Goal: Task Accomplishment & Management: Use online tool/utility

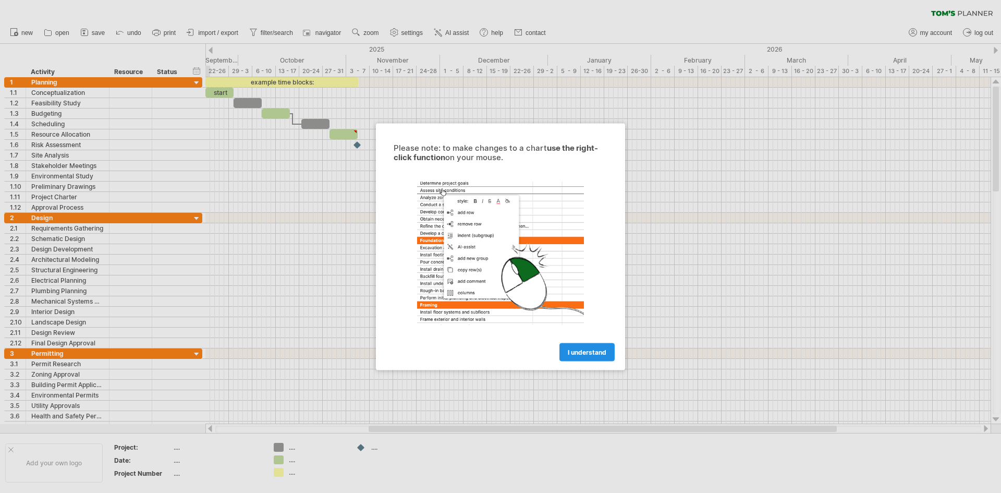
click at [598, 349] on span "I understand" at bounding box center [587, 352] width 39 height 8
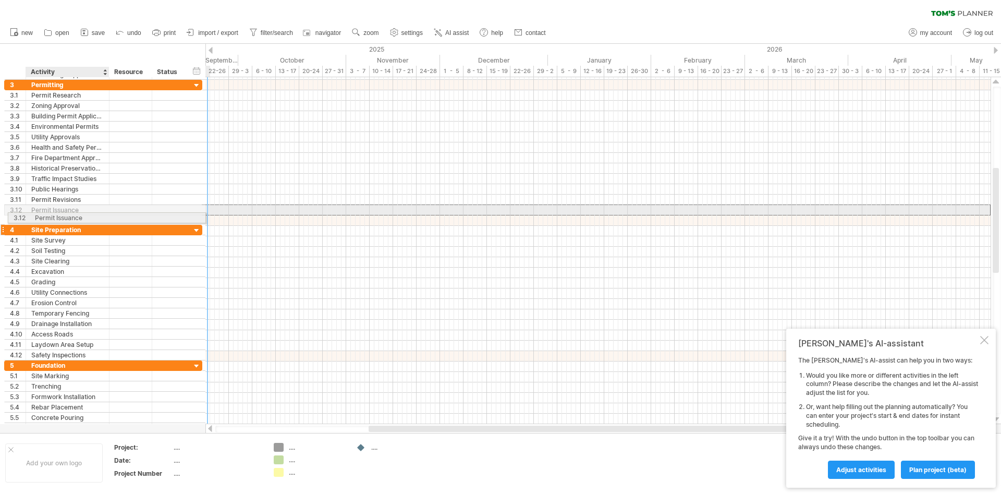
click at [67, 216] on div "**********" at bounding box center [103, 256] width 199 height 374
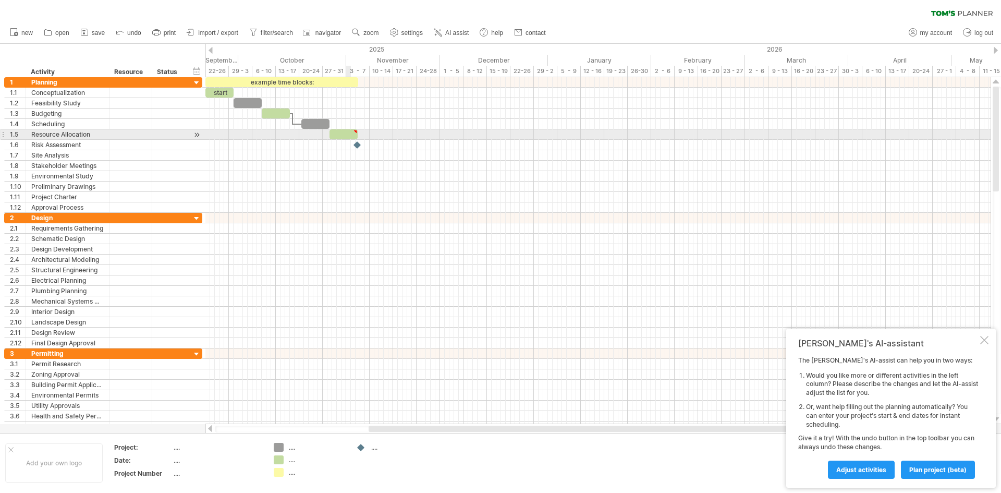
type textarea "**********"
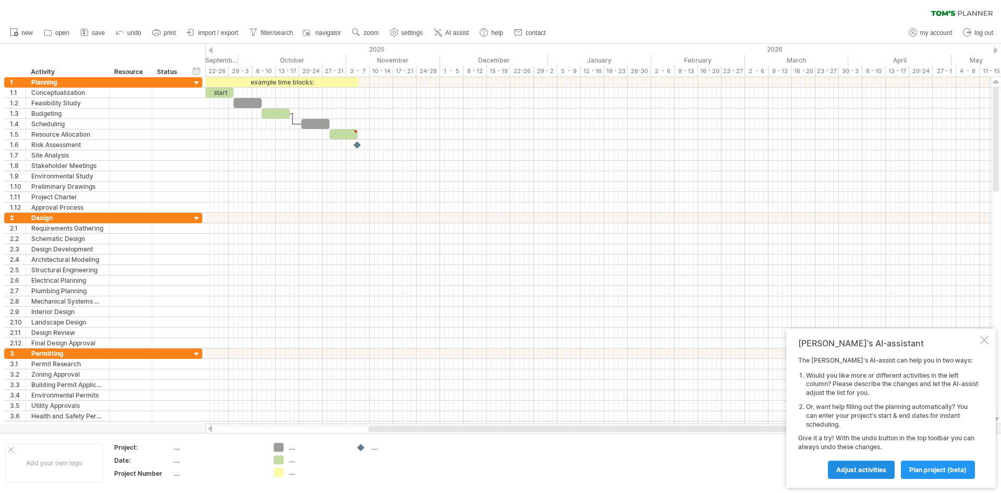
click at [871, 470] on span "Adjust activities" at bounding box center [861, 470] width 50 height 8
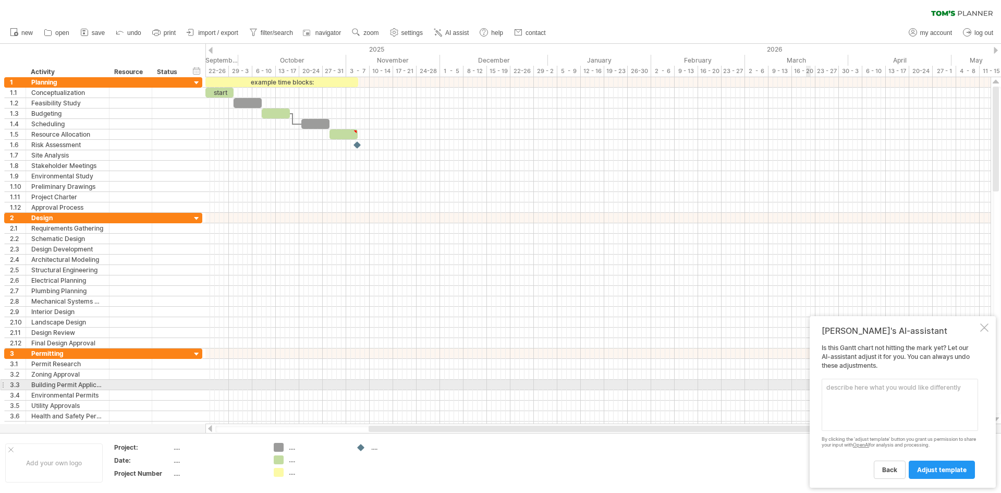
click at [836, 389] on textarea at bounding box center [900, 404] width 156 height 52
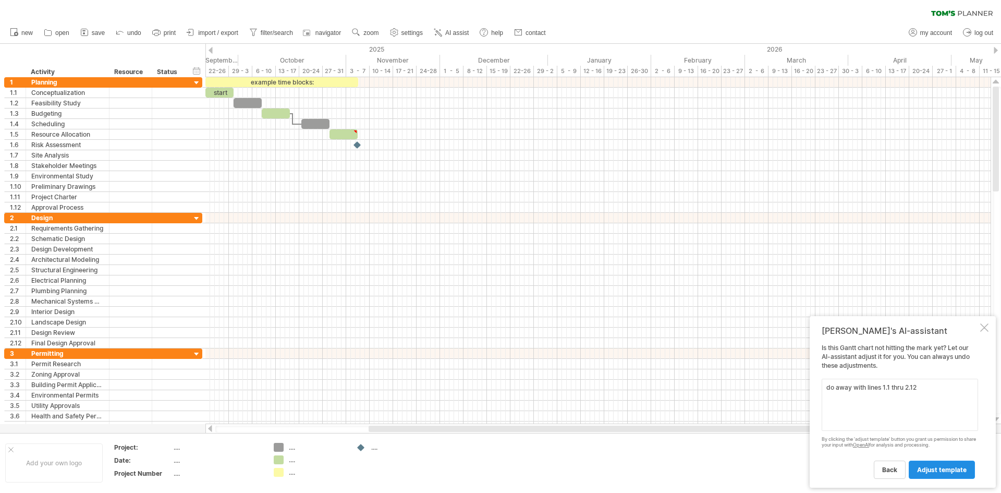
type textarea "do away with lines 1.1 thru 2.12"
click at [940, 468] on span "adjust template" at bounding box center [942, 470] width 50 height 8
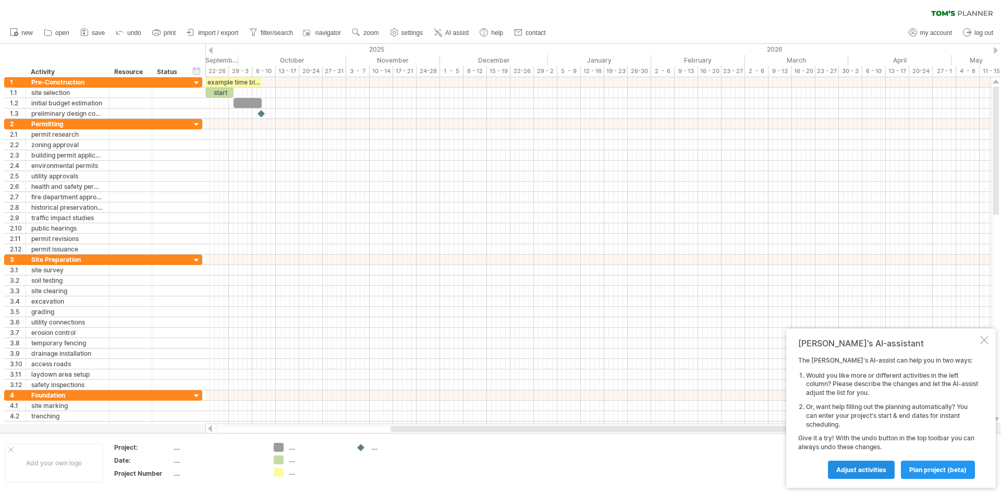
click at [865, 466] on span "Adjust activities" at bounding box center [861, 470] width 50 height 8
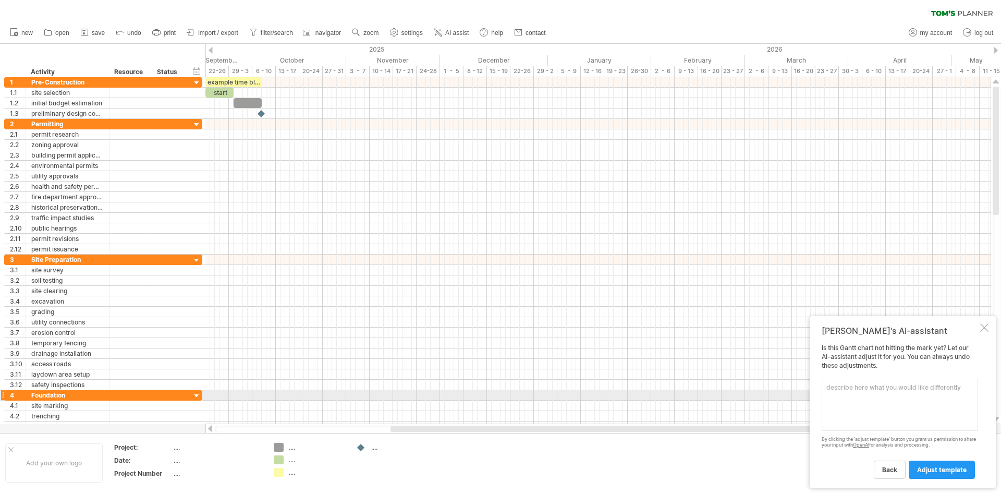
click at [833, 394] on textarea at bounding box center [900, 404] width 156 height 52
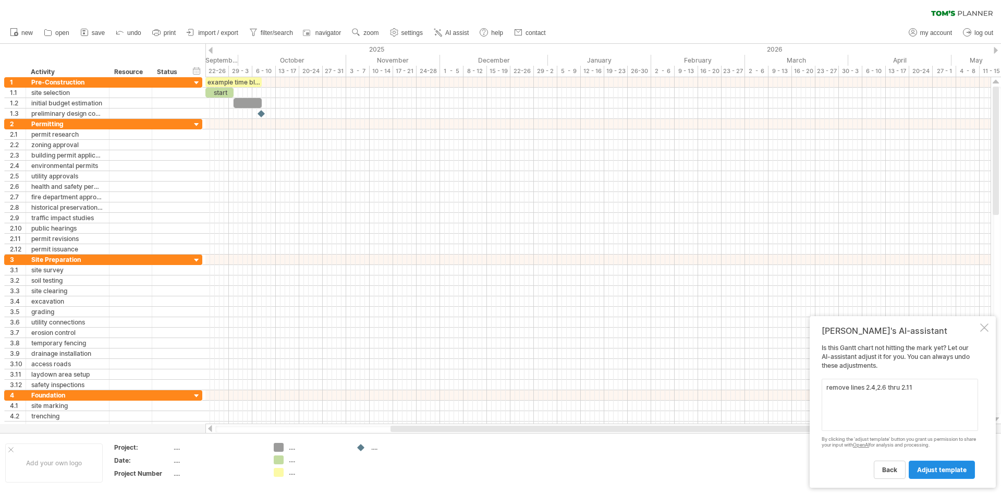
type textarea "remove lines 2.4,2.6 thru 2.11"
click at [936, 467] on span "adjust template" at bounding box center [942, 470] width 50 height 8
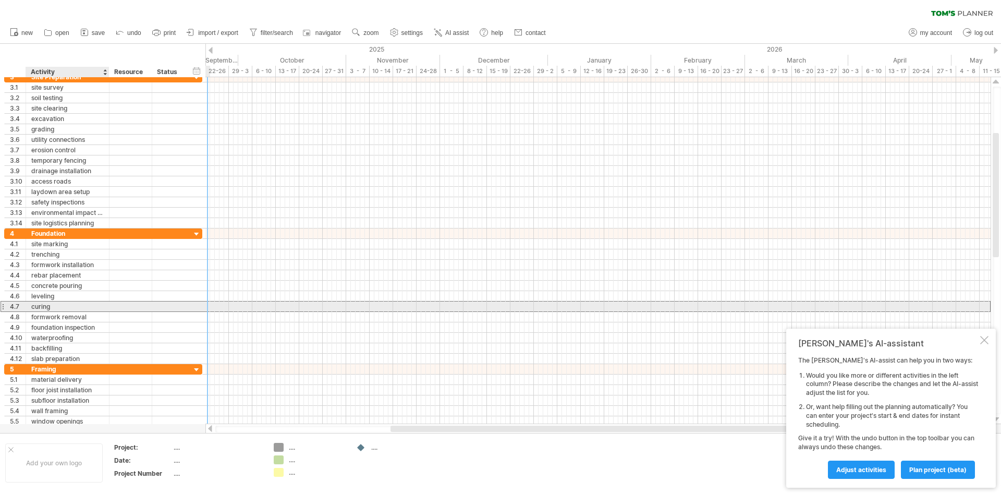
click at [93, 308] on div "curing" at bounding box center [67, 306] width 72 height 10
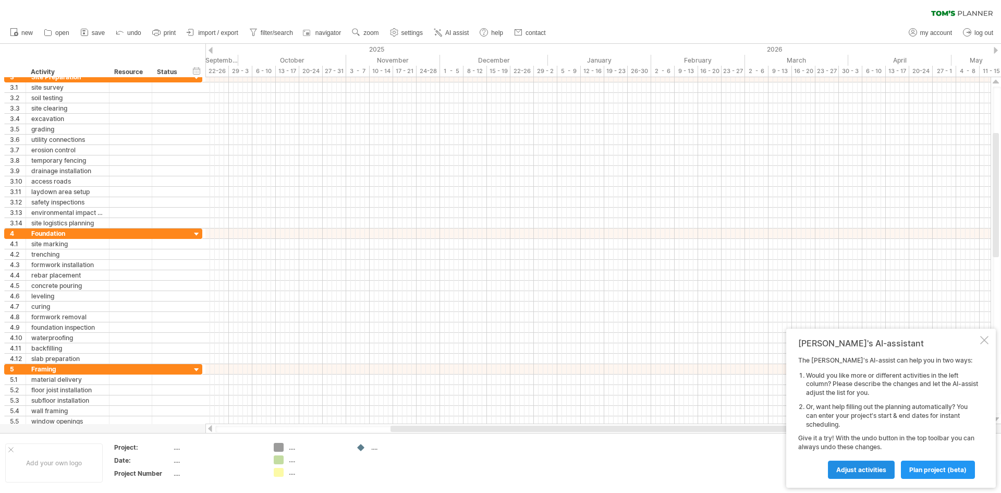
click at [854, 467] on span "Adjust activities" at bounding box center [861, 470] width 50 height 8
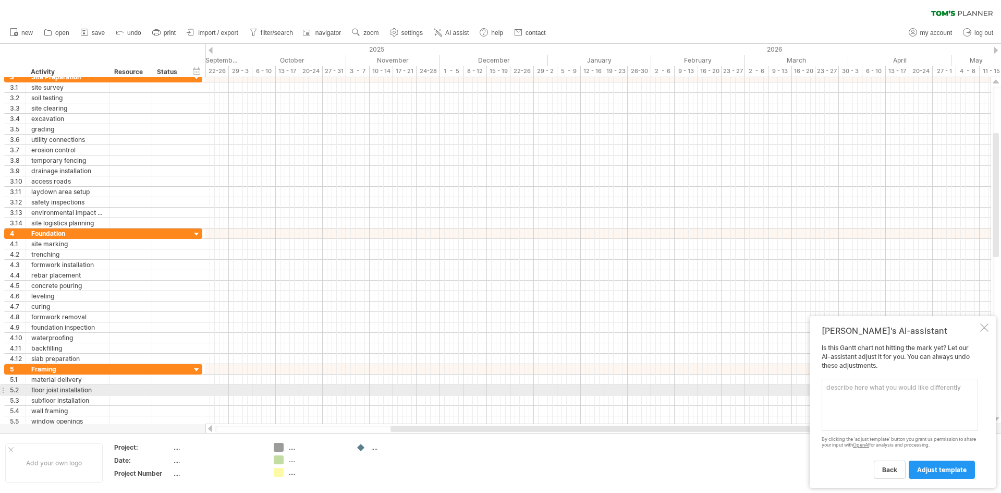
click at [844, 395] on textarea at bounding box center [900, 404] width 156 height 52
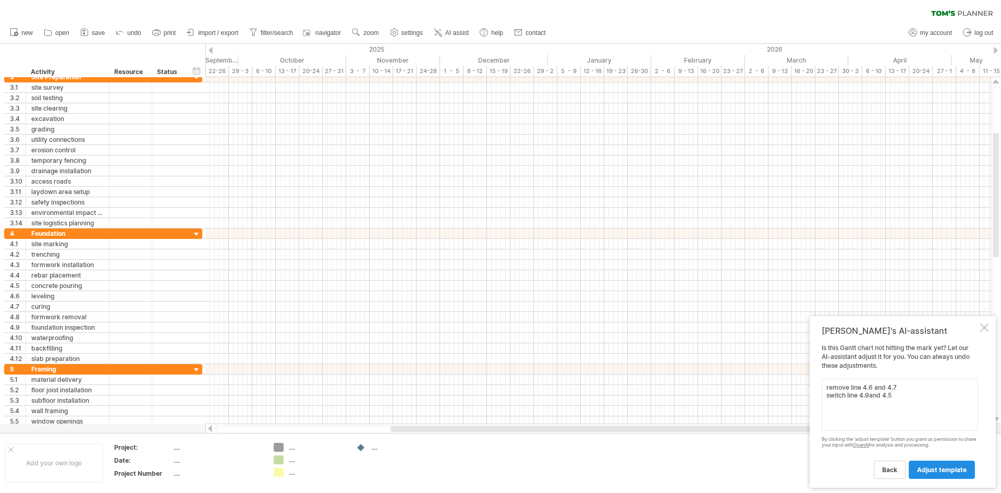
type textarea "remove line 4.6 and 4.7 switch line 4.9and 4.5"
click at [942, 468] on span "adjust template" at bounding box center [942, 470] width 50 height 8
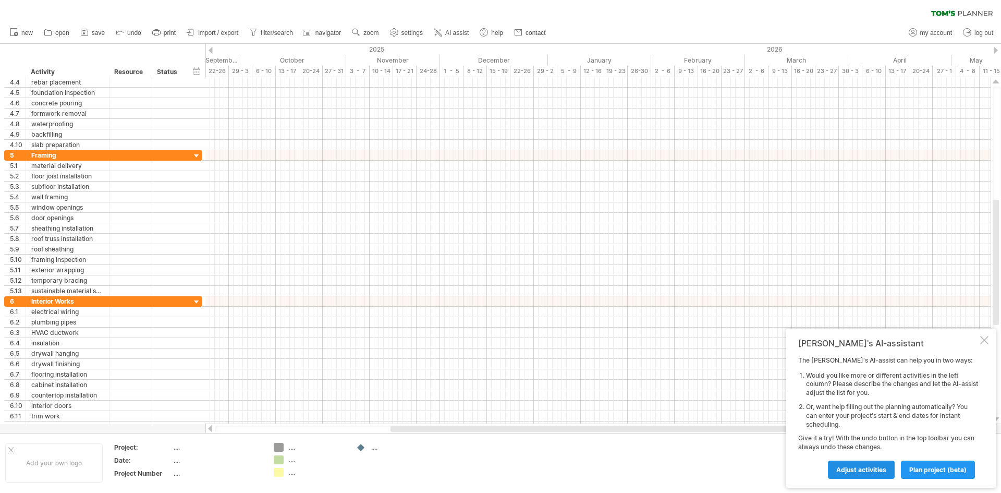
click at [860, 470] on span "Adjust activities" at bounding box center [861, 470] width 50 height 8
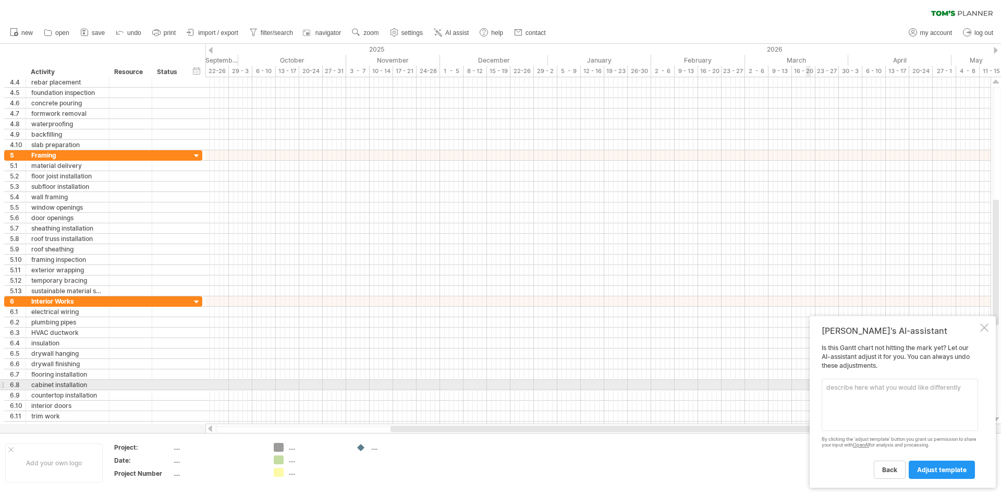
click at [834, 388] on textarea at bounding box center [900, 404] width 156 height 52
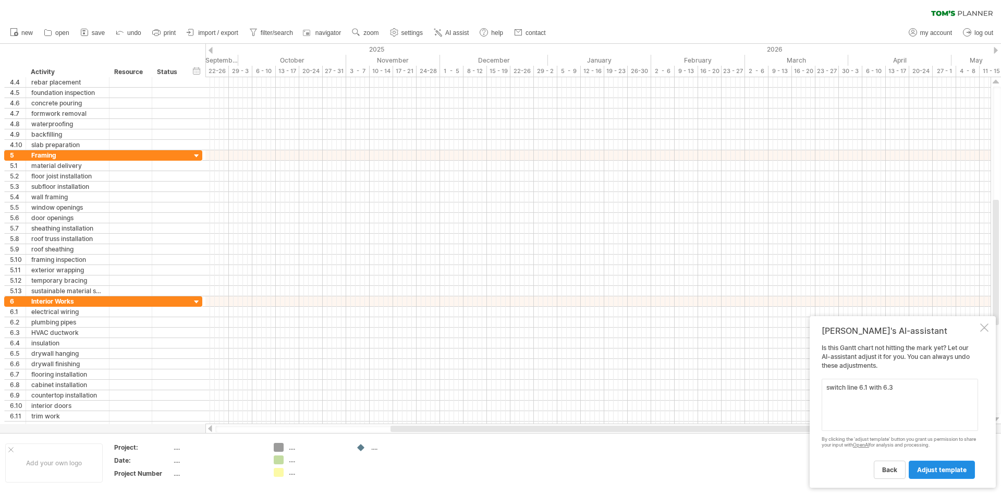
type textarea "switch line 6.1 with 6.3"
click at [943, 470] on span "adjust template" at bounding box center [942, 470] width 50 height 8
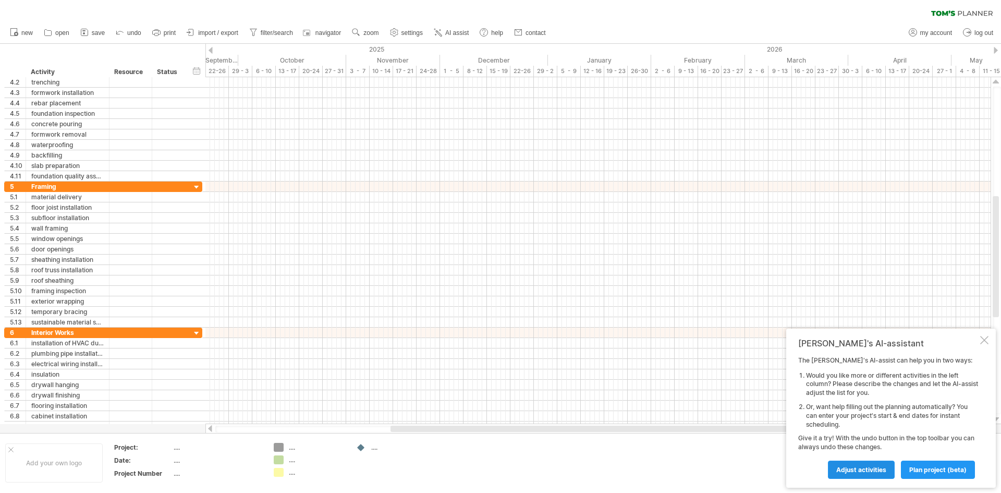
click at [857, 471] on span "Adjust activities" at bounding box center [861, 470] width 50 height 8
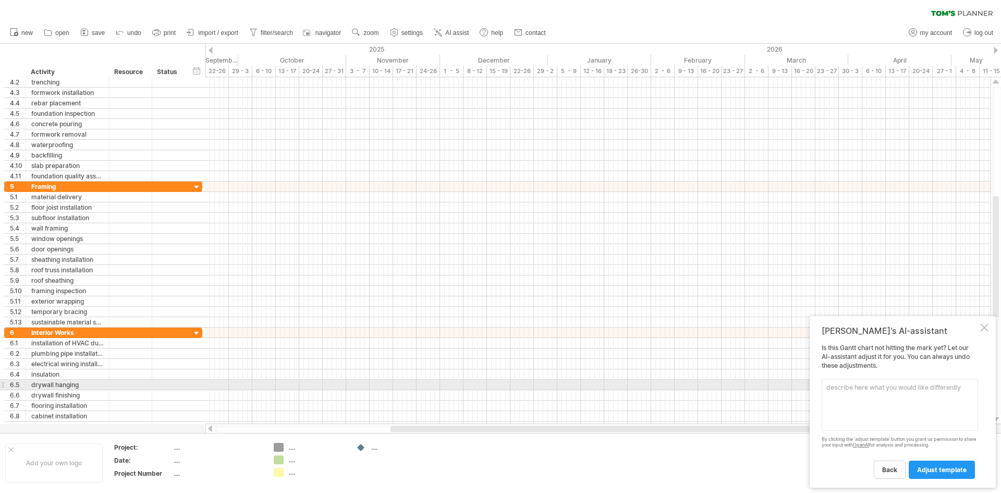
click at [831, 388] on textarea at bounding box center [900, 404] width 156 height 52
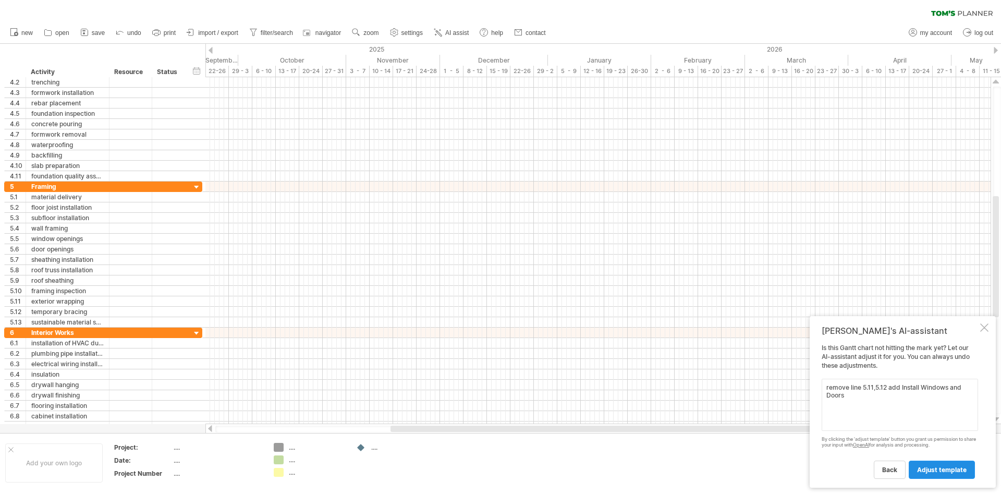
type textarea "remove line 5.11,5.12 add Install Windows and Doors"
click at [934, 464] on link "adjust template" at bounding box center [942, 469] width 66 height 18
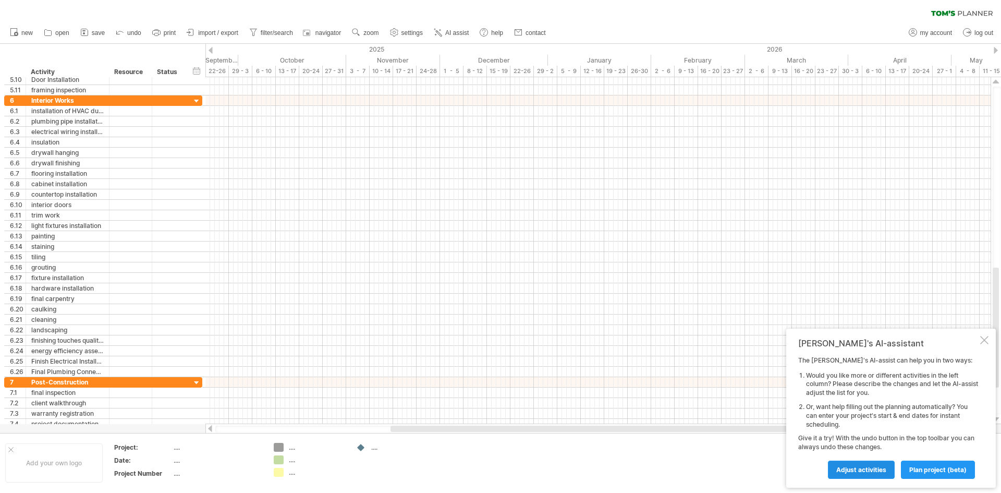
click at [871, 466] on span "Adjust activities" at bounding box center [861, 470] width 50 height 8
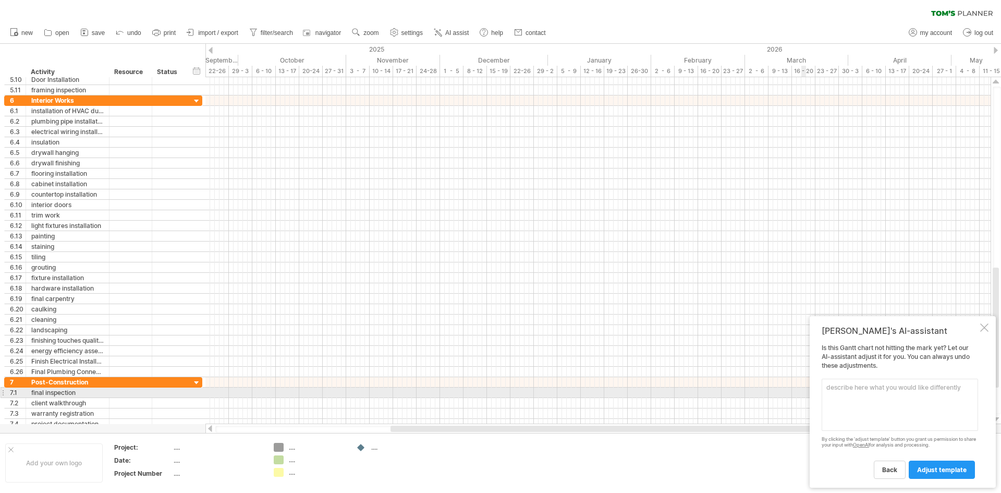
click at [831, 390] on textarea at bounding box center [900, 404] width 156 height 52
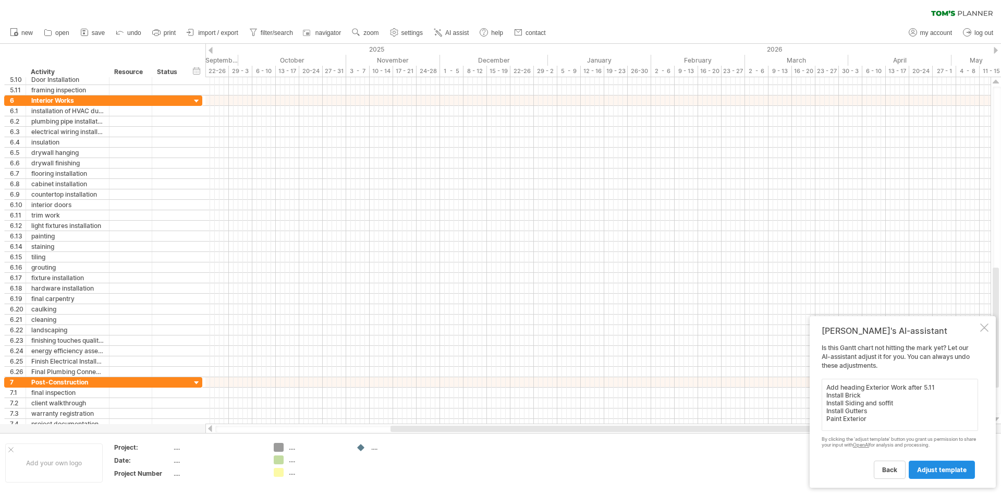
type textarea "Add heading Exterior Work after 5.11 Install Brick Install Siding and soffit In…"
click at [943, 468] on span "adjust template" at bounding box center [942, 470] width 50 height 8
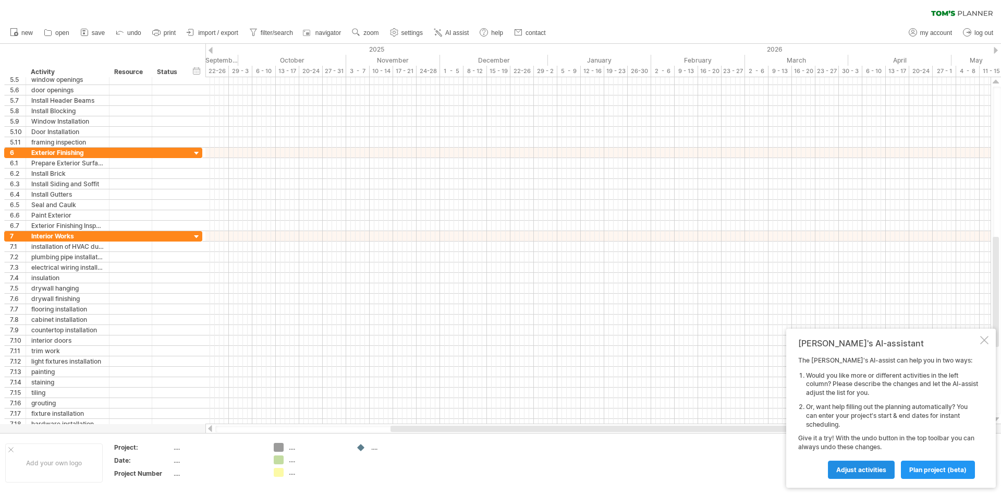
click at [858, 470] on span "Adjust activities" at bounding box center [861, 470] width 50 height 8
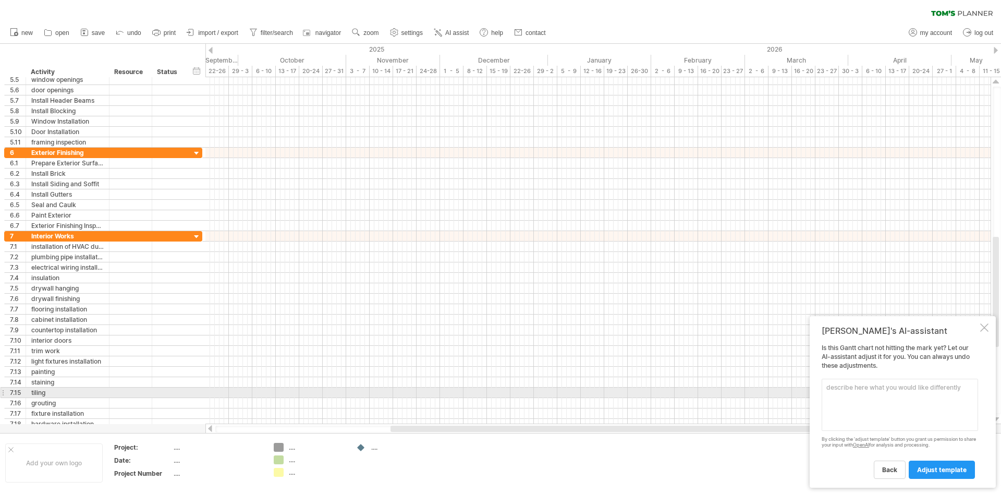
click at [828, 392] on textarea at bounding box center [900, 404] width 156 height 52
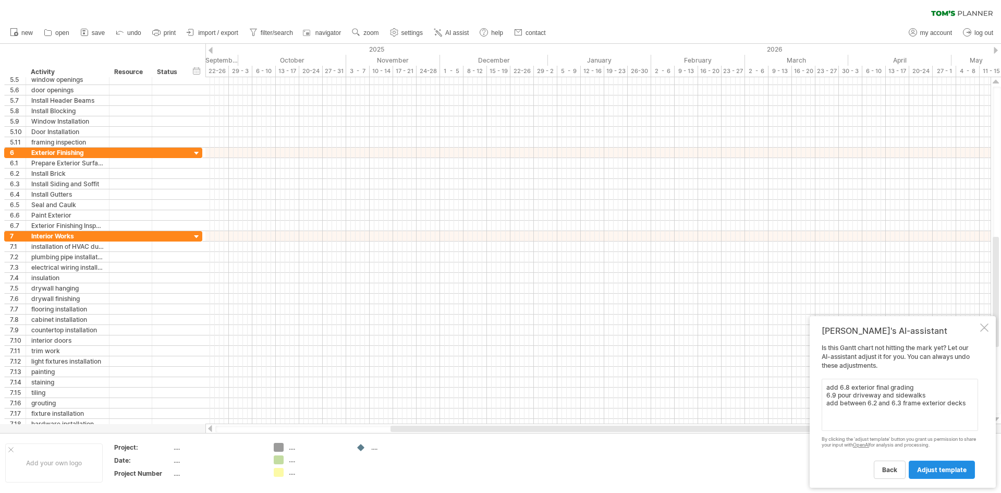
type textarea "add 6.8 exterior final grading 6.9 pour driveway and sidewalks add between 6.2 …"
click at [940, 468] on span "adjust template" at bounding box center [942, 470] width 50 height 8
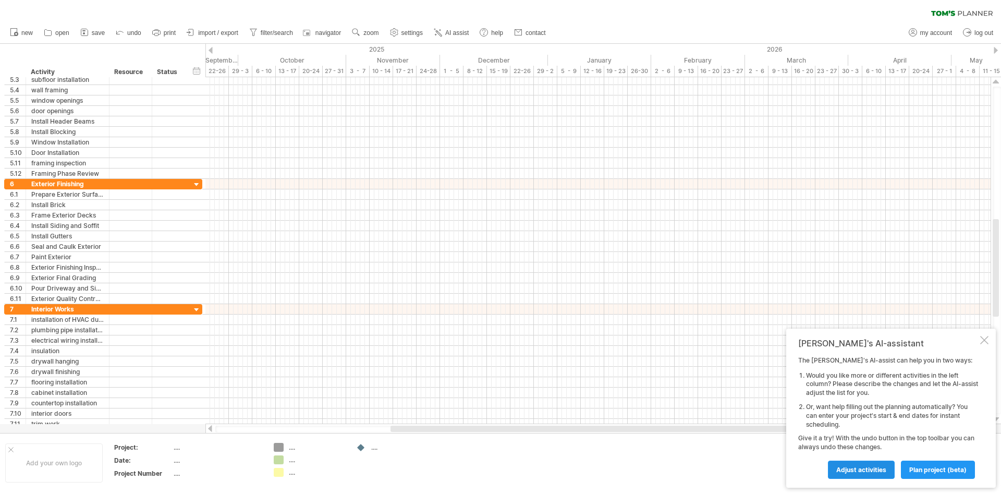
click at [862, 469] on span "Adjust activities" at bounding box center [861, 470] width 50 height 8
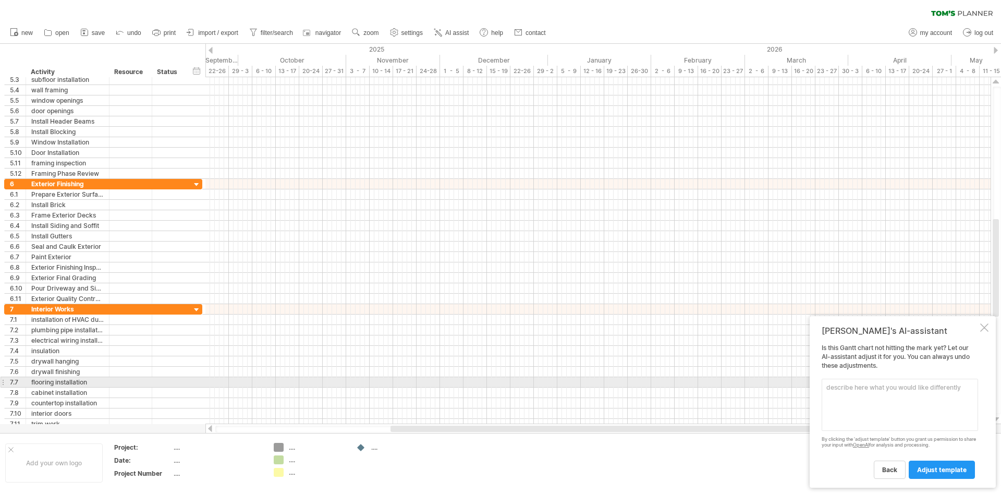
click at [831, 386] on textarea at bounding box center [900, 404] width 156 height 52
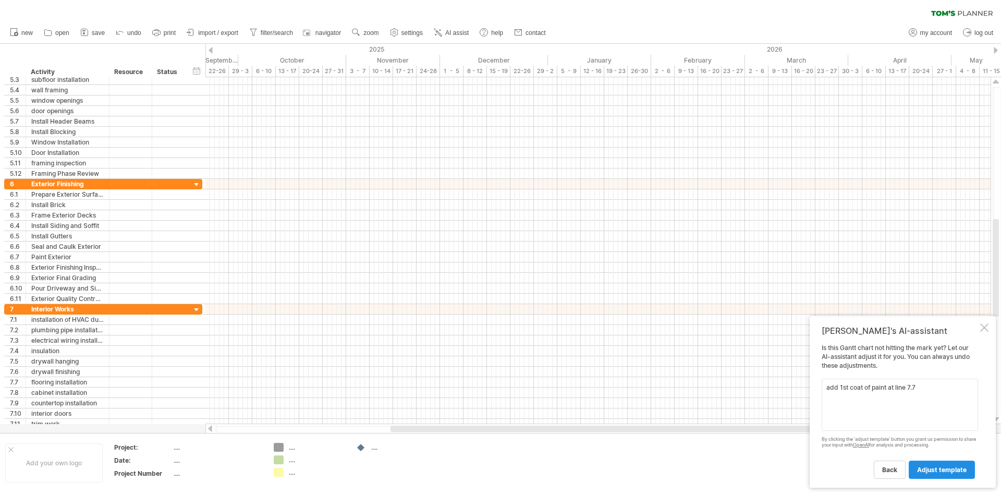
type textarea "add 1st coat of paint at line 7.7"
click at [936, 469] on span "adjust template" at bounding box center [942, 470] width 50 height 8
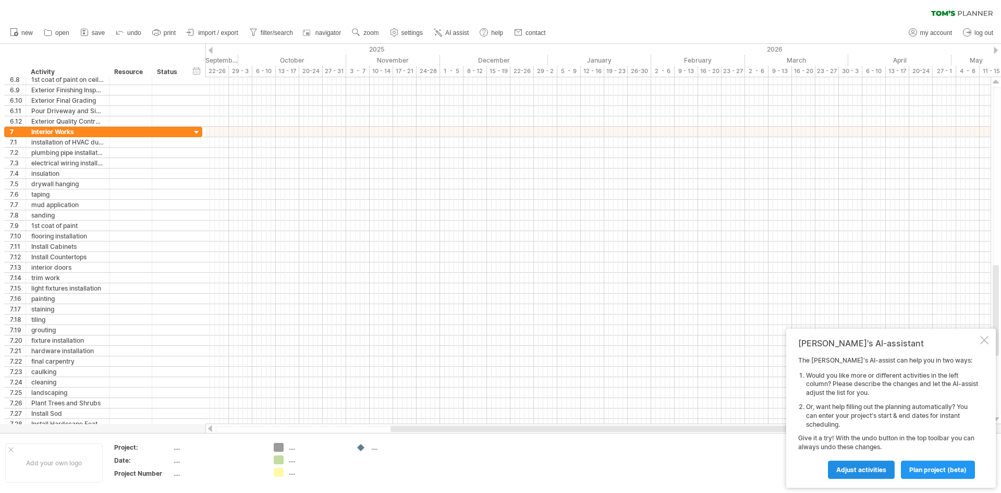
click at [855, 464] on link "Adjust activities" at bounding box center [861, 469] width 67 height 18
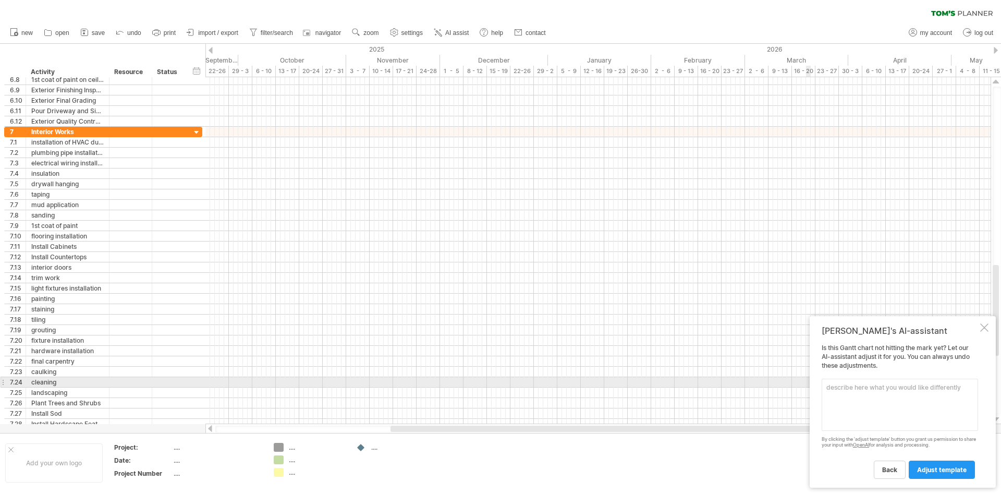
click at [845, 387] on textarea at bounding box center [900, 404] width 156 height 52
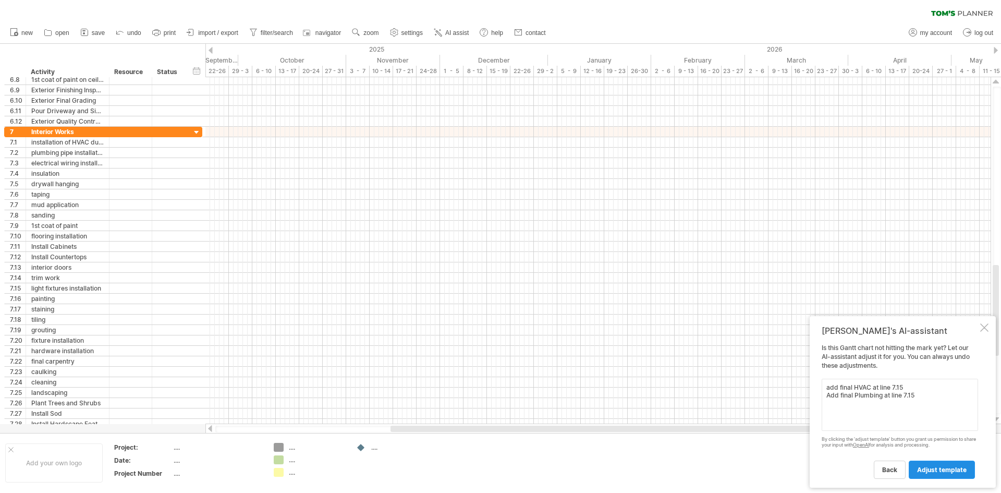
type textarea "add final HVAC at line 7.15 Add final Plumbing at line 7.15"
click at [934, 469] on span "adjust template" at bounding box center [942, 470] width 50 height 8
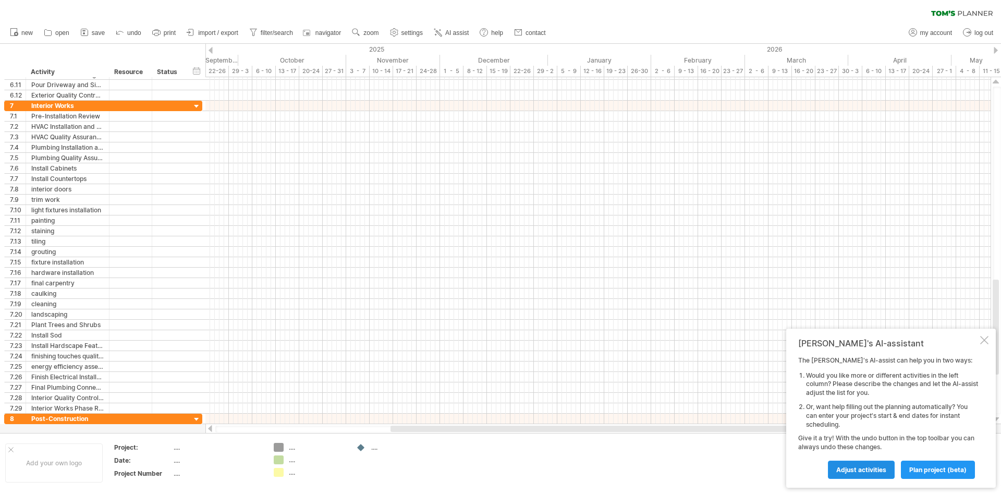
click at [861, 468] on span "Adjust activities" at bounding box center [861, 470] width 50 height 8
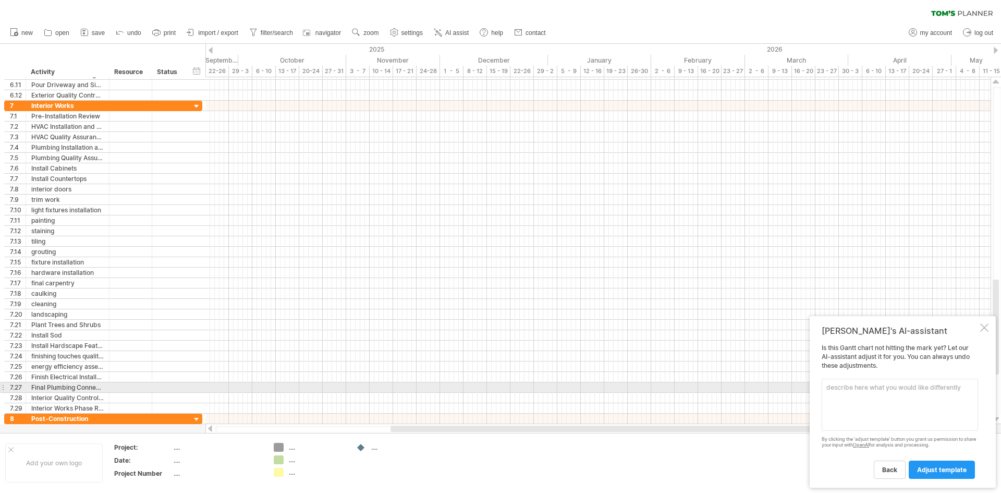
click at [829, 388] on textarea at bounding box center [900, 404] width 156 height 52
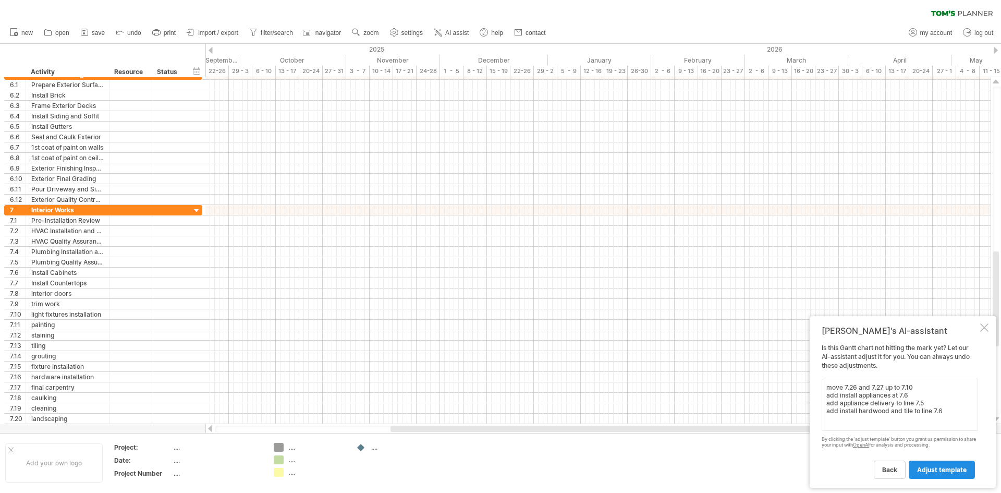
type textarea "move 7.26 and 7.27 up to 7.10 add install appliances at 7.6 add appliance deliv…"
click at [929, 465] on link "adjust template" at bounding box center [942, 469] width 66 height 18
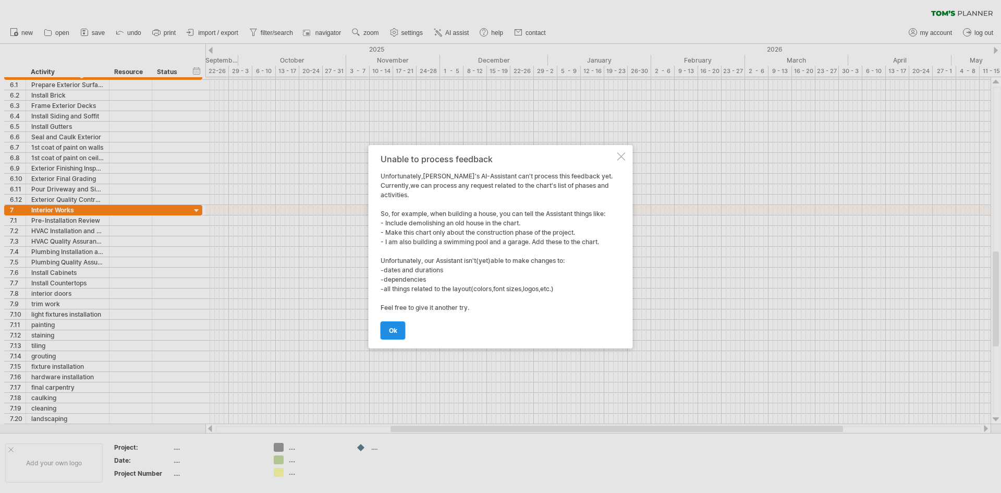
click at [389, 331] on span "ok" at bounding box center [393, 330] width 8 height 8
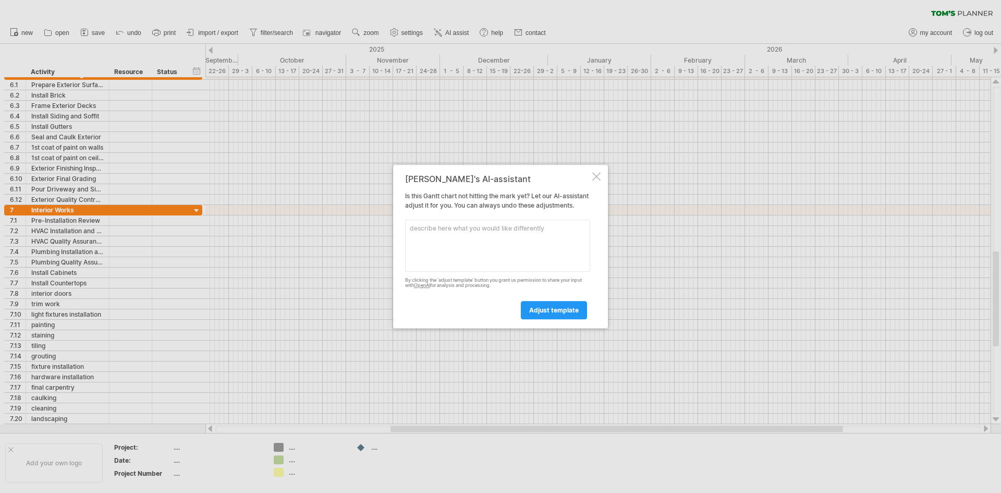
click at [415, 234] on textarea at bounding box center [497, 245] width 185 height 52
type textarea "add hardwood floors and tile to line 7.6"
click at [548, 314] on span "adjust template" at bounding box center [554, 310] width 50 height 8
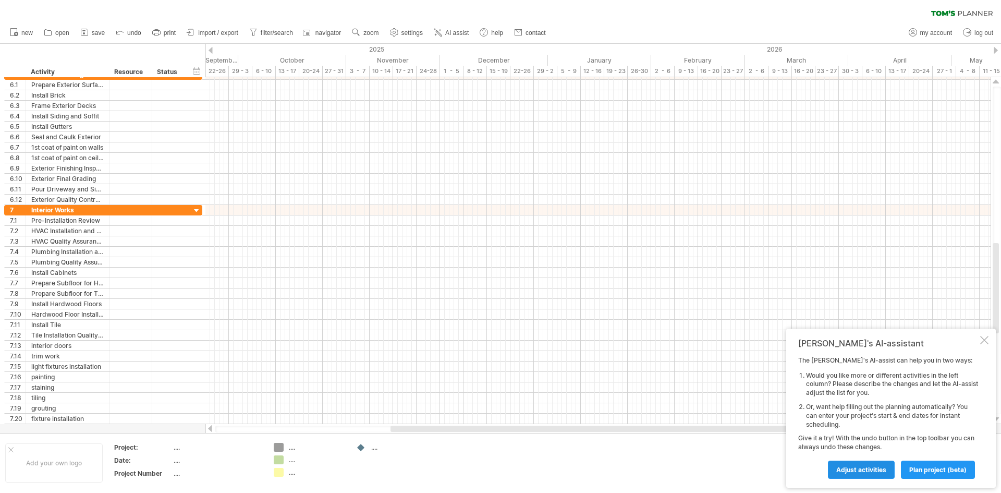
click at [836, 468] on link "Adjust activities" at bounding box center [861, 469] width 67 height 18
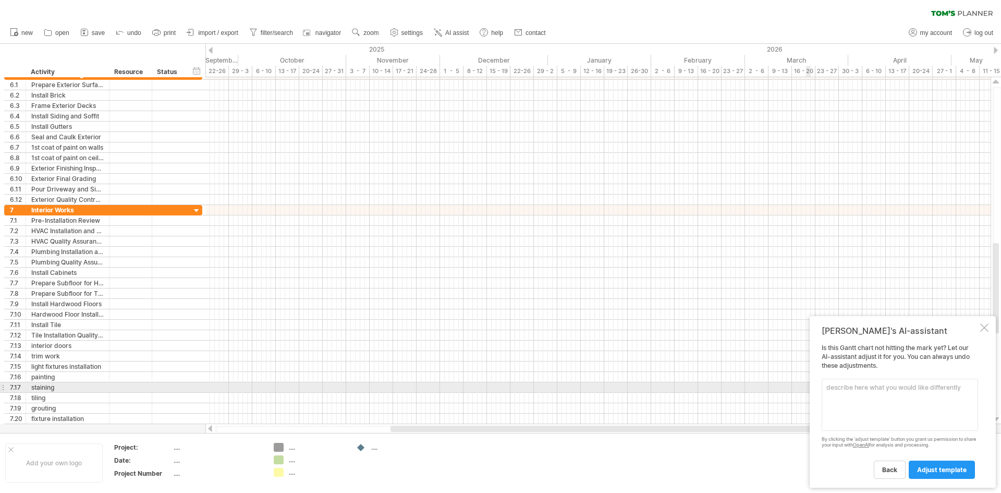
click at [828, 392] on textarea at bounding box center [900, 404] width 156 height 52
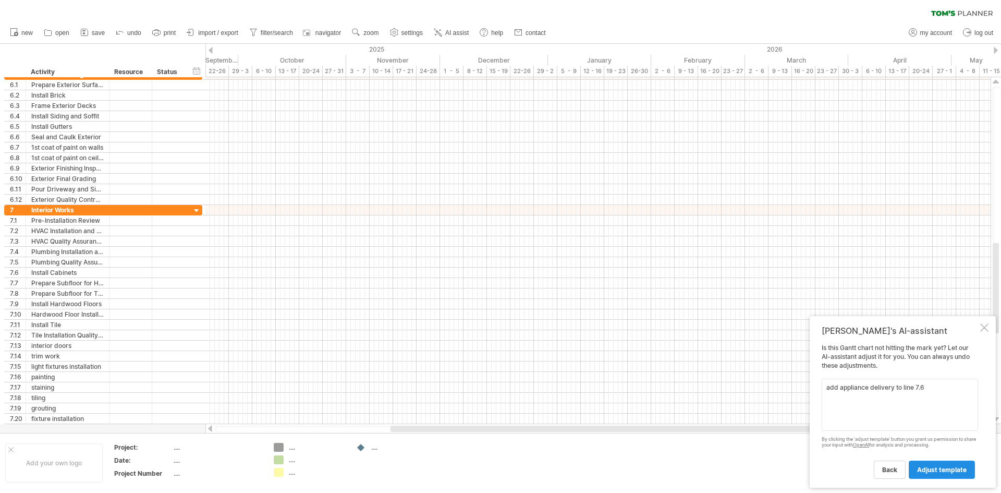
type textarea "add appliance delivery to line 7.6"
click at [955, 467] on span "adjust template" at bounding box center [942, 470] width 50 height 8
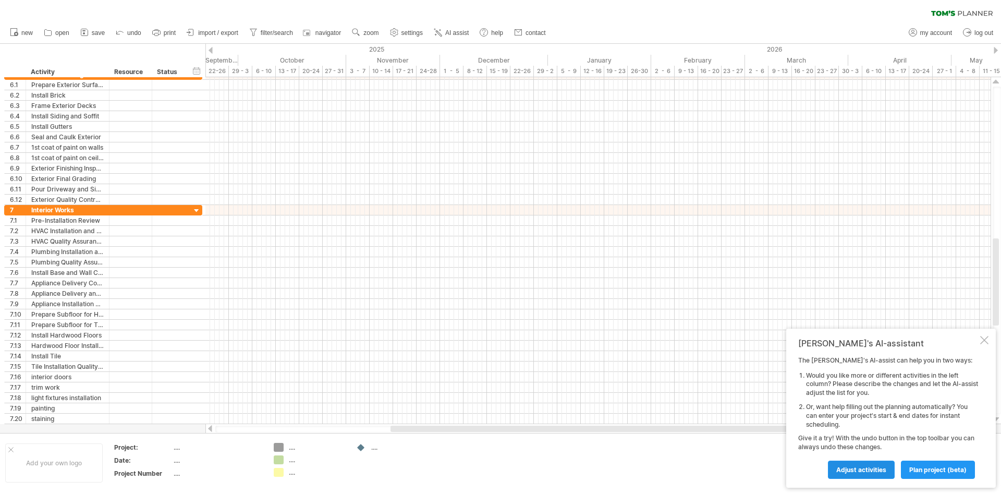
click at [863, 469] on span "Adjust activities" at bounding box center [861, 470] width 50 height 8
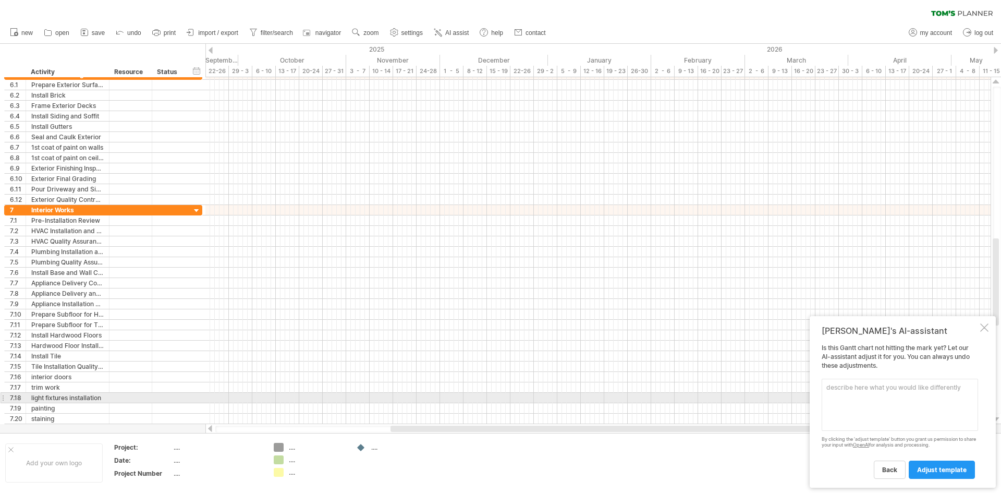
click at [831, 394] on textarea at bounding box center [900, 404] width 156 height 52
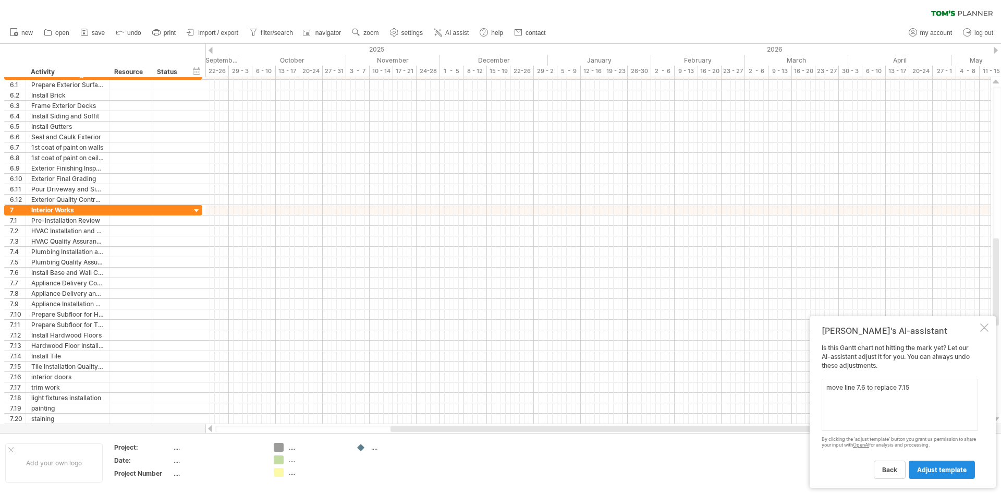
type textarea "move line 7.6 to replace 7.15"
click at [950, 468] on span "adjust template" at bounding box center [942, 470] width 50 height 8
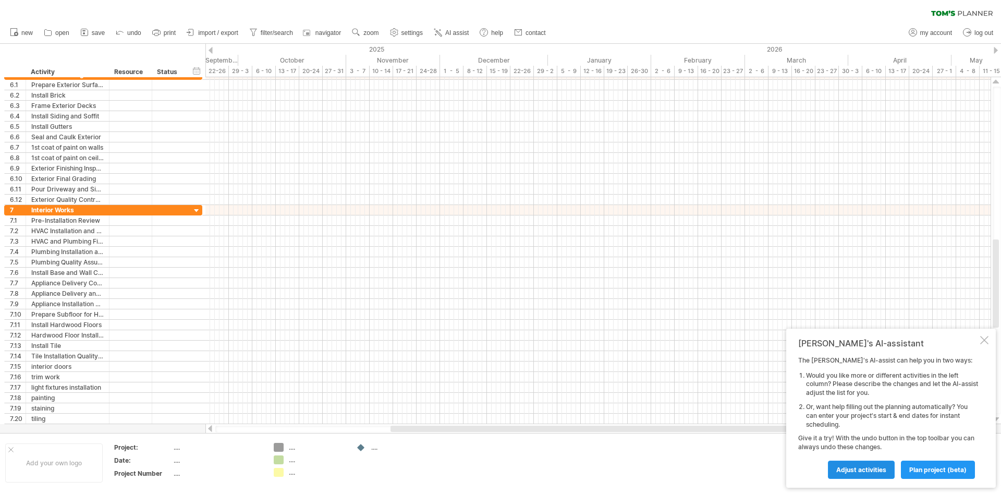
click at [869, 468] on span "Adjust activities" at bounding box center [861, 470] width 50 height 8
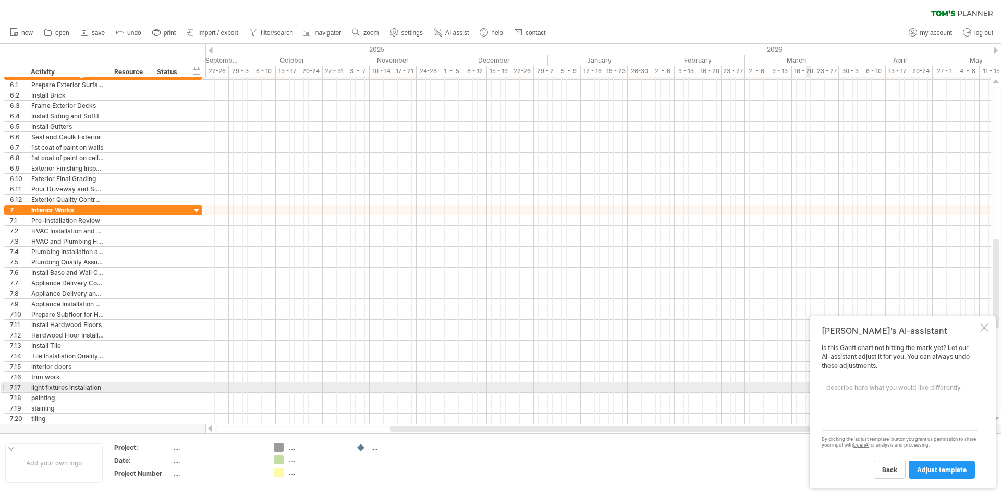
click at [835, 388] on textarea at bounding box center [900, 404] width 156 height 52
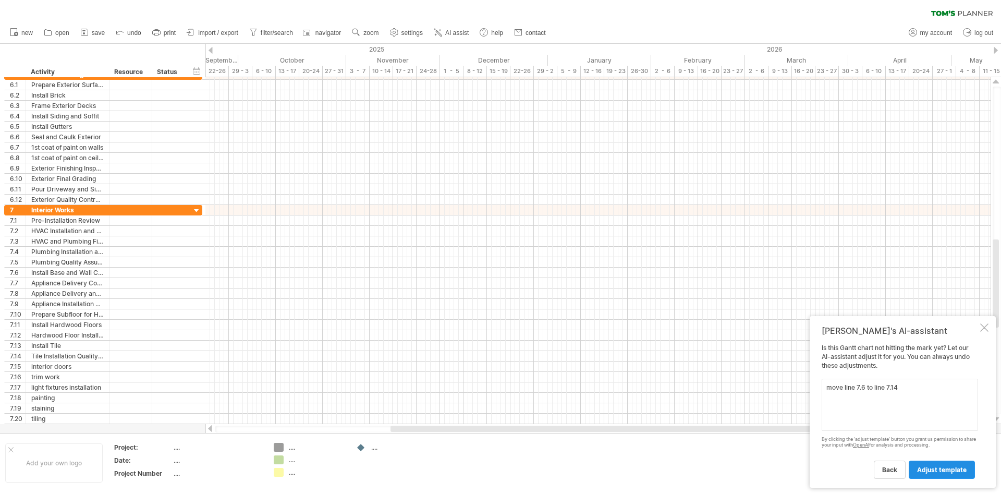
type textarea "move line 7.6 to line 7.14"
click at [927, 465] on link "adjust template" at bounding box center [942, 469] width 66 height 18
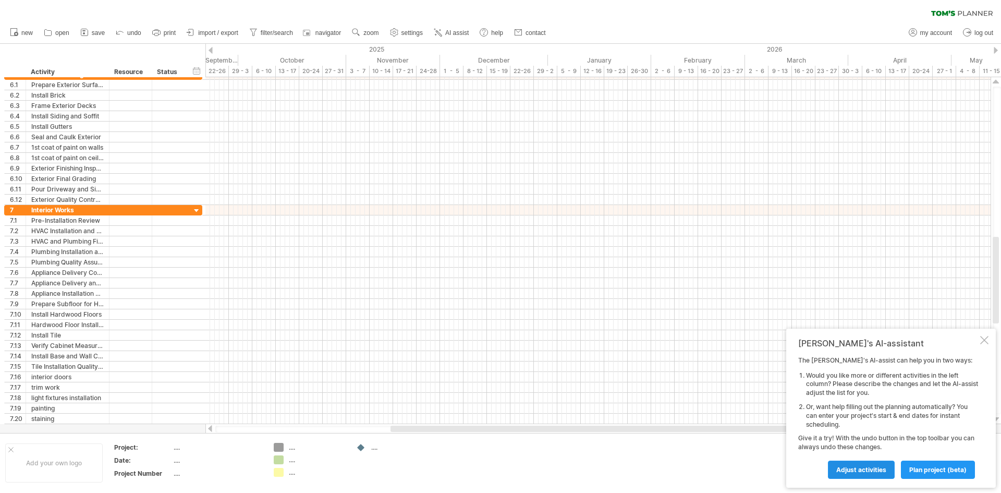
click at [855, 464] on link "Adjust activities" at bounding box center [861, 469] width 67 height 18
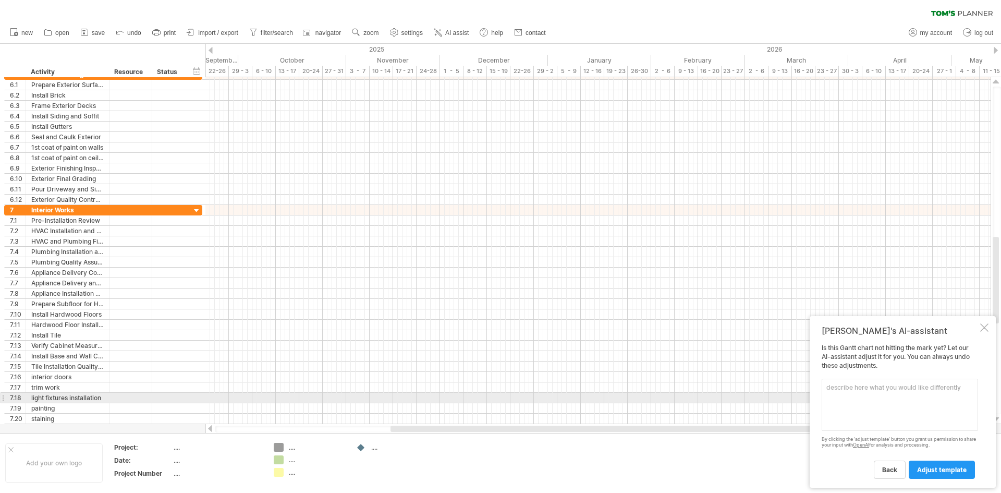
click at [858, 393] on textarea at bounding box center [900, 404] width 156 height 52
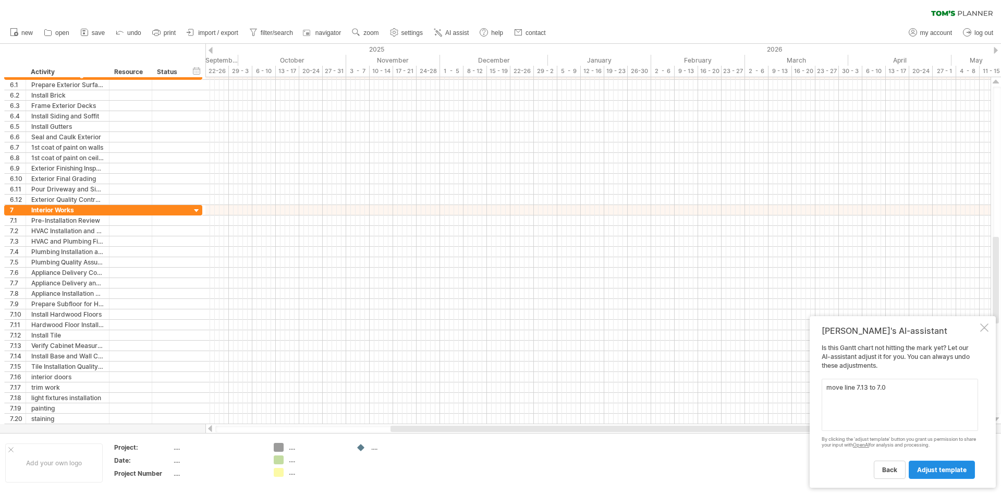
type textarea "move line 7.13 to 7.0"
click at [941, 470] on span "adjust template" at bounding box center [942, 470] width 50 height 8
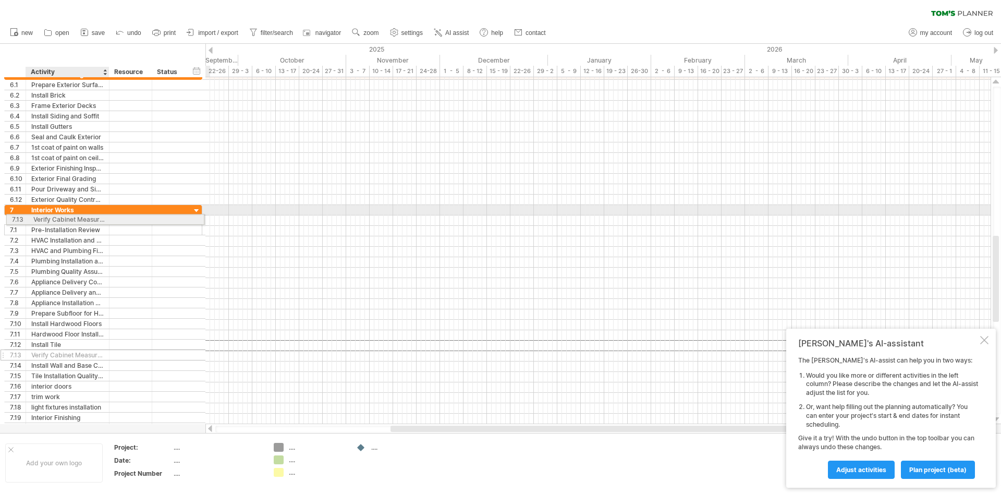
drag, startPoint x: 87, startPoint y: 344, endPoint x: 84, endPoint y: 217, distance: 126.7
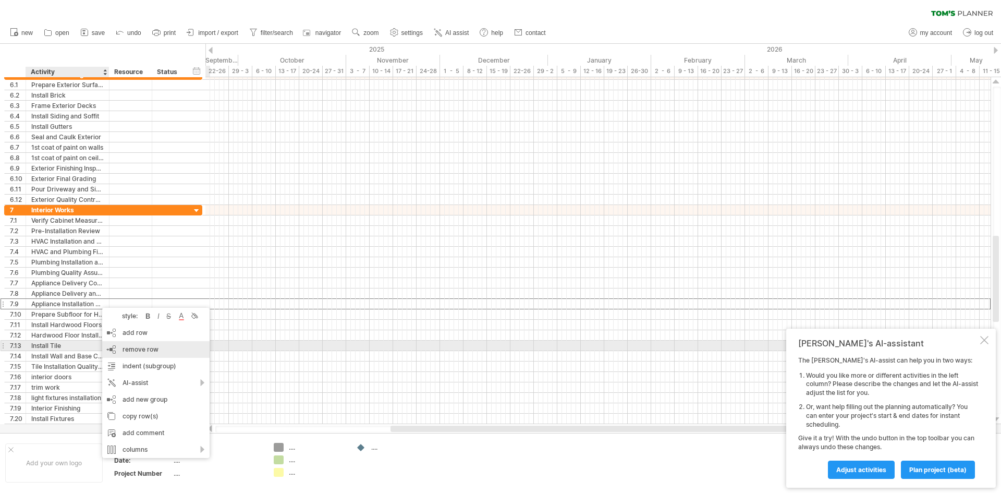
click at [138, 350] on span "remove row" at bounding box center [141, 349] width 36 height 8
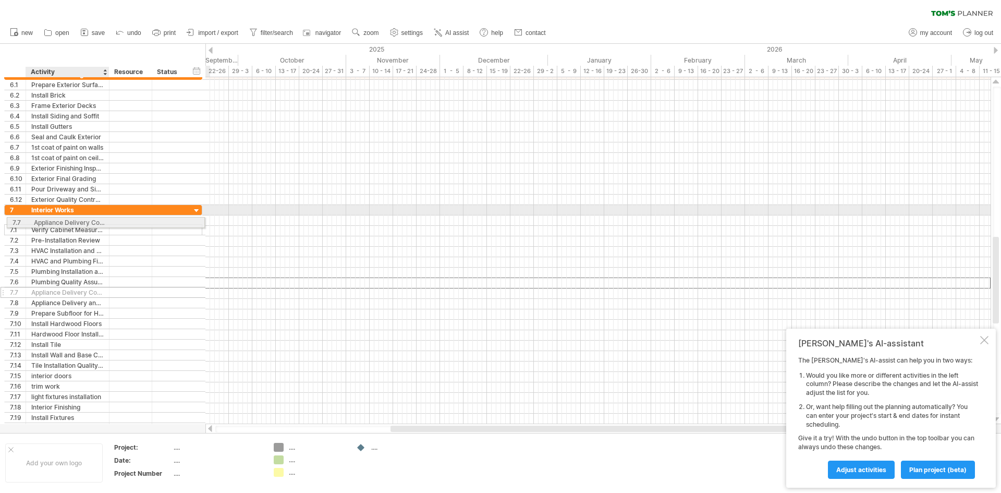
drag, startPoint x: 86, startPoint y: 284, endPoint x: 85, endPoint y: 221, distance: 63.1
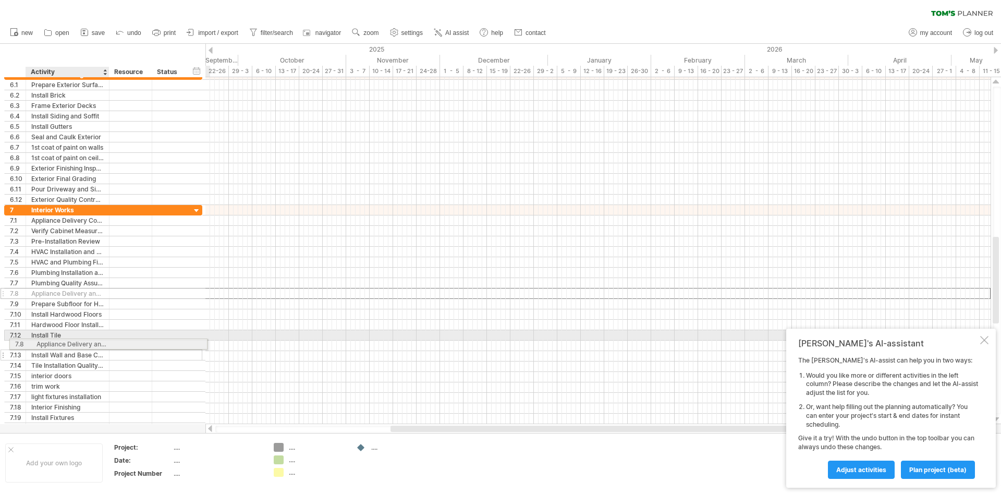
drag, startPoint x: 87, startPoint y: 294, endPoint x: 89, endPoint y: 342, distance: 48.0
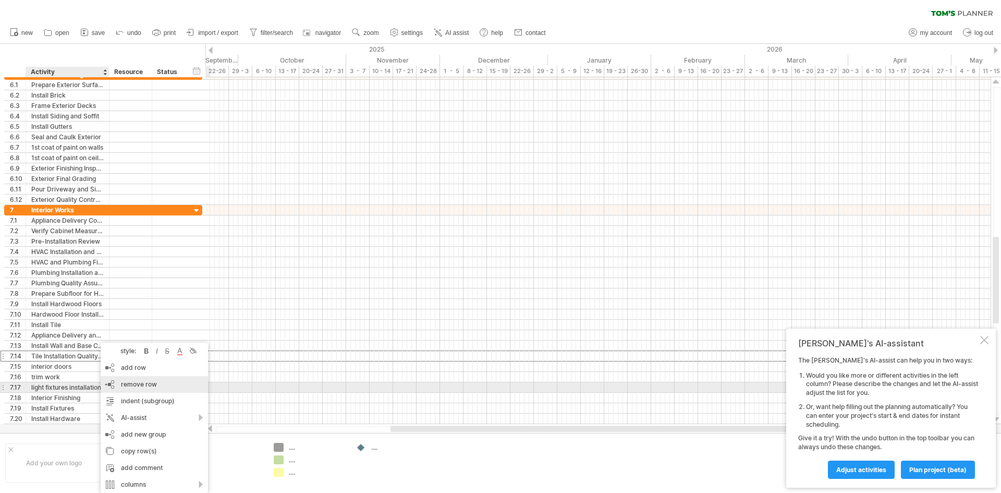
click at [139, 387] on span "remove row" at bounding box center [139, 384] width 36 height 8
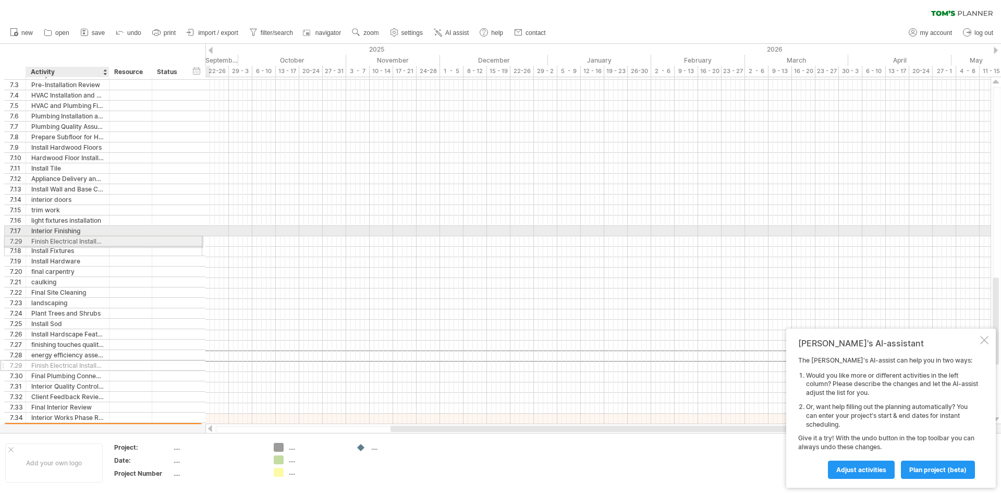
drag, startPoint x: 83, startPoint y: 356, endPoint x: 79, endPoint y: 239, distance: 116.9
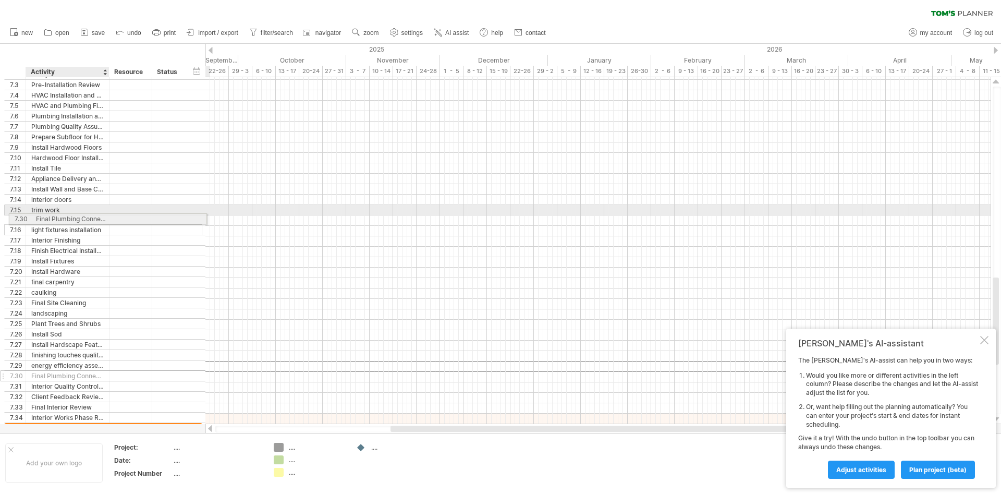
drag, startPoint x: 72, startPoint y: 365, endPoint x: 74, endPoint y: 217, distance: 148.6
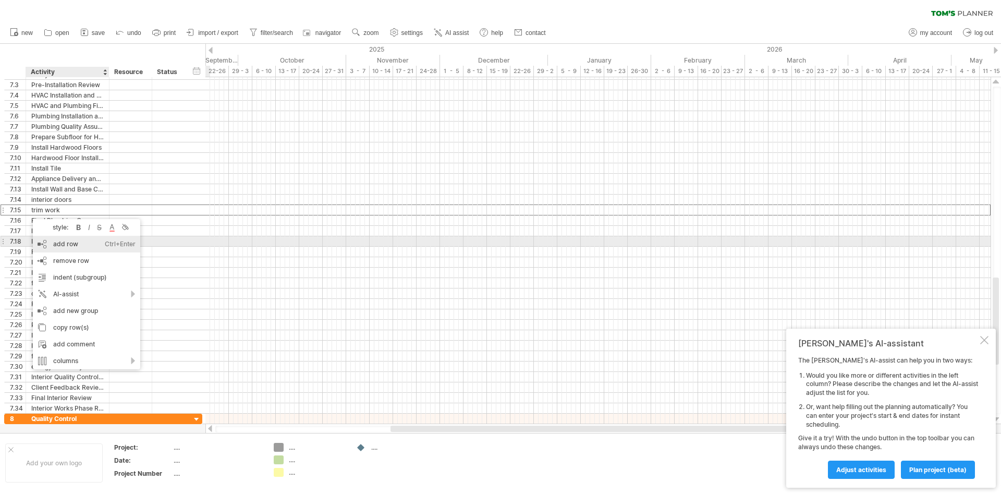
click at [69, 240] on div "add row Ctrl+Enter Cmd+Enter" at bounding box center [86, 244] width 107 height 17
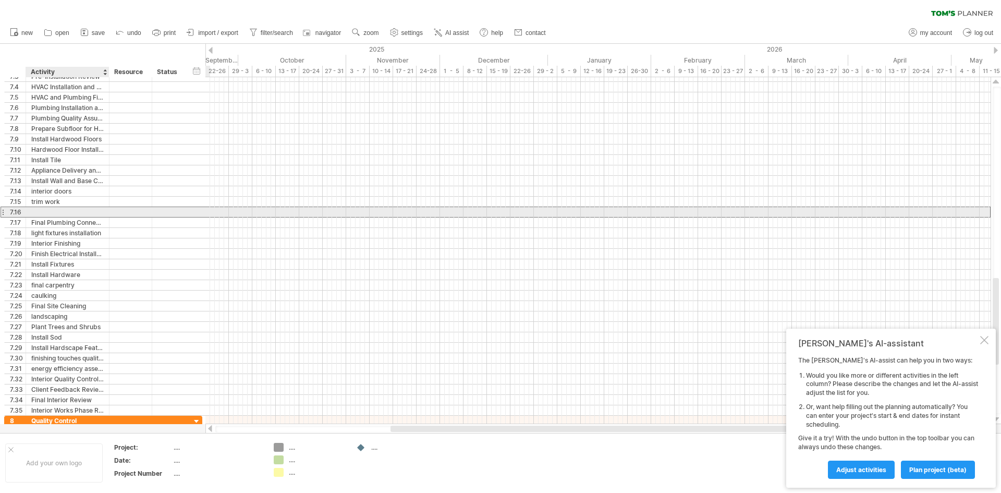
click at [44, 213] on div at bounding box center [67, 212] width 72 height 10
type input "**********"
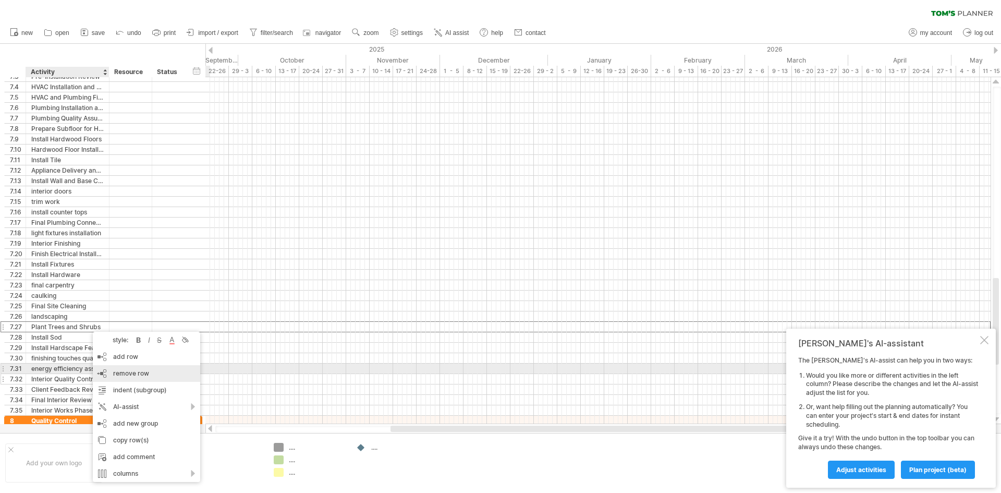
click at [128, 371] on span "remove row" at bounding box center [131, 373] width 36 height 8
click at [125, 370] on span "remove row" at bounding box center [130, 370] width 36 height 8
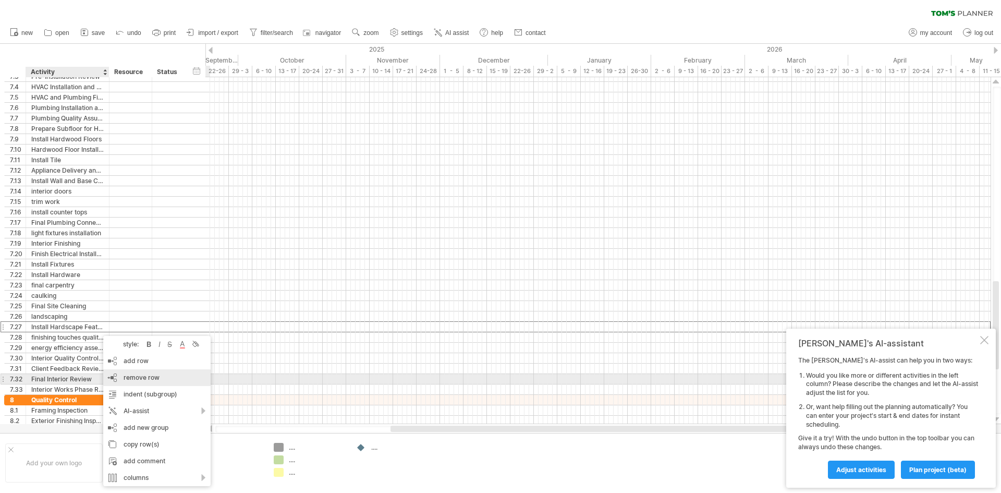
click at [129, 376] on span "remove row" at bounding box center [142, 377] width 36 height 8
click at [138, 380] on span "remove row" at bounding box center [143, 382] width 36 height 8
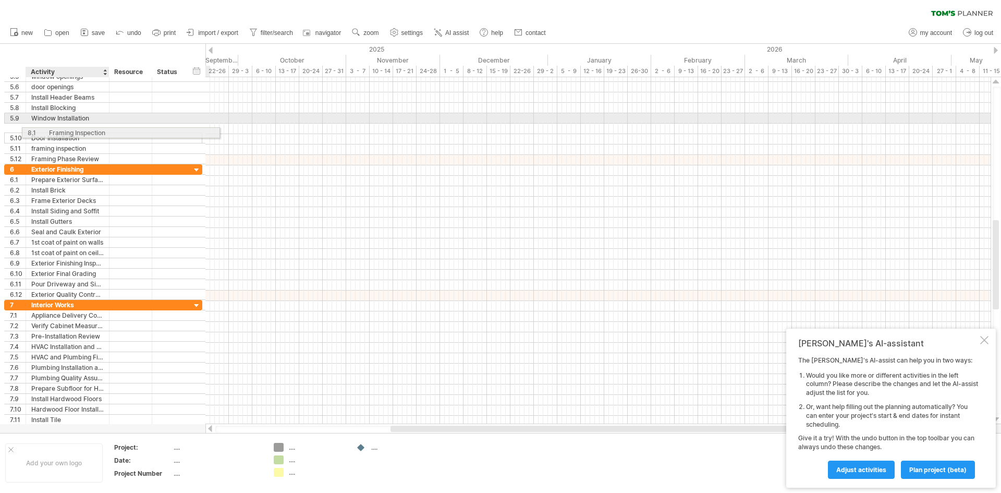
drag, startPoint x: 78, startPoint y: 390, endPoint x: 93, endPoint y: 131, distance: 260.0
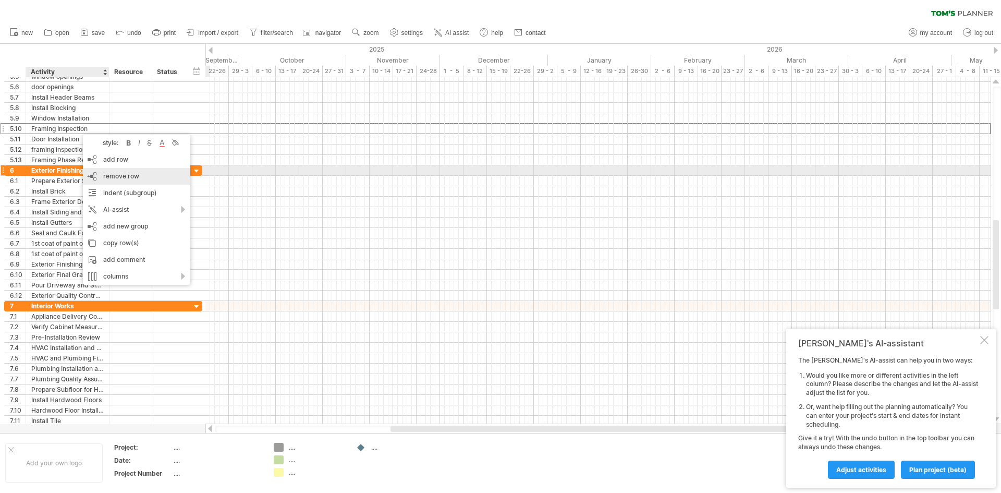
click at [120, 175] on span "remove row" at bounding box center [121, 176] width 36 height 8
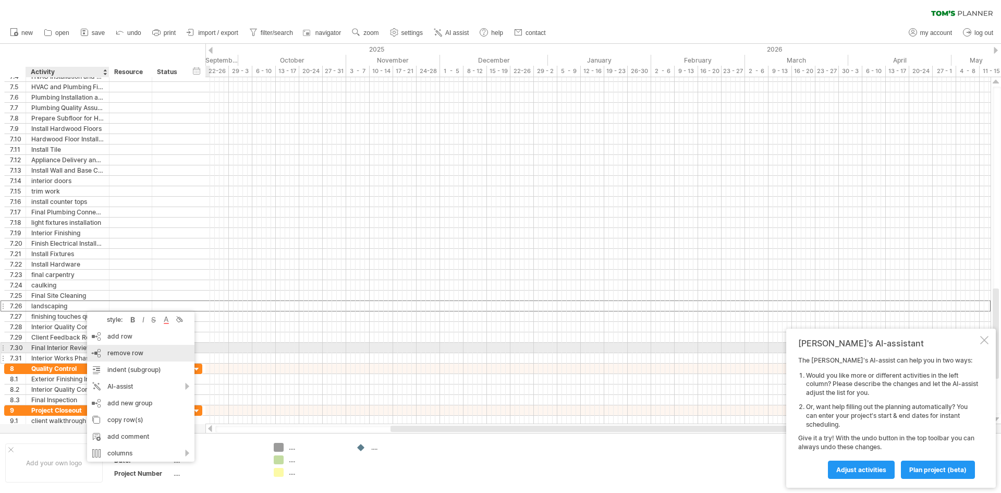
click at [130, 351] on span "remove row" at bounding box center [125, 353] width 36 height 8
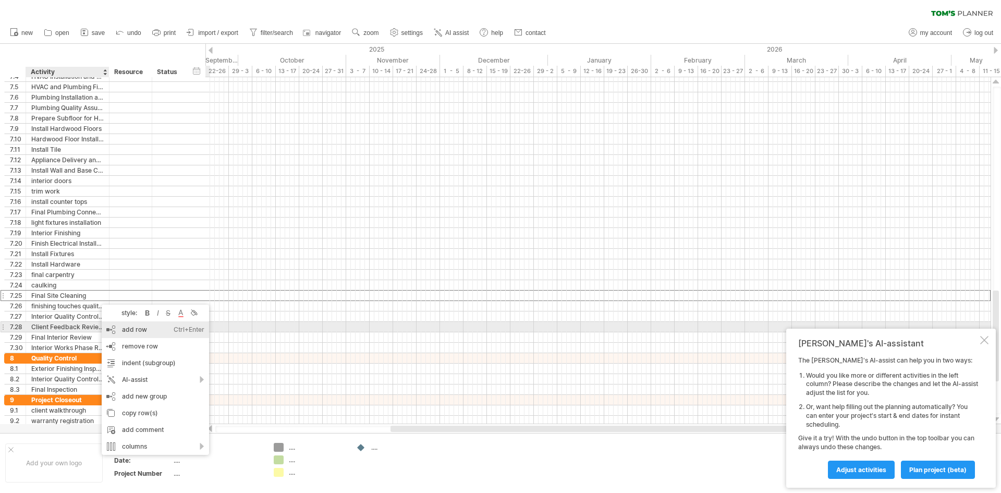
click at [129, 327] on div "add row Ctrl+Enter Cmd+Enter" at bounding box center [155, 329] width 107 height 17
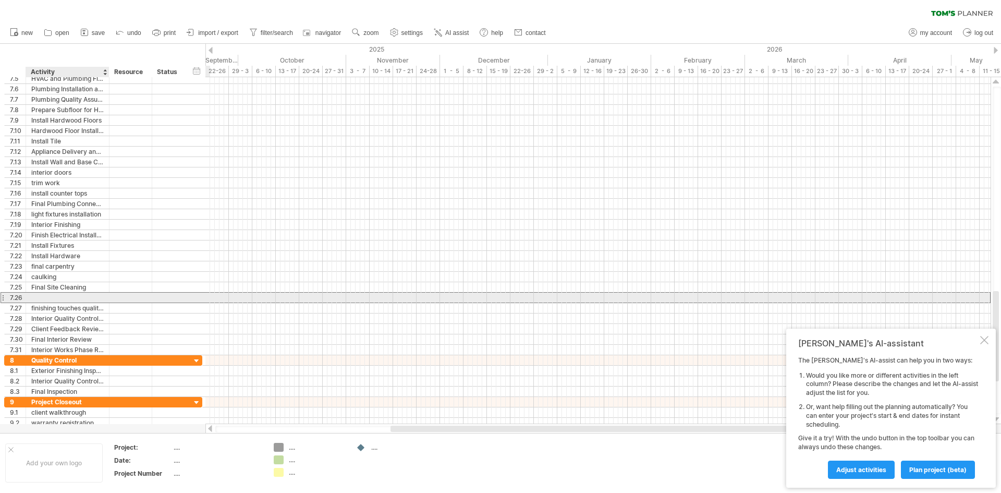
click at [65, 297] on div at bounding box center [67, 297] width 72 height 10
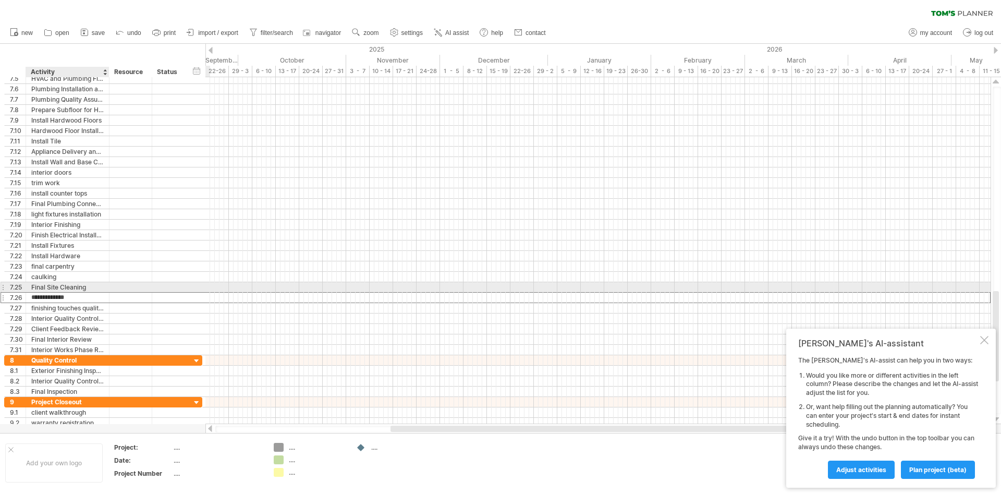
type input "**********"
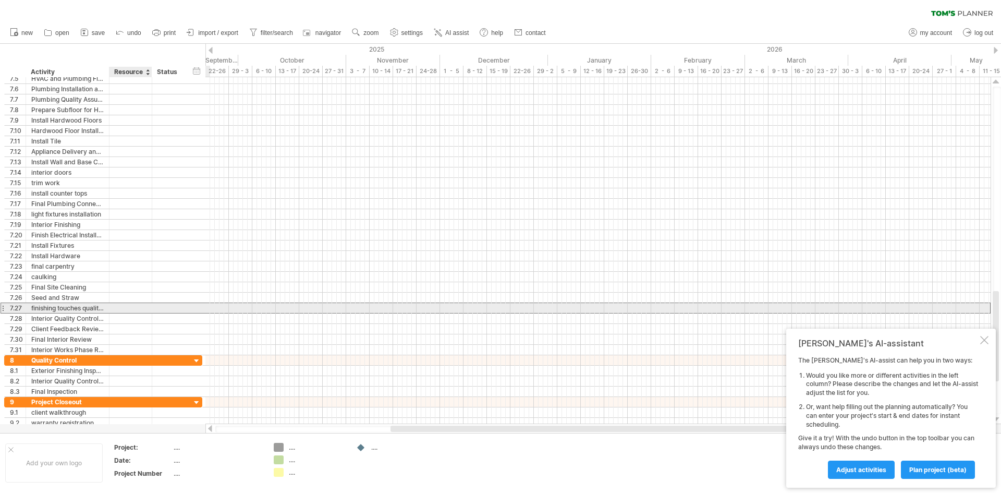
click at [116, 312] on div at bounding box center [131, 308] width 32 height 10
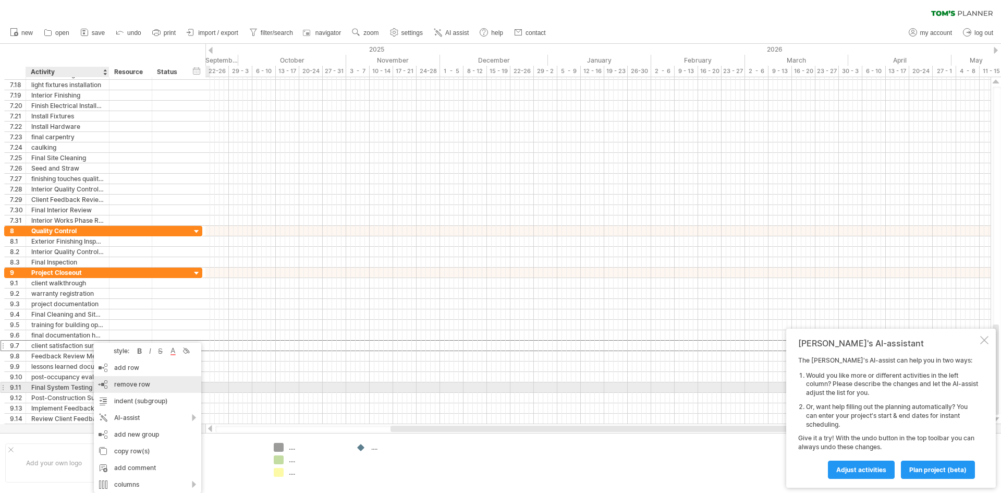
click at [127, 383] on span "remove row" at bounding box center [132, 384] width 36 height 8
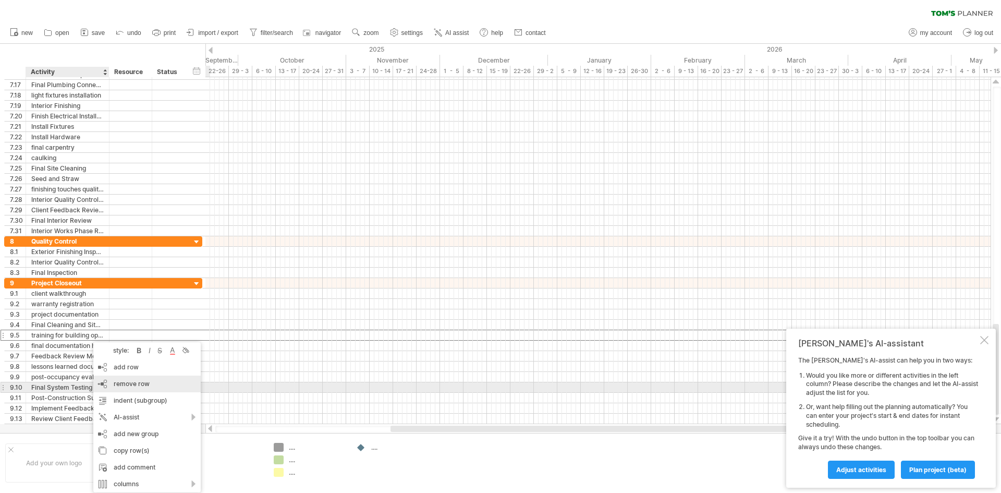
click at [121, 383] on span "remove row" at bounding box center [132, 384] width 36 height 8
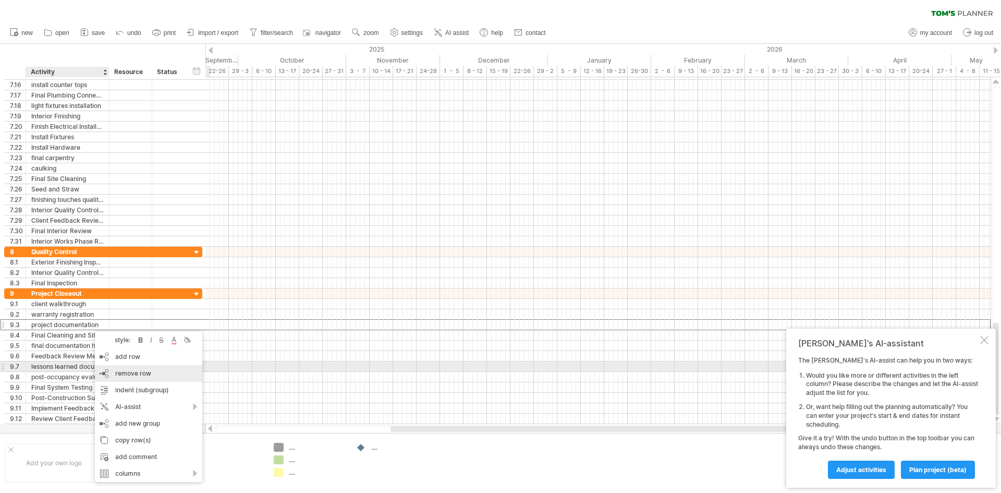
click at [128, 371] on span "remove row" at bounding box center [133, 373] width 36 height 8
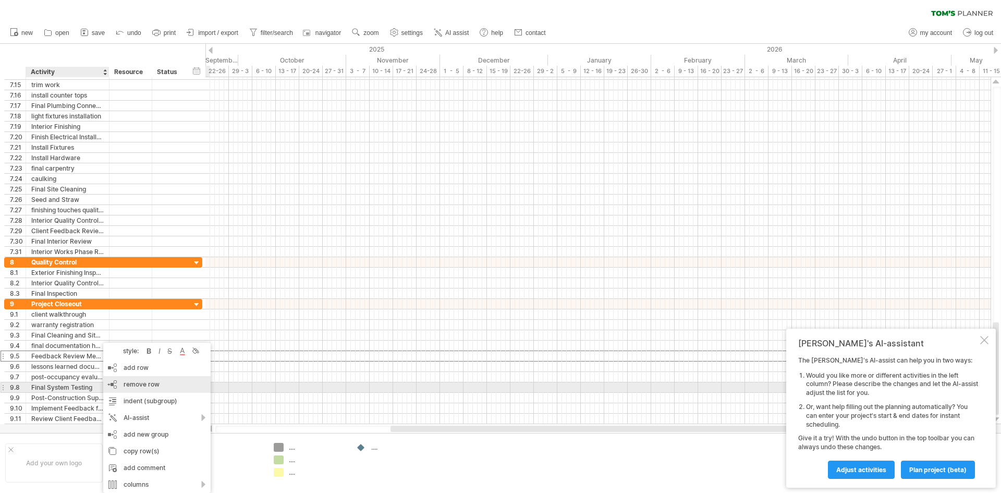
click at [125, 383] on span "remove row" at bounding box center [142, 384] width 36 height 8
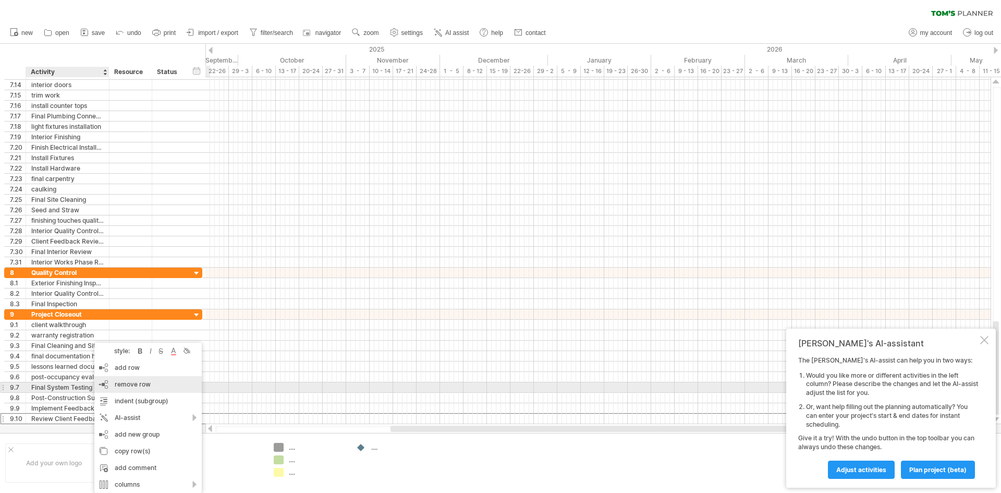
click at [124, 383] on span "remove row" at bounding box center [133, 384] width 36 height 8
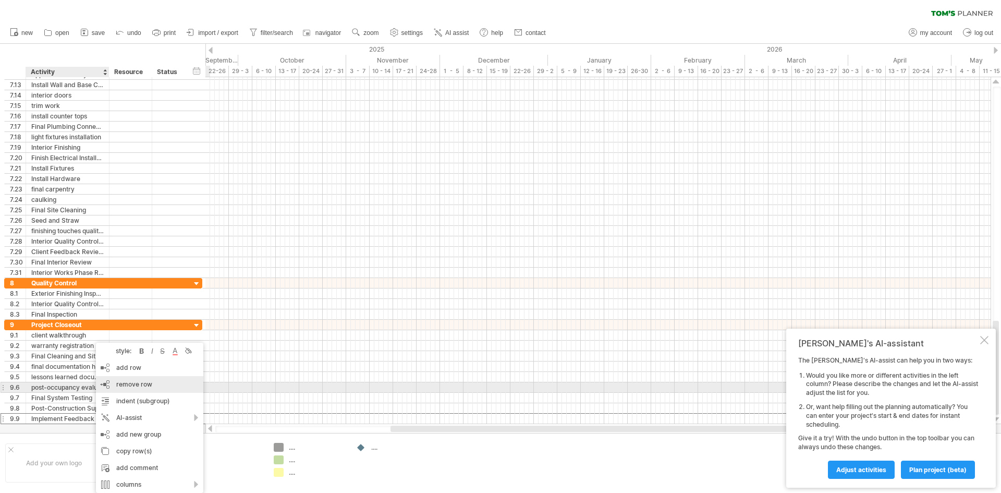
click at [137, 382] on span "remove row" at bounding box center [134, 384] width 36 height 8
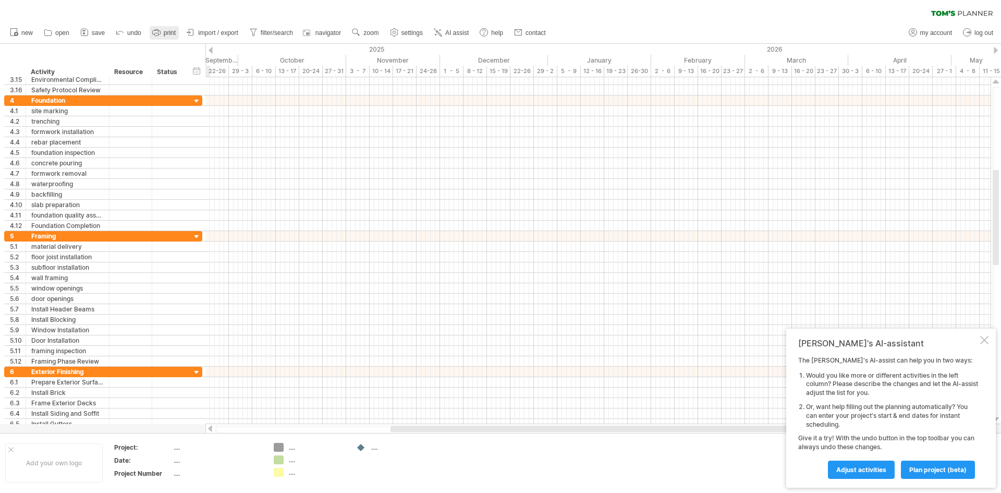
click at [165, 30] on span "print" at bounding box center [170, 32] width 12 height 7
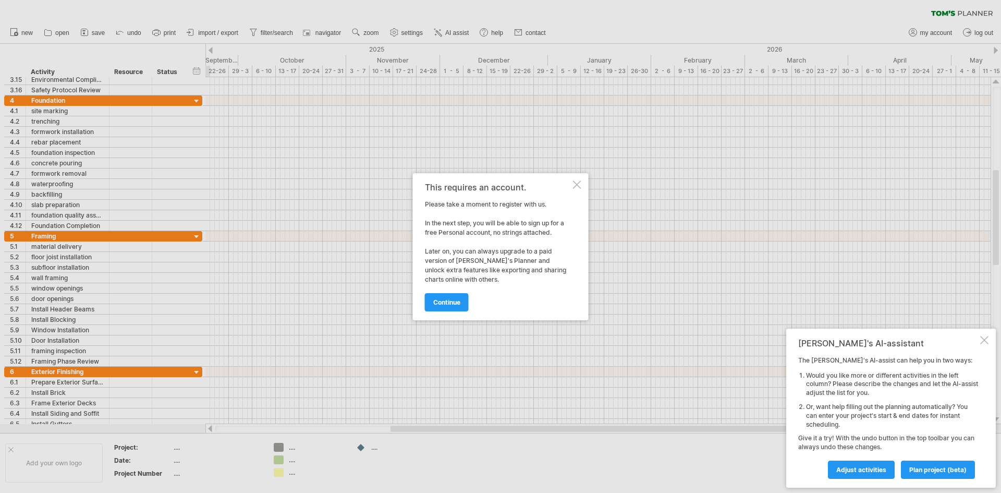
click at [578, 183] on div at bounding box center [577, 184] width 8 height 8
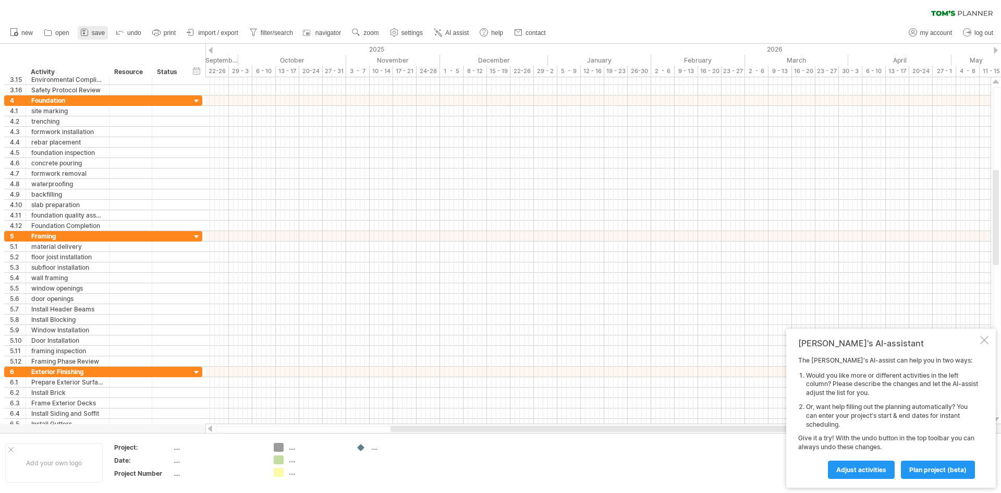
click at [99, 31] on span "save" at bounding box center [98, 32] width 13 height 7
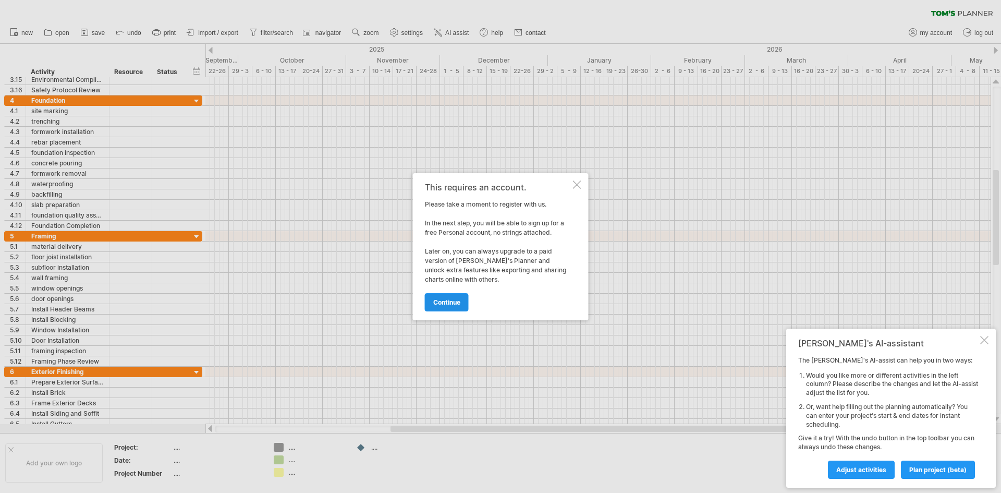
click at [451, 299] on span "continue" at bounding box center [446, 302] width 27 height 8
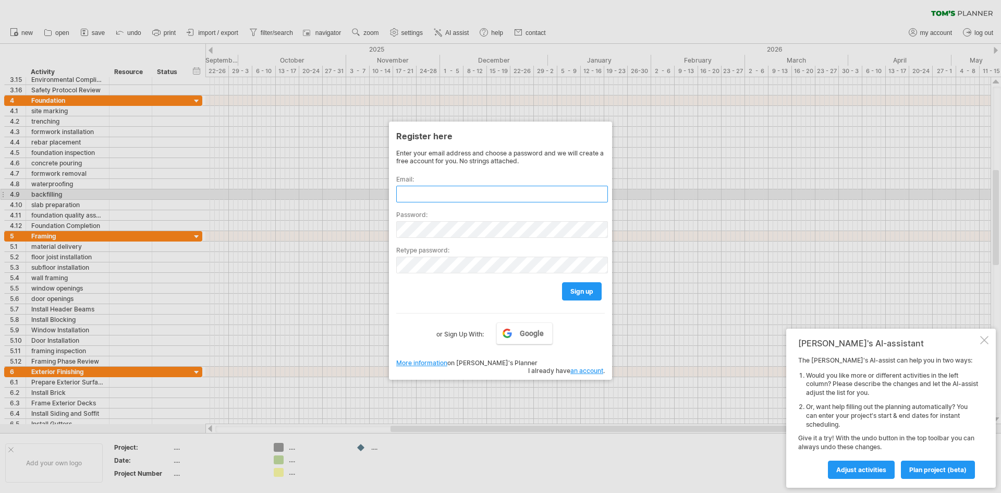
click at [420, 190] on input "text" at bounding box center [502, 194] width 212 height 17
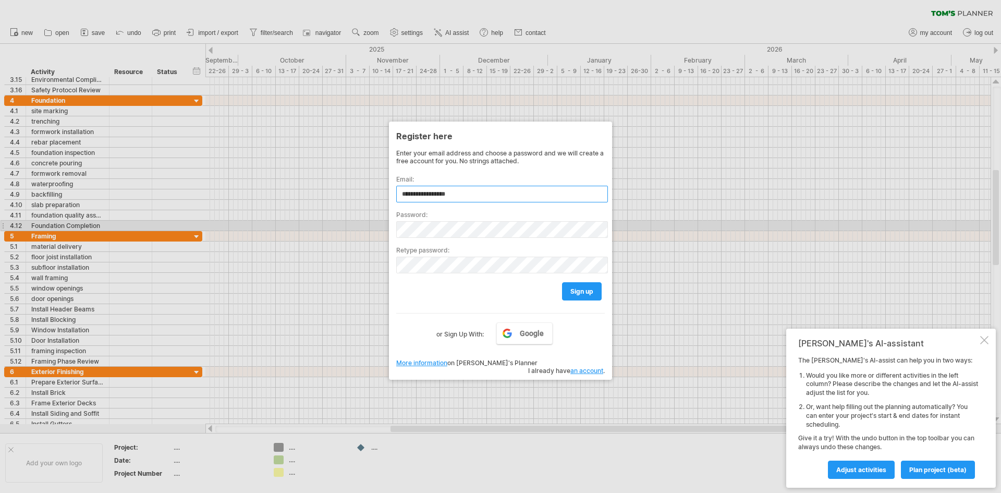
type input "**********"
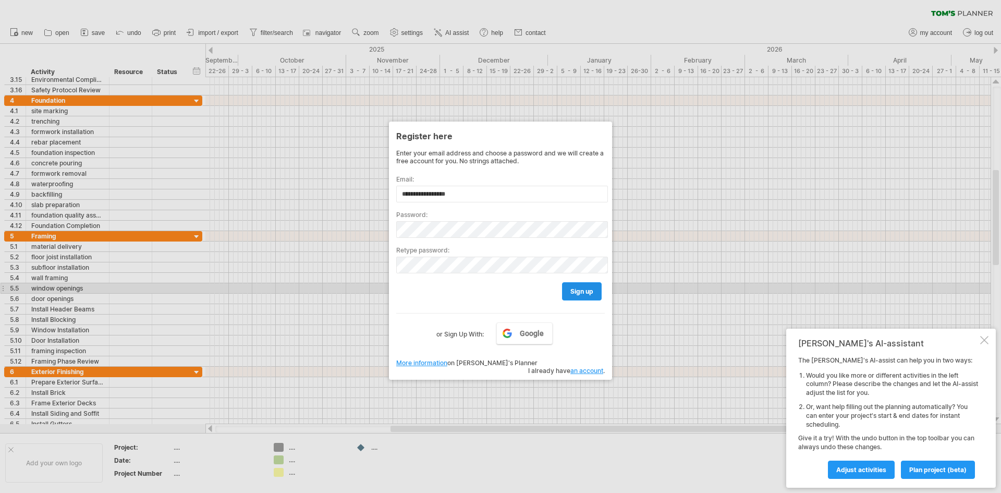
click at [591, 293] on span "sign up" at bounding box center [581, 291] width 23 height 8
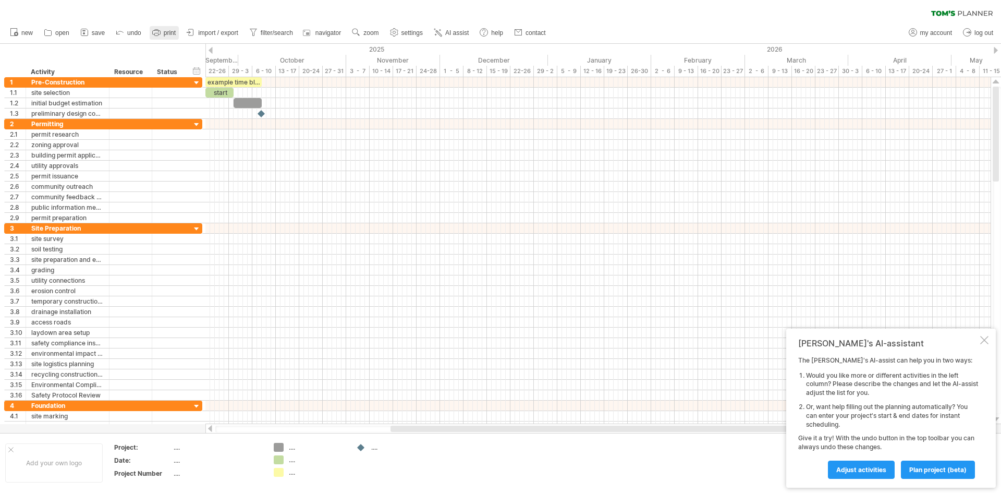
click at [165, 33] on span "print" at bounding box center [170, 32] width 12 height 7
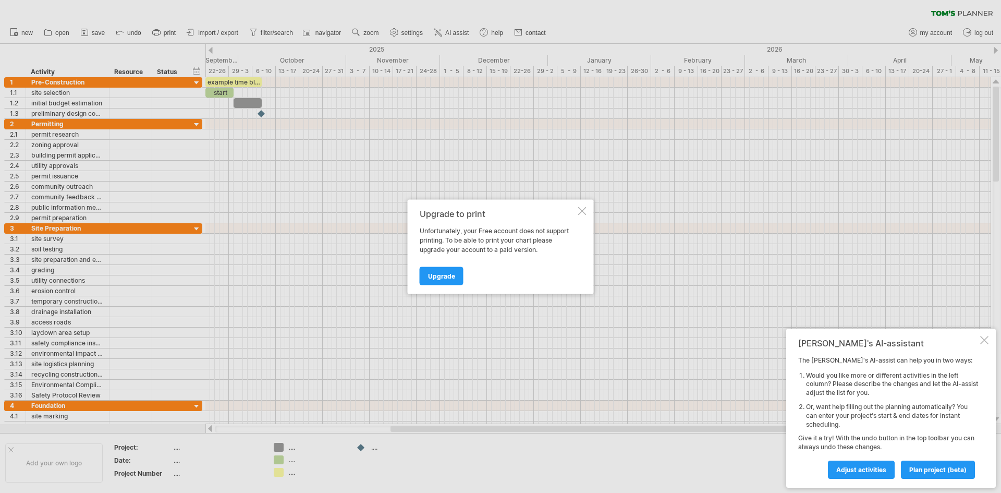
click at [582, 211] on div at bounding box center [582, 210] width 8 height 8
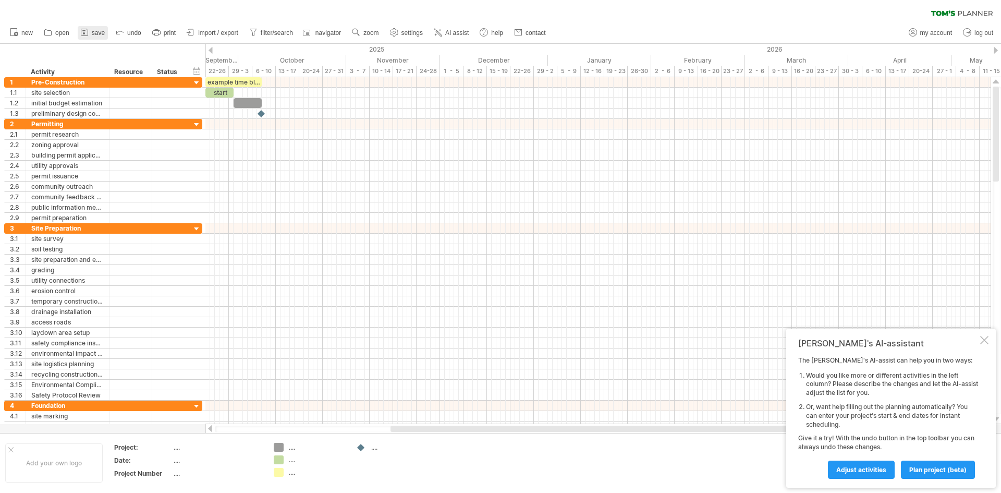
click at [95, 32] on span "save" at bounding box center [98, 32] width 13 height 7
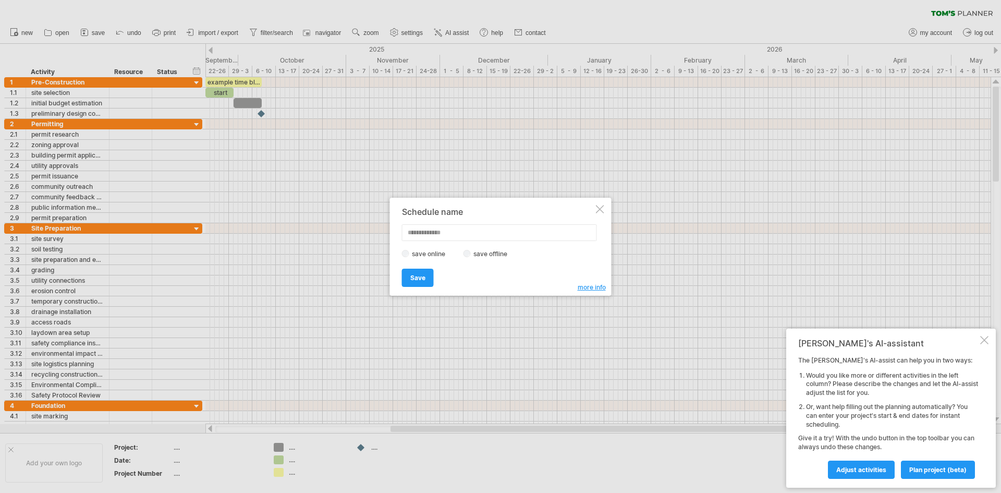
click at [601, 210] on div at bounding box center [600, 209] width 8 height 8
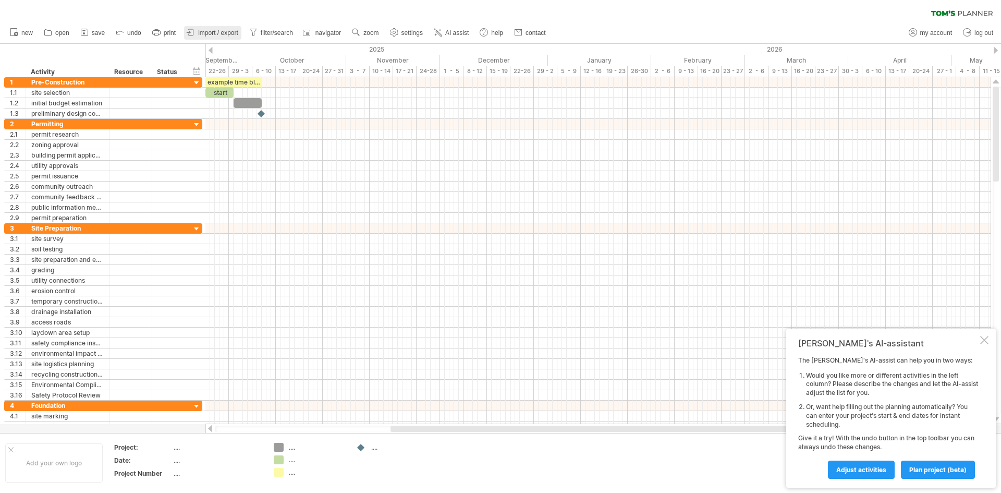
click at [216, 30] on span "import / export" at bounding box center [218, 32] width 40 height 7
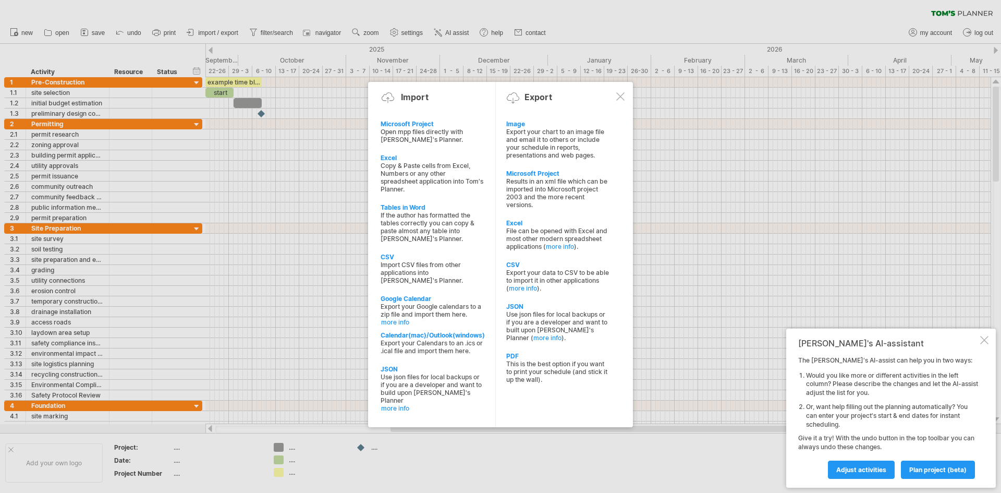
click at [165, 31] on div at bounding box center [500, 246] width 1001 height 493
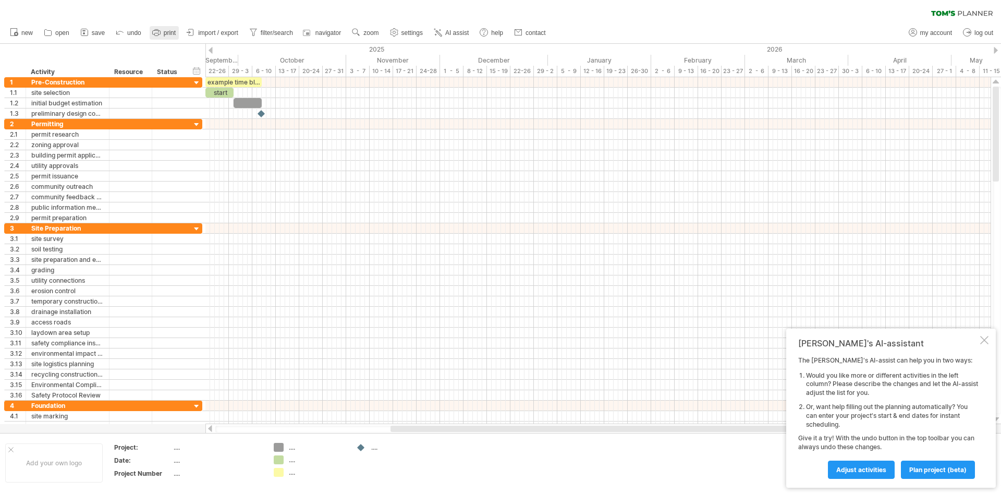
click at [164, 32] on span "print" at bounding box center [170, 32] width 12 height 7
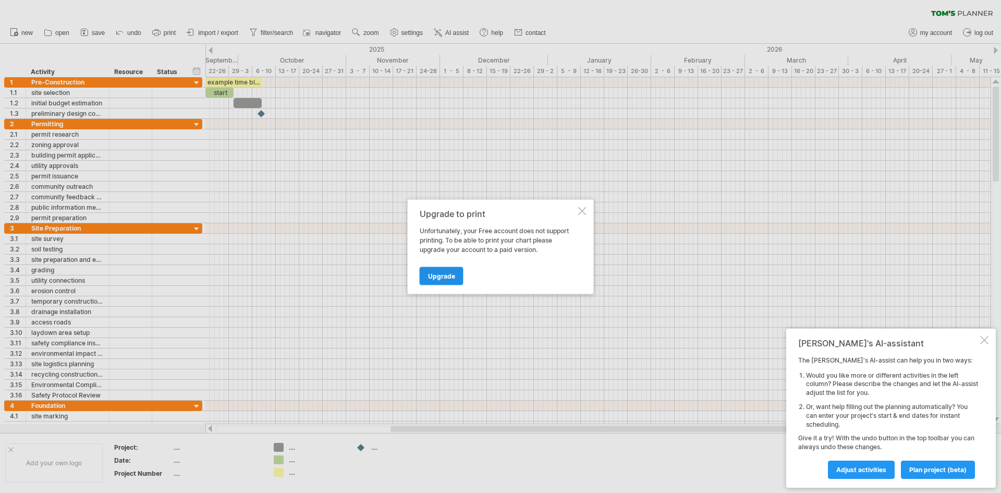
click at [447, 278] on span "Upgrade" at bounding box center [441, 276] width 27 height 8
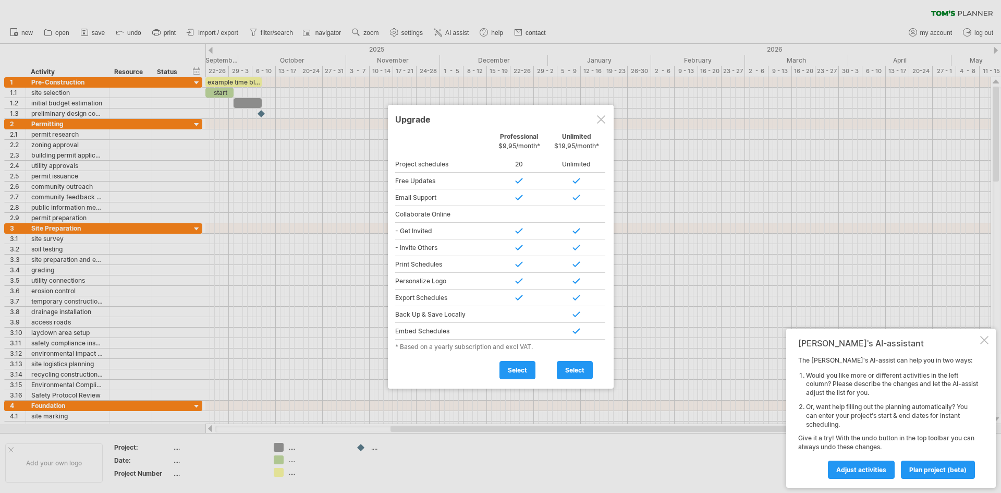
click at [598, 119] on div at bounding box center [601, 119] width 8 height 8
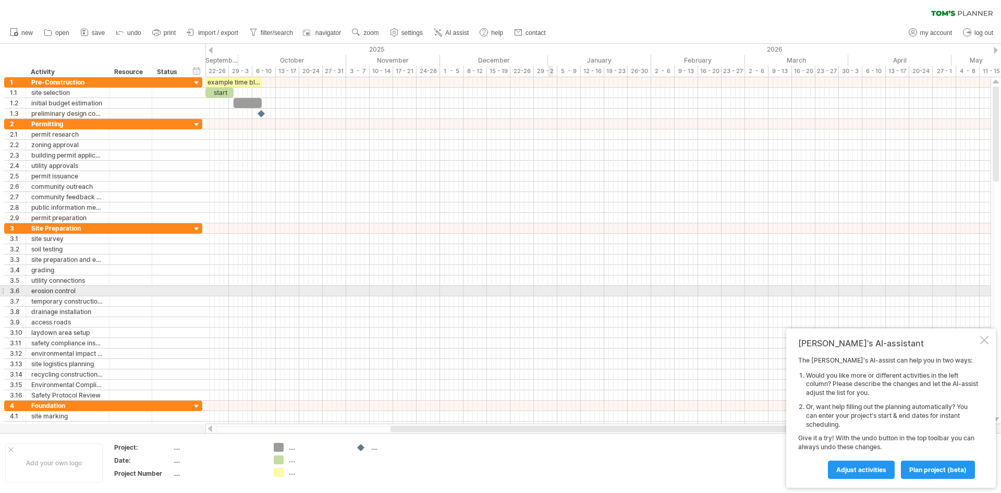
drag, startPoint x: 13, startPoint y: 47, endPoint x: 553, endPoint y: 287, distance: 590.7
click at [553, 287] on div "Trying to reach [DOMAIN_NAME] Connected again... 0% clear filter new 1" at bounding box center [500, 246] width 1001 height 493
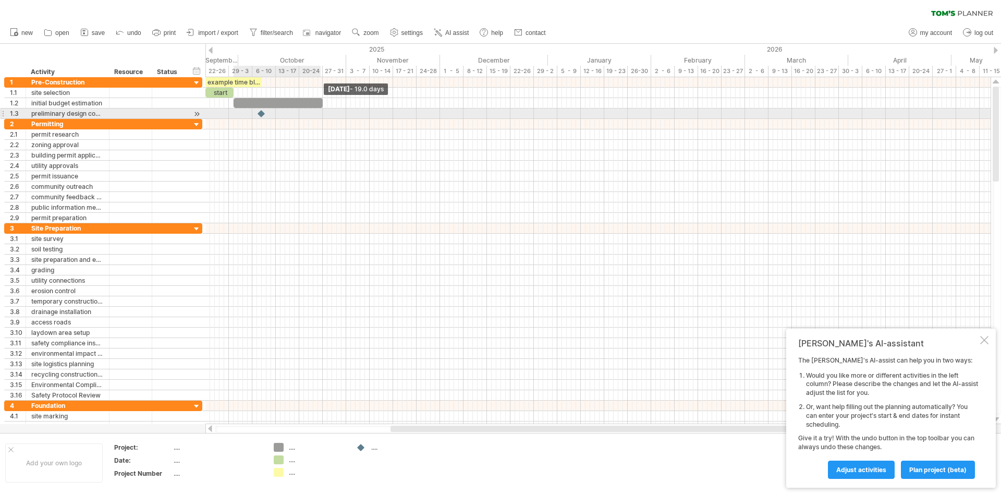
drag, startPoint x: 261, startPoint y: 104, endPoint x: 321, endPoint y: 109, distance: 60.1
click at [321, 109] on div "example time blocks: start [DATE] - 19.0 days" at bounding box center [597, 250] width 785 height 347
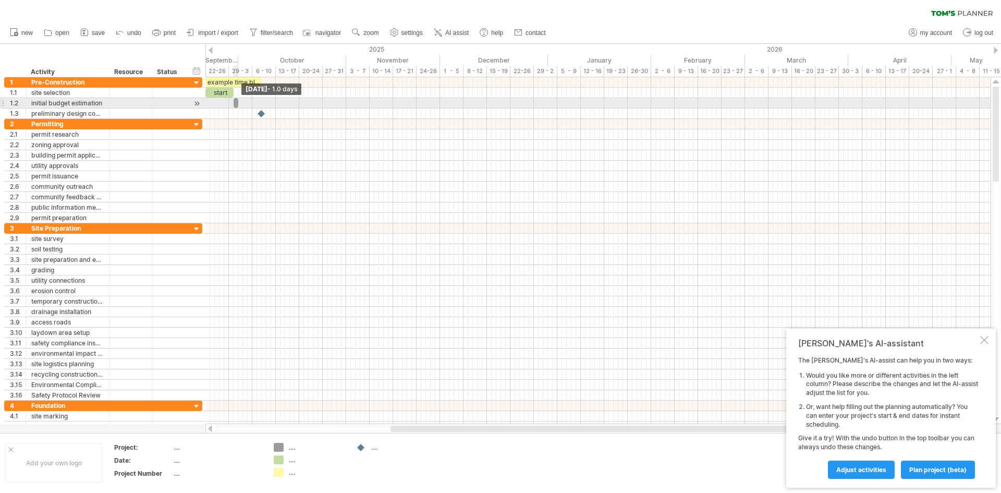
drag, startPoint x: 322, startPoint y: 102, endPoint x: 237, endPoint y: 105, distance: 85.0
click at [237, 105] on span at bounding box center [238, 103] width 4 height 10
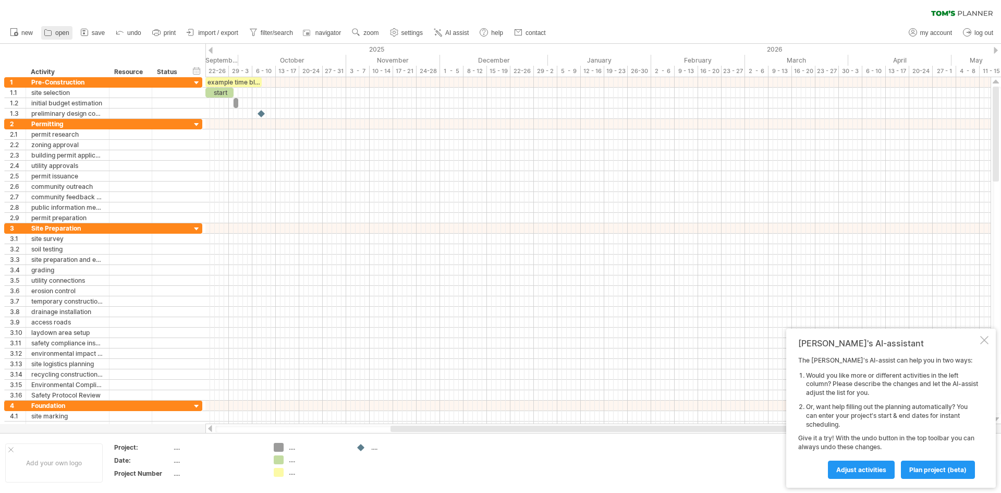
click at [60, 33] on span "open" at bounding box center [62, 32] width 14 height 7
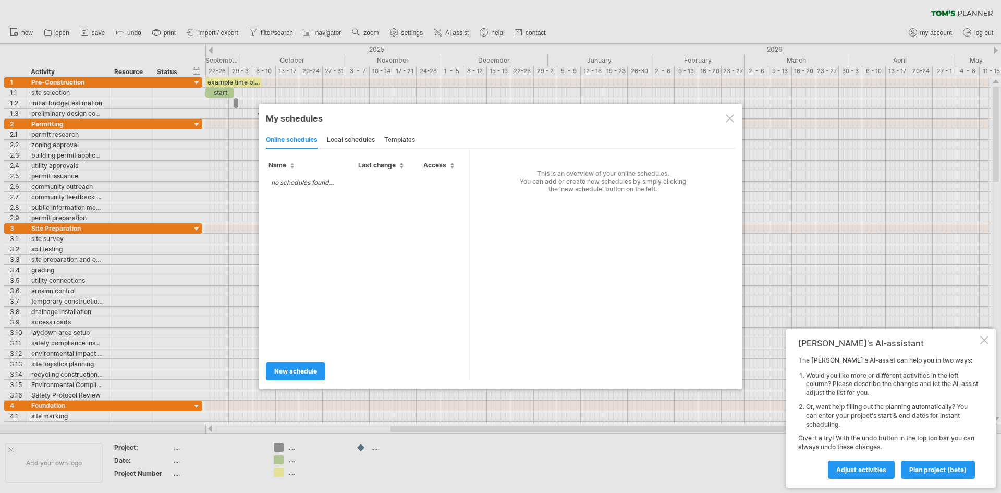
click at [27, 32] on div at bounding box center [500, 246] width 1001 height 493
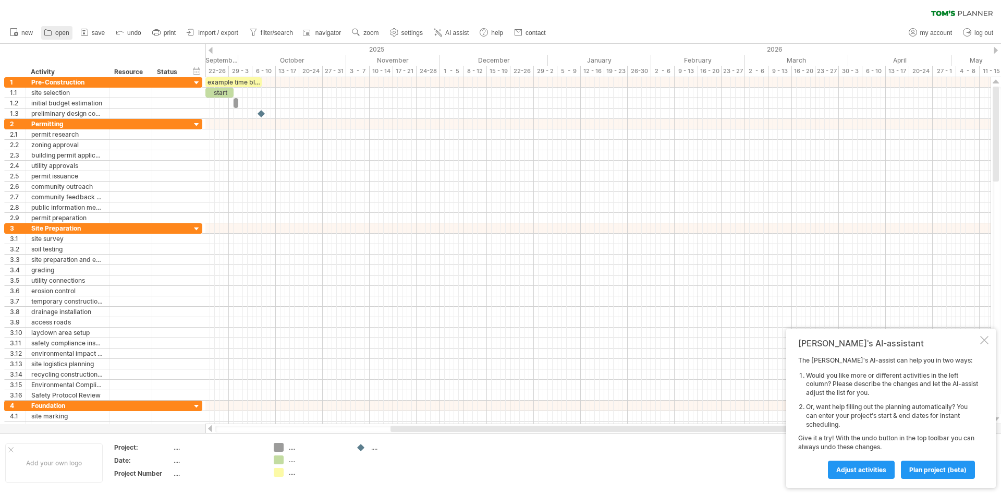
click at [63, 34] on span "open" at bounding box center [62, 32] width 14 height 7
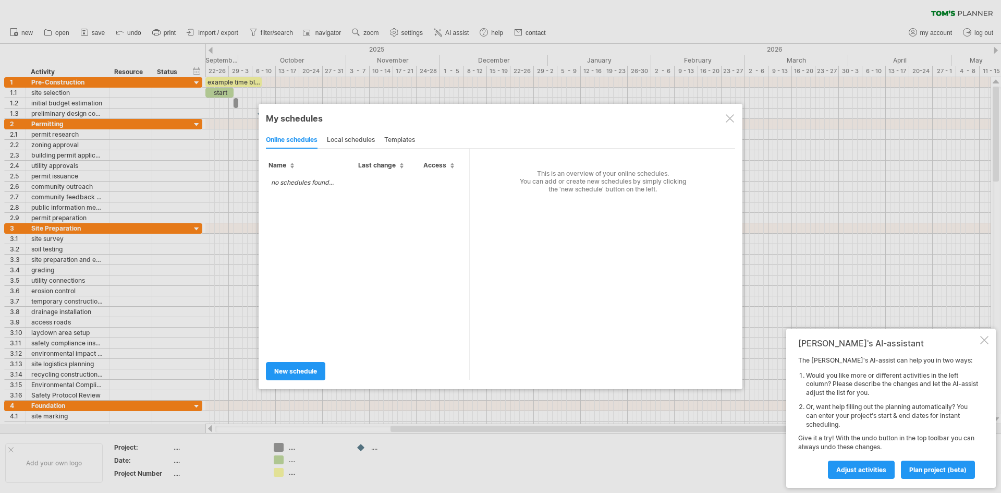
click at [90, 32] on div at bounding box center [500, 246] width 1001 height 493
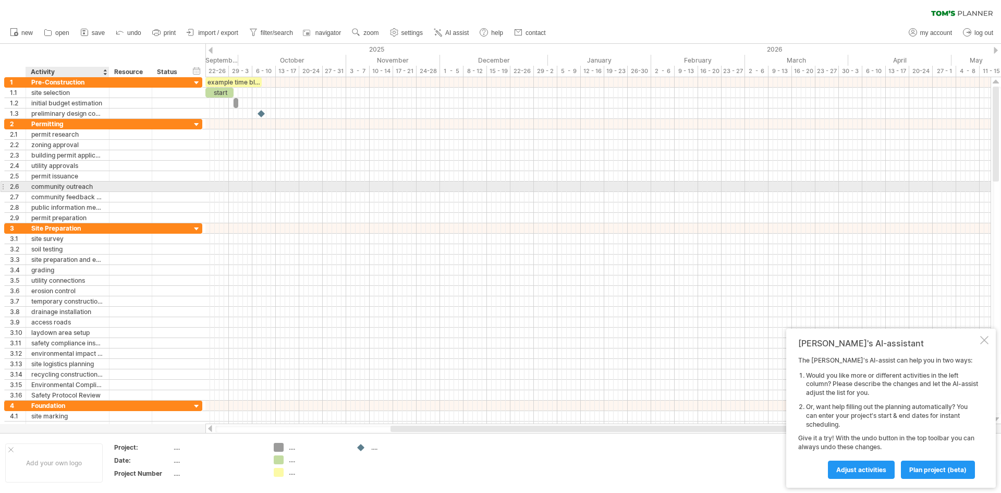
click at [100, 186] on div "community outreach" at bounding box center [67, 186] width 72 height 10
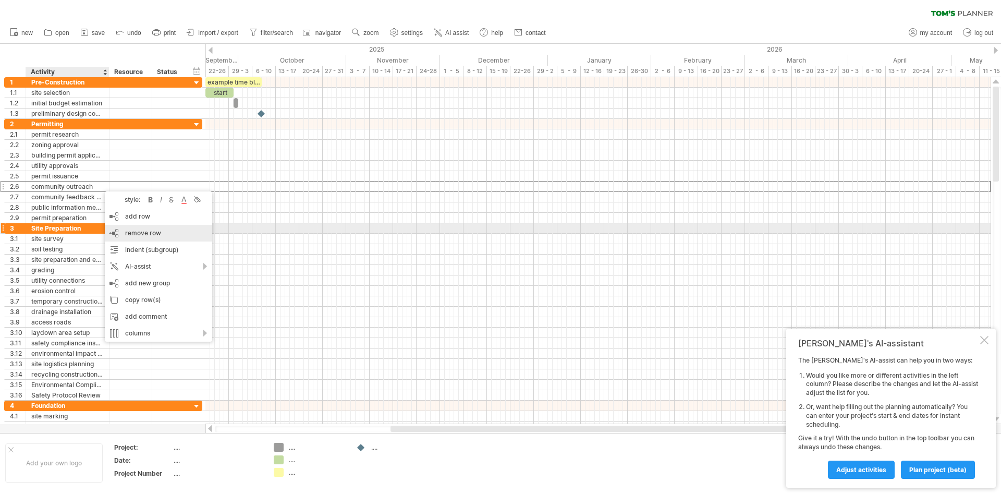
click at [146, 229] on span "remove row" at bounding box center [143, 233] width 36 height 8
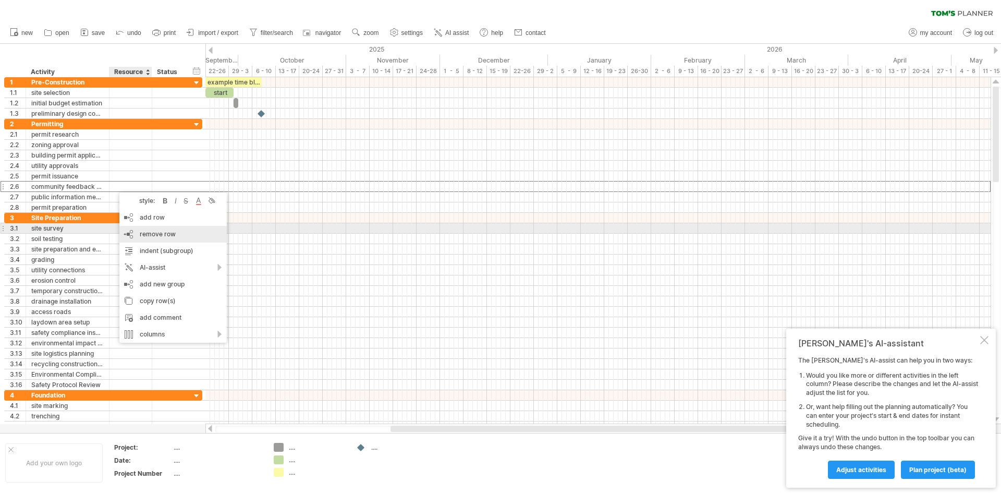
click at [153, 232] on span "remove row" at bounding box center [158, 234] width 36 height 8
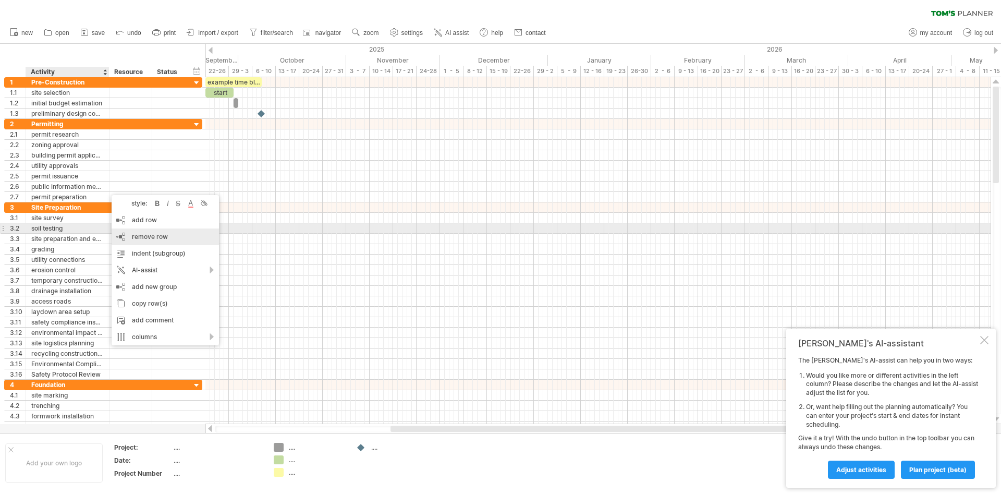
click at [152, 230] on div "remove row remove selected rows" at bounding box center [165, 236] width 107 height 17
click at [137, 233] on span "remove row" at bounding box center [143, 233] width 36 height 8
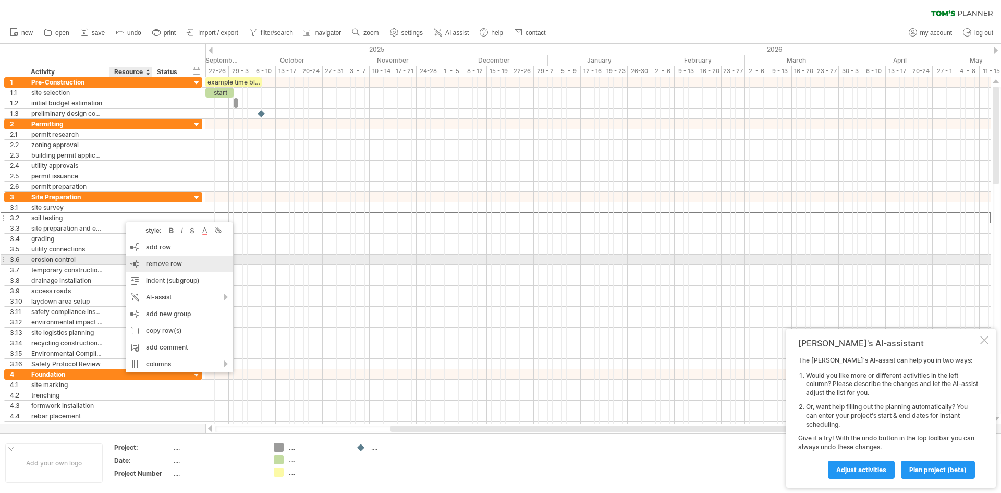
click at [159, 261] on span "remove row" at bounding box center [164, 264] width 36 height 8
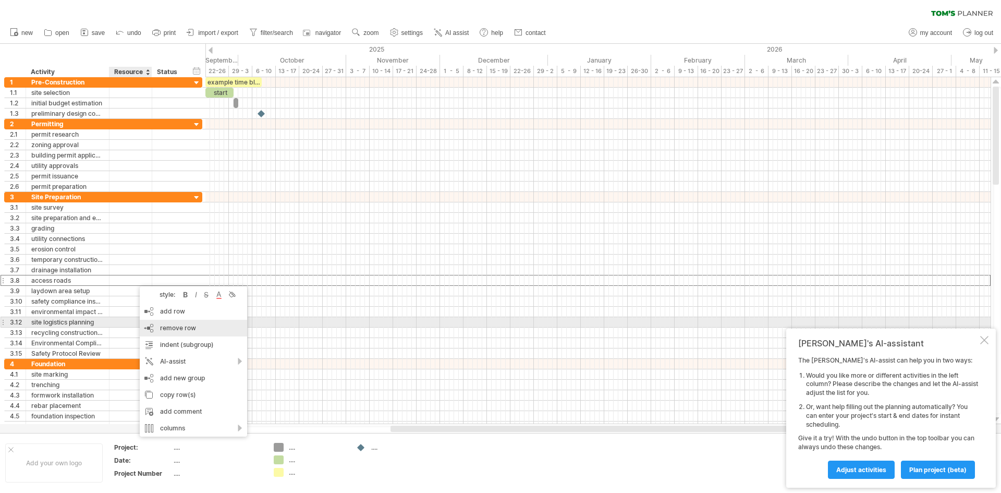
click at [180, 327] on span "remove row" at bounding box center [178, 328] width 36 height 8
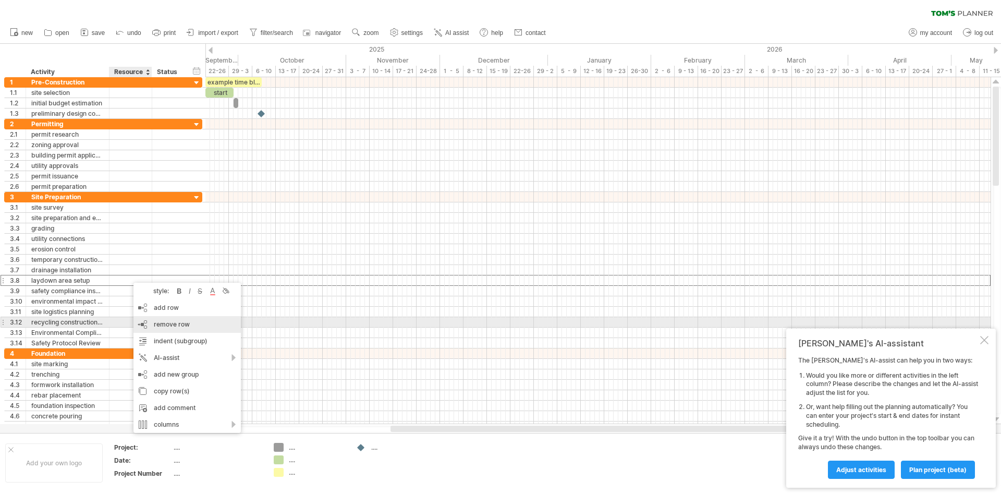
click at [169, 323] on span "remove row" at bounding box center [172, 324] width 36 height 8
click at [164, 326] on span "remove row" at bounding box center [170, 327] width 36 height 8
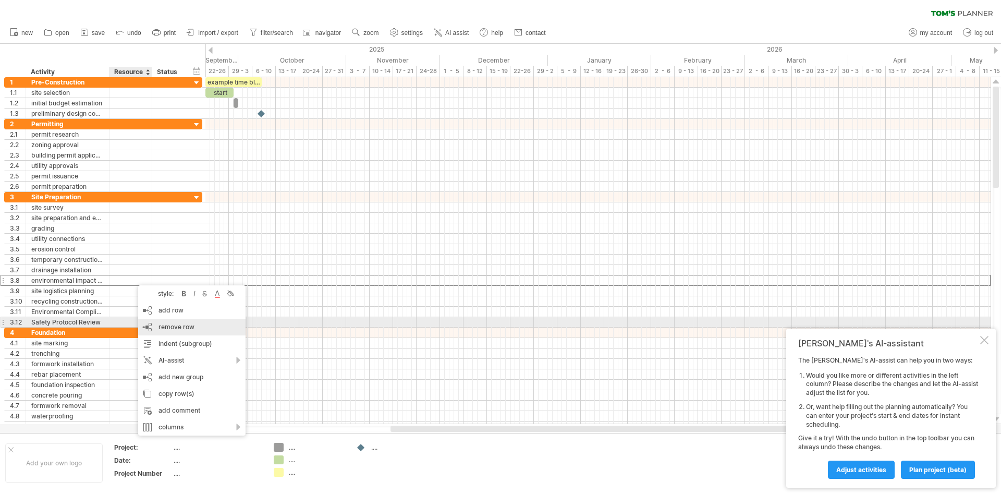
click at [179, 324] on span "remove row" at bounding box center [176, 327] width 36 height 8
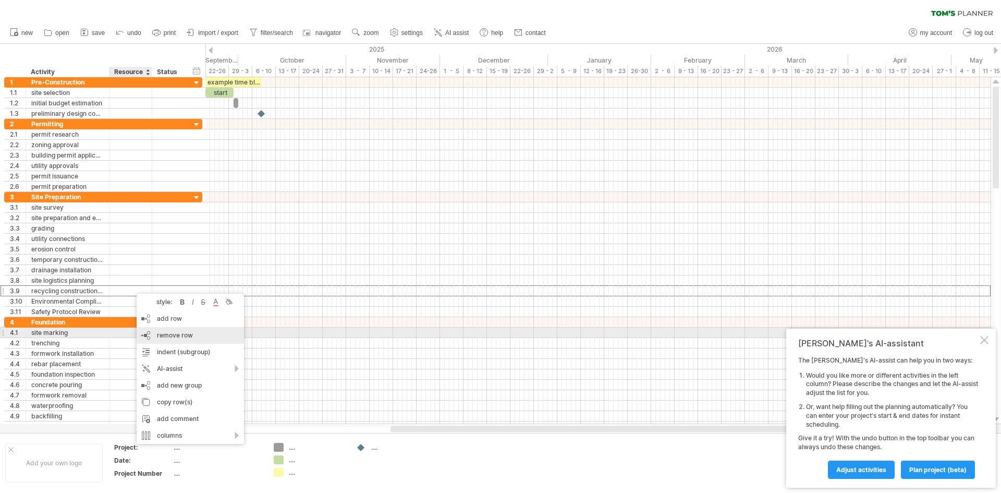
click at [185, 337] on span "remove row" at bounding box center [175, 335] width 36 height 8
click at [181, 334] on span "remove row" at bounding box center [179, 337] width 36 height 8
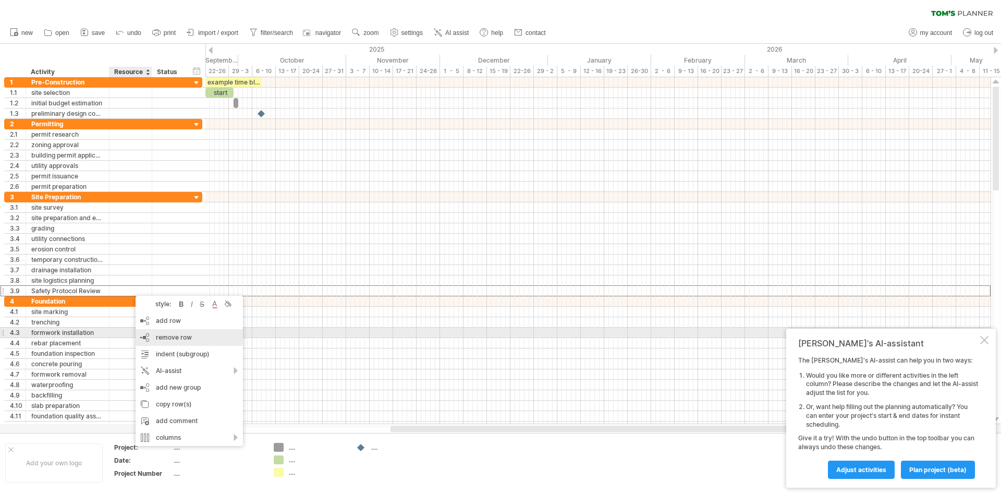
click at [169, 334] on span "remove row" at bounding box center [174, 337] width 36 height 8
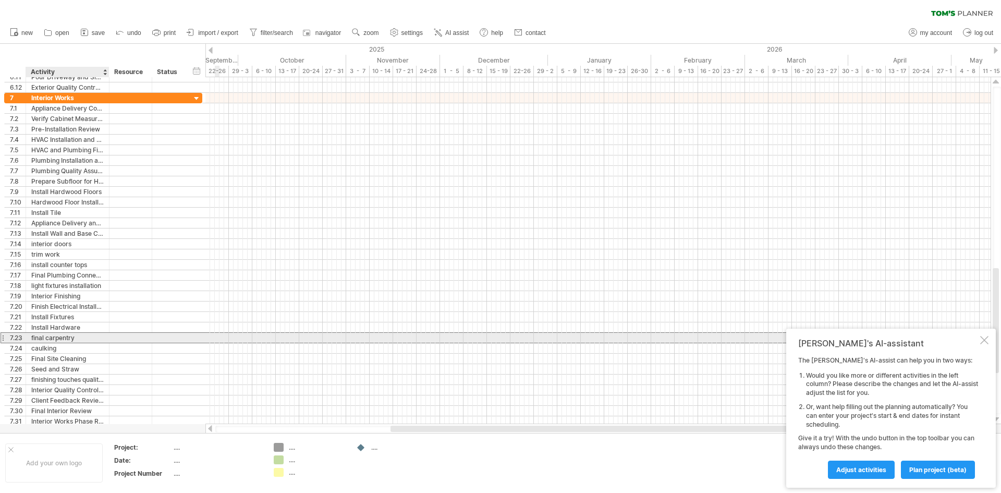
click at [71, 340] on div "final carpentry" at bounding box center [67, 338] width 72 height 10
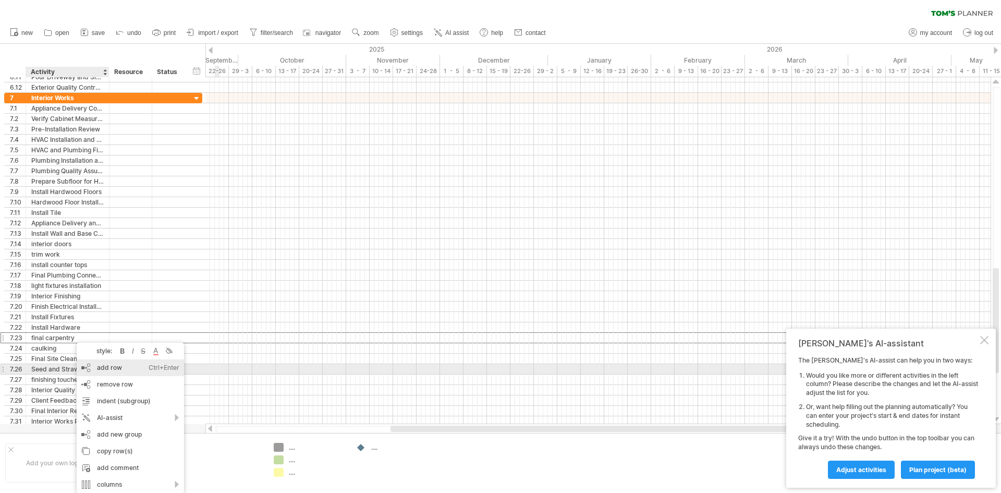
click at [109, 367] on div "add row Ctrl+Enter Cmd+Enter" at bounding box center [130, 367] width 107 height 17
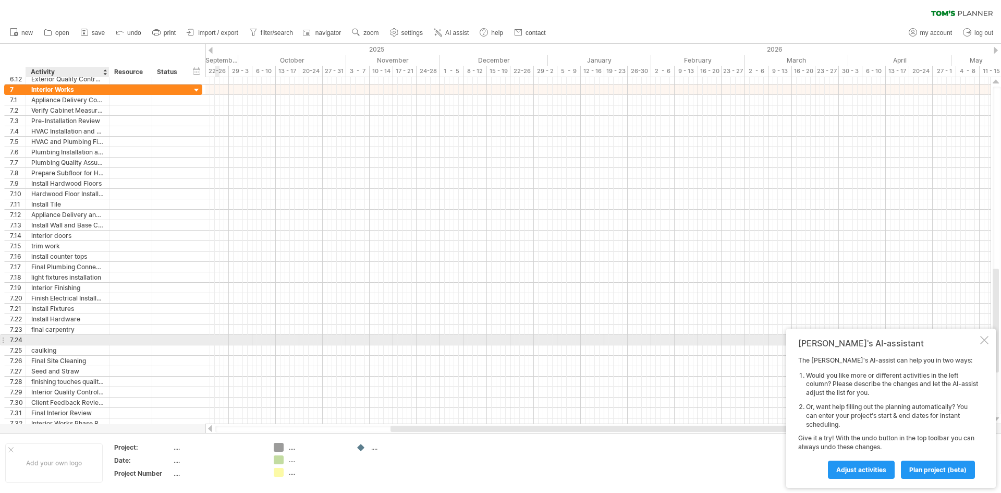
click at [89, 341] on div at bounding box center [67, 340] width 72 height 10
type input "**********"
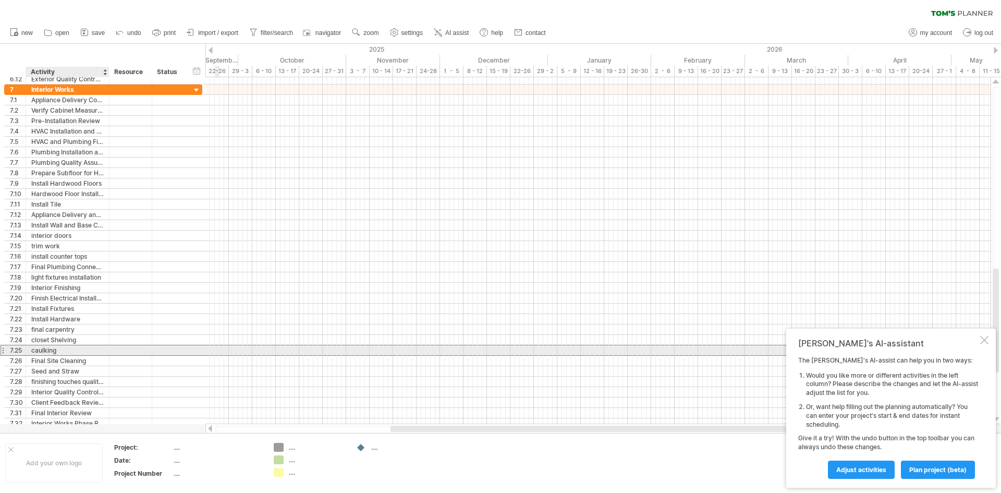
click at [71, 347] on div "caulking" at bounding box center [67, 350] width 72 height 10
click at [71, 347] on input "********" at bounding box center [67, 350] width 72 height 10
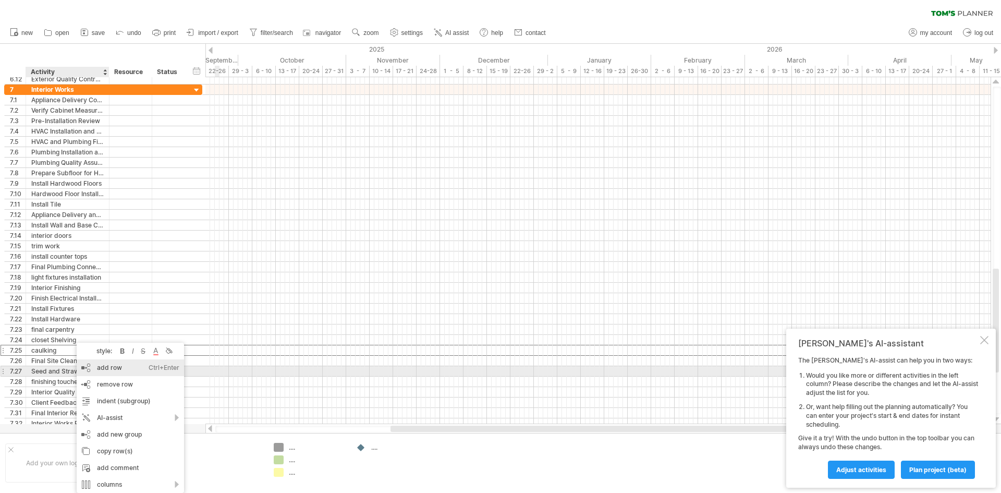
click at [114, 367] on div "add row Ctrl+Enter Cmd+Enter" at bounding box center [130, 367] width 107 height 17
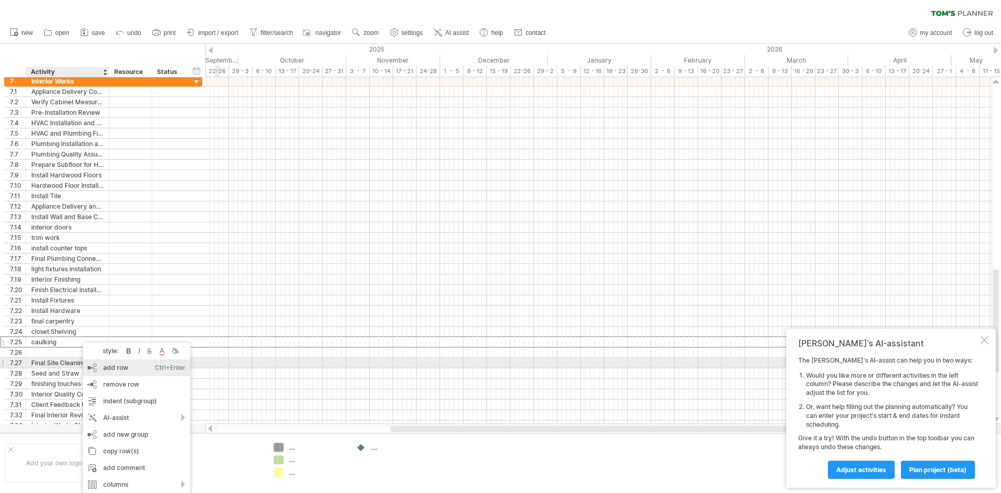
click at [112, 364] on div "add row Ctrl+Enter Cmd+Enter" at bounding box center [136, 367] width 107 height 17
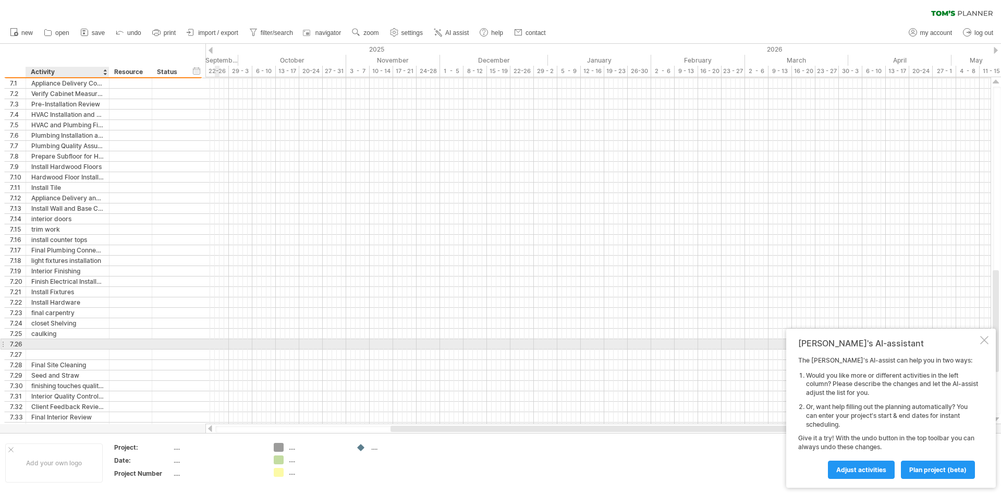
click at [60, 342] on div at bounding box center [67, 344] width 72 height 10
type input "*******"
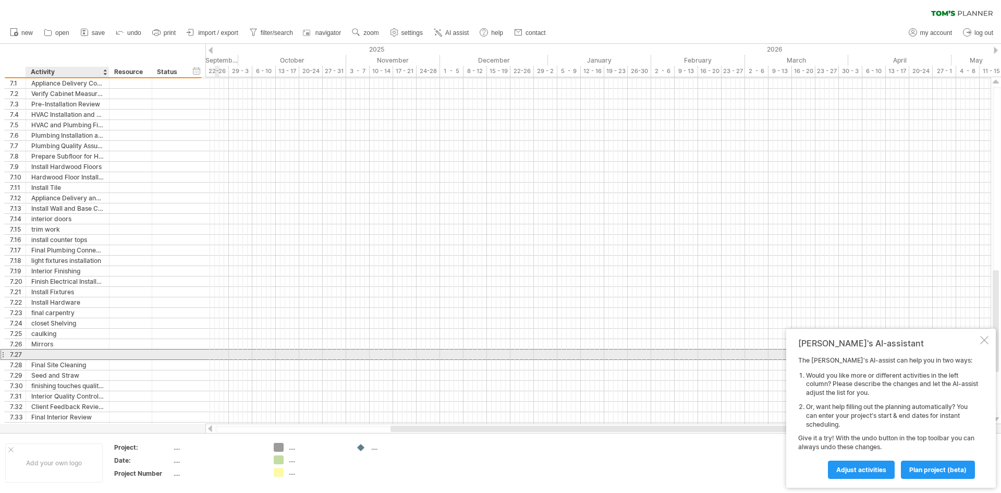
click at [48, 354] on div at bounding box center [67, 354] width 72 height 10
type input "**********"
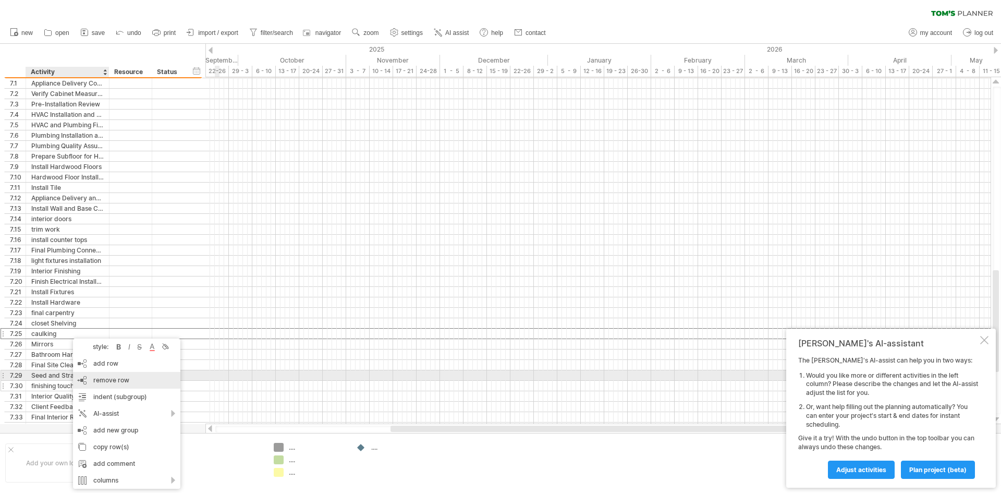
click at [117, 377] on span "remove row" at bounding box center [111, 380] width 36 height 8
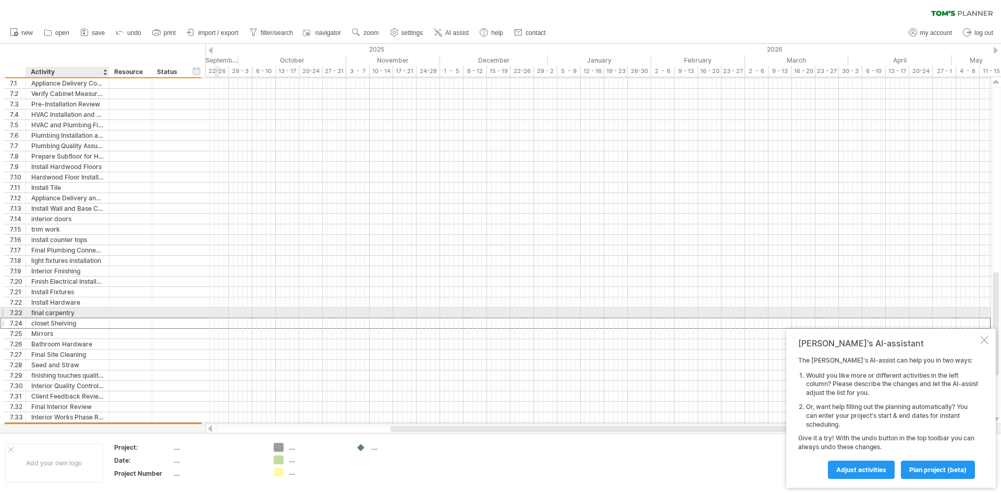
click at [48, 318] on div "closet Shelving" at bounding box center [67, 323] width 72 height 10
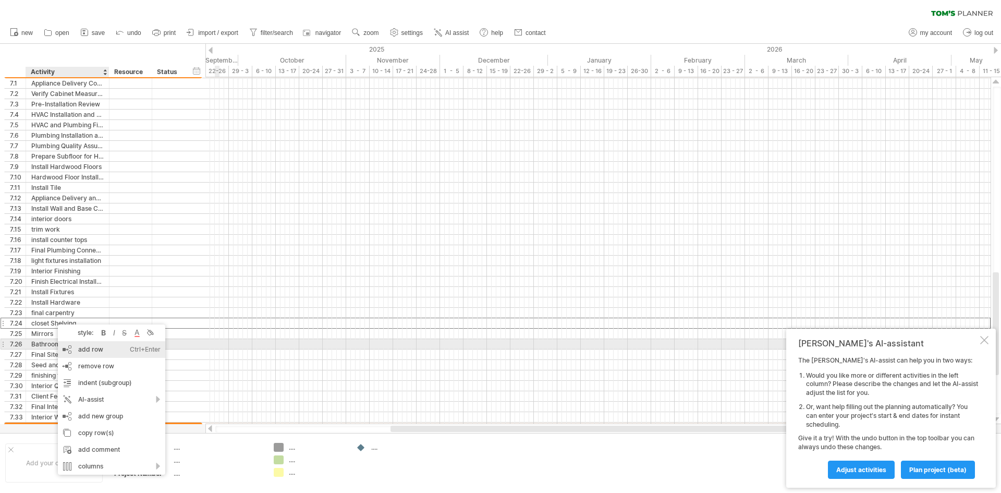
click at [95, 348] on div "add row Ctrl+Enter Cmd+Enter" at bounding box center [111, 349] width 107 height 17
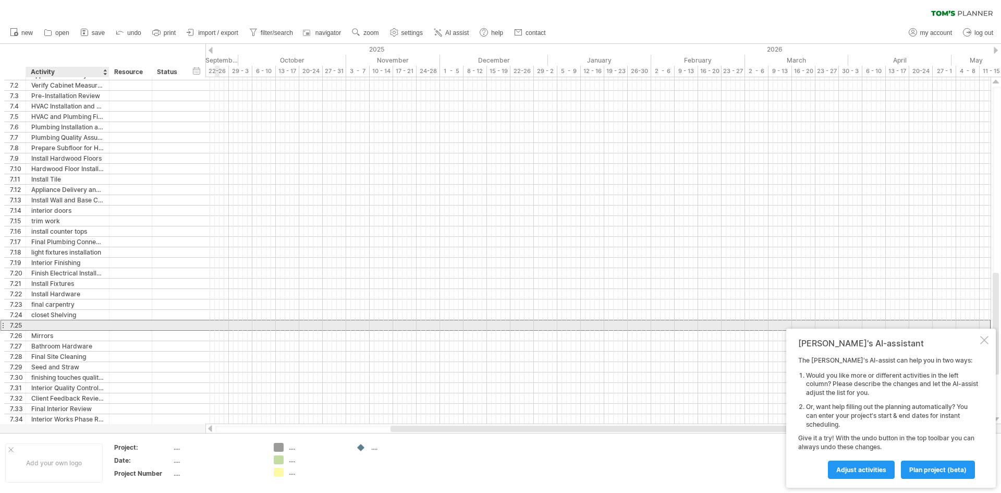
click at [79, 328] on div at bounding box center [67, 325] width 72 height 10
type input "******"
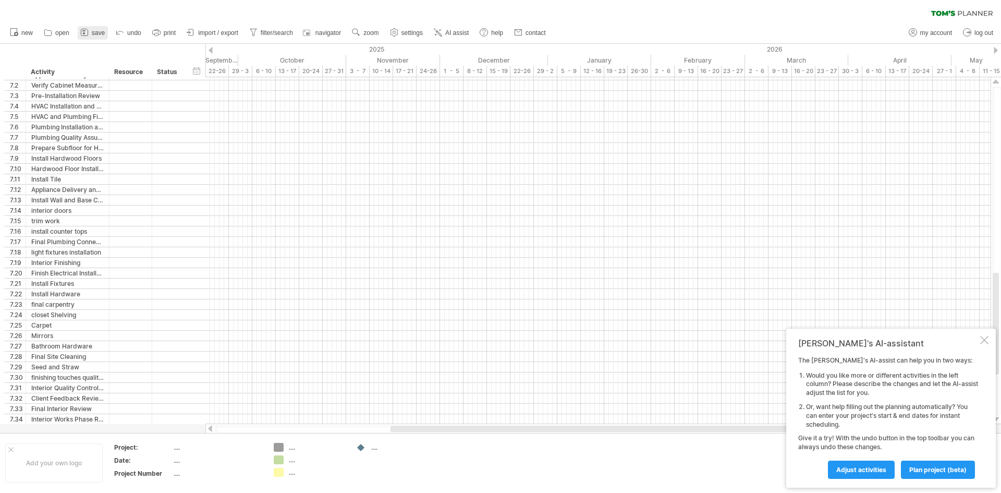
click at [92, 30] on span "save" at bounding box center [98, 32] width 13 height 7
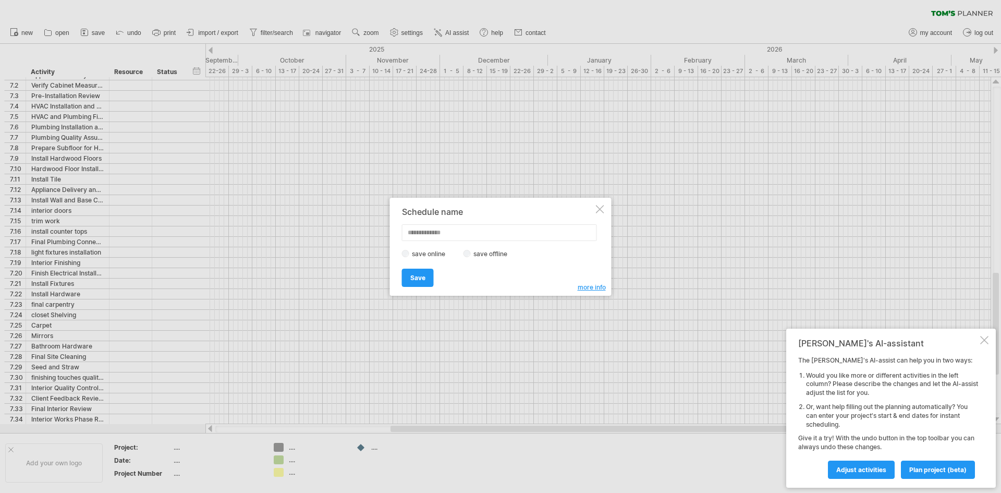
click at [413, 277] on span "Save" at bounding box center [417, 278] width 15 height 8
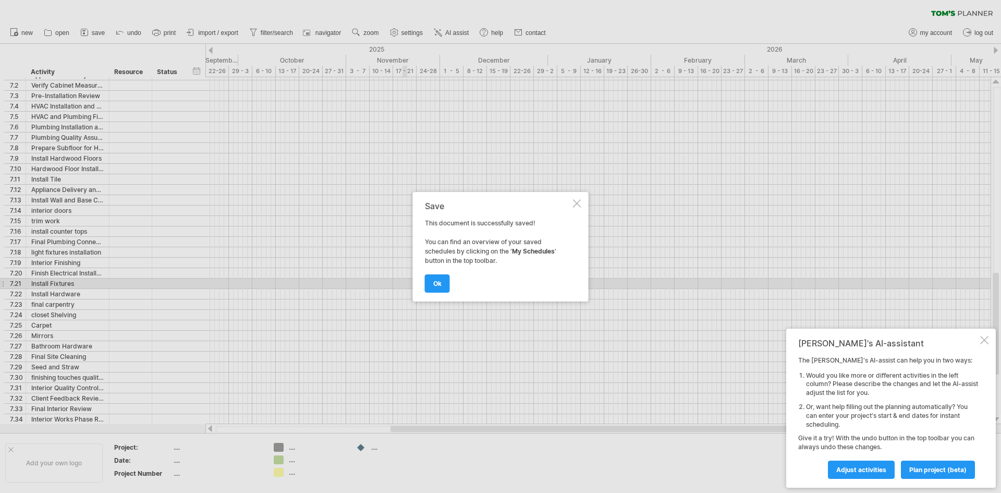
click at [169, 34] on div at bounding box center [500, 246] width 1001 height 493
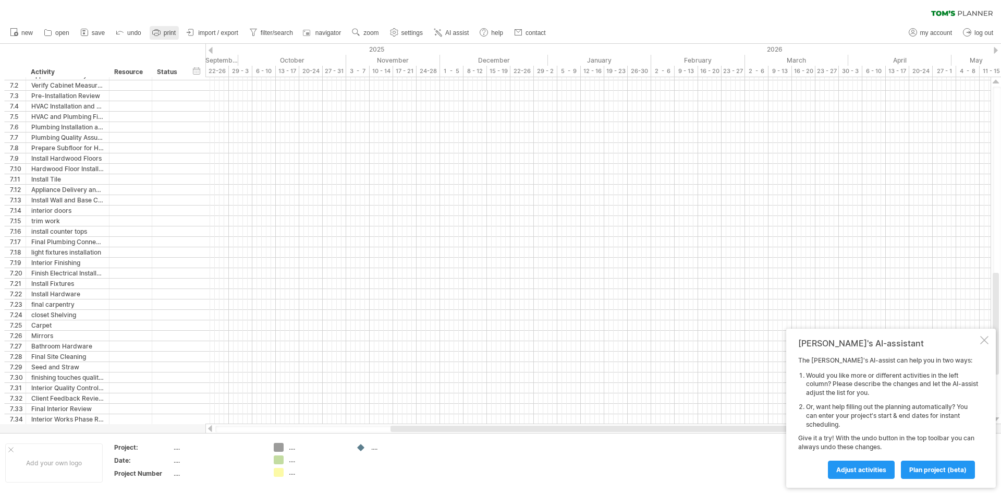
click at [170, 32] on span "print" at bounding box center [170, 32] width 12 height 7
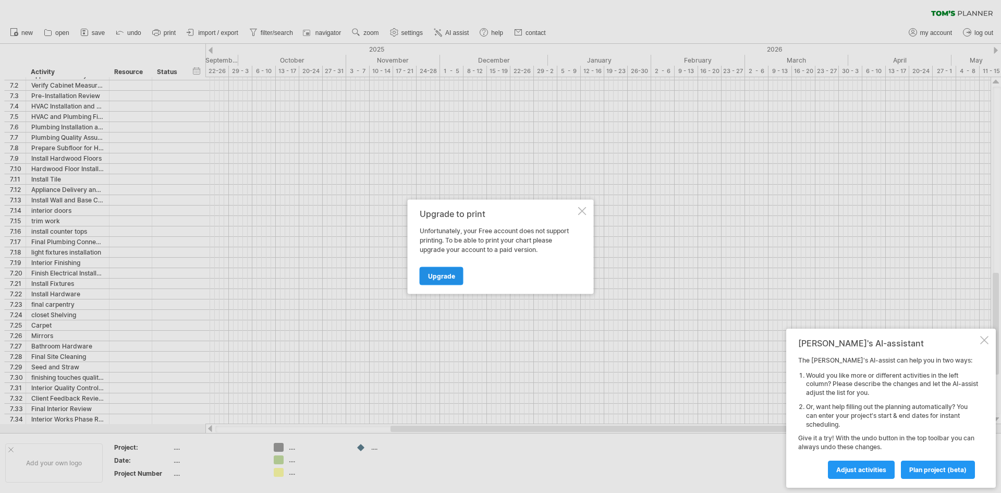
click at [439, 274] on span "Upgrade" at bounding box center [441, 276] width 27 height 8
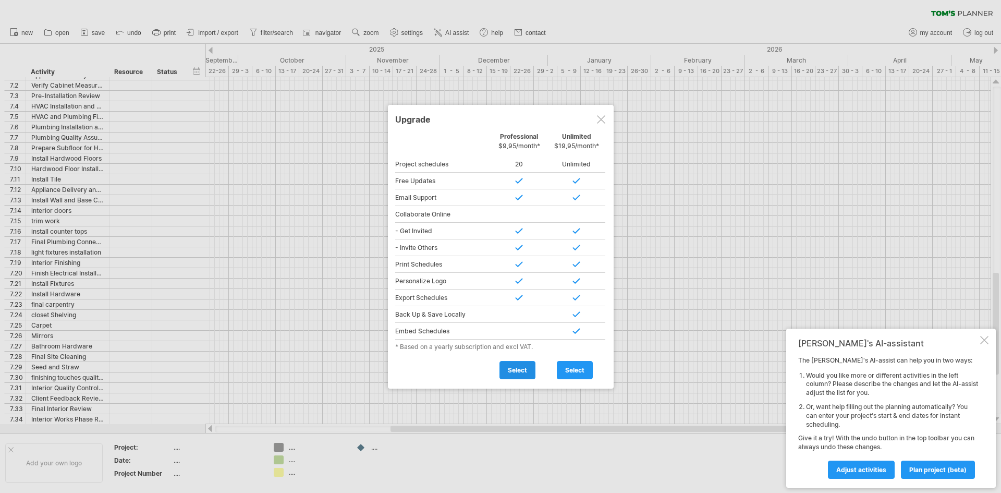
click at [516, 375] on link "select" at bounding box center [517, 370] width 36 height 18
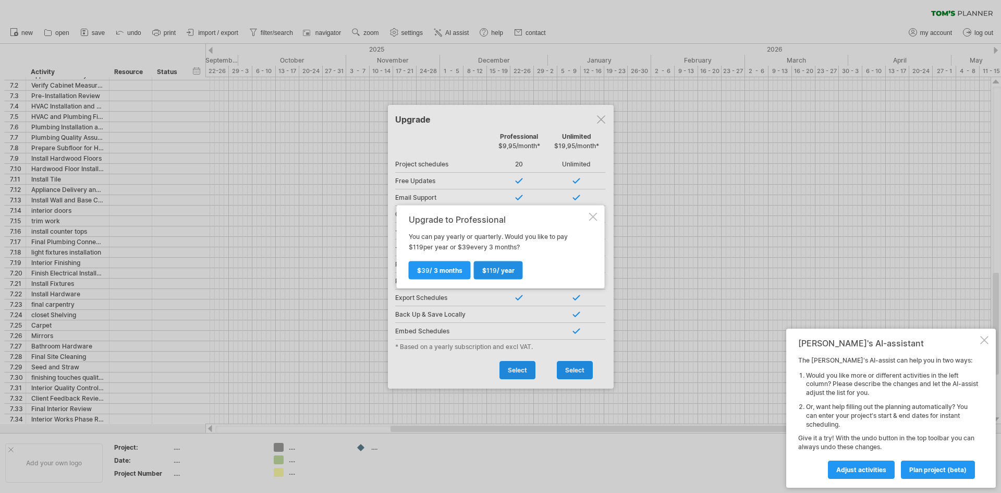
click at [505, 272] on span "$ 119 / year" at bounding box center [498, 270] width 32 height 8
click at [492, 268] on span "119" at bounding box center [491, 270] width 10 height 8
type input "**********"
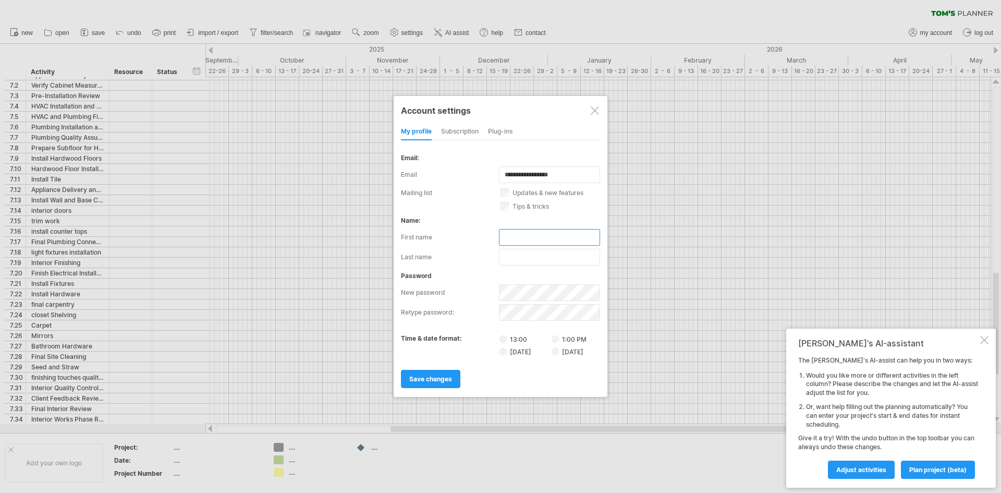
click at [510, 242] on input "text" at bounding box center [549, 237] width 101 height 17
type input "***"
type input "*****"
click at [438, 374] on link "save changes" at bounding box center [430, 379] width 59 height 18
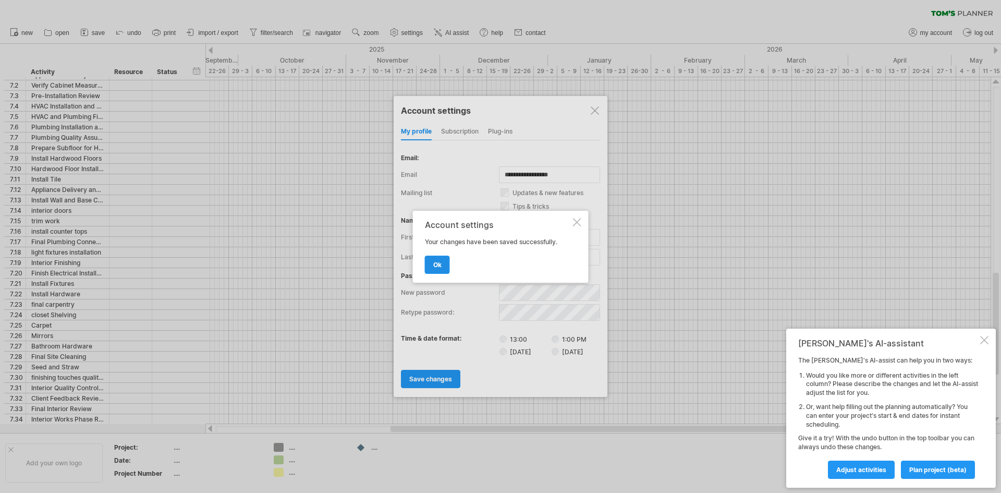
click at [444, 260] on link "ok" at bounding box center [437, 264] width 25 height 18
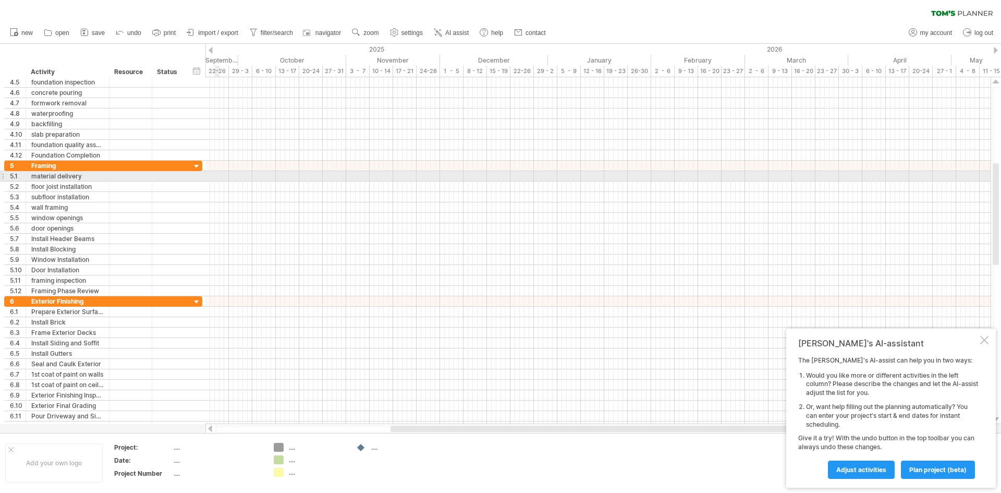
click at [215, 178] on div at bounding box center [597, 176] width 785 height 10
drag, startPoint x: 214, startPoint y: 176, endPoint x: 221, endPoint y: 175, distance: 7.3
click at [221, 175] on div at bounding box center [597, 176] width 785 height 10
click at [220, 176] on div at bounding box center [597, 176] width 785 height 10
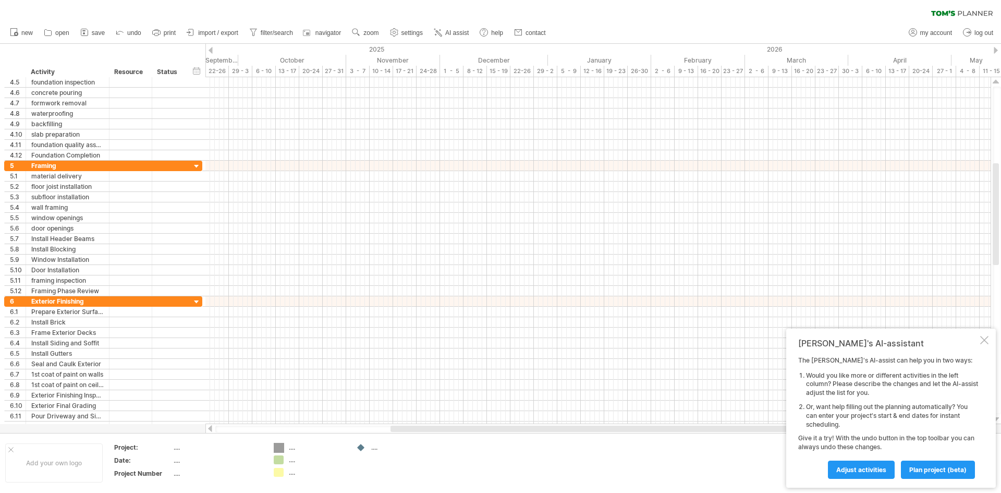
click at [280, 443] on div "Trying to reach [DOMAIN_NAME] Connected again... 0% clear filter new 1" at bounding box center [500, 246] width 1001 height 493
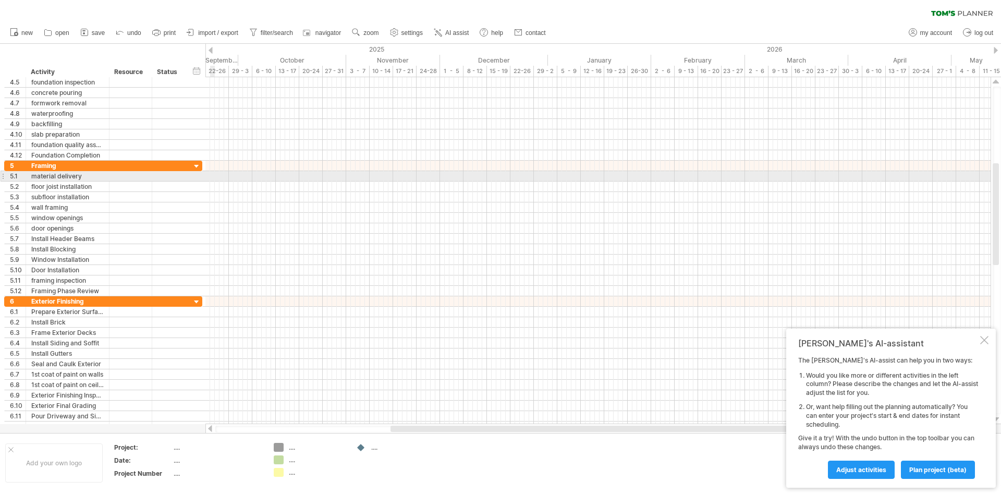
click at [210, 178] on div at bounding box center [597, 176] width 785 height 10
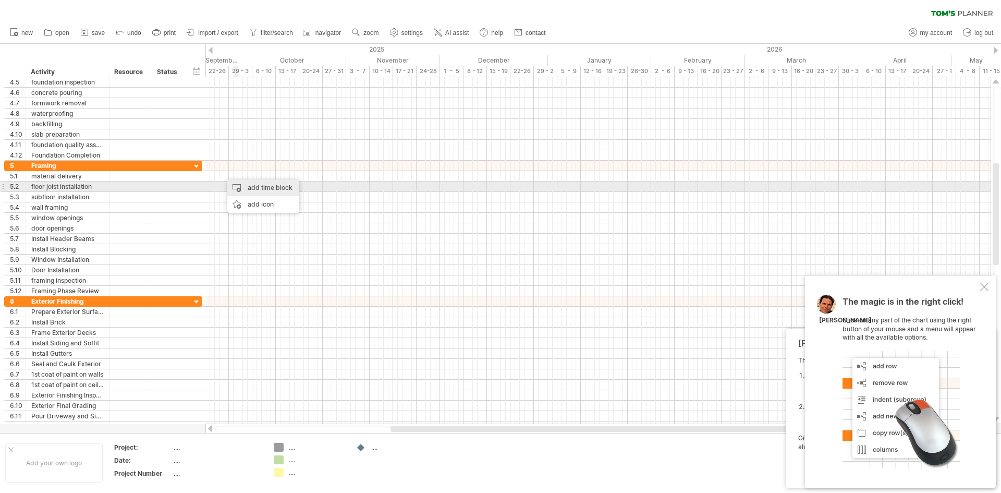
click at [237, 188] on div "add time block" at bounding box center [263, 187] width 72 height 17
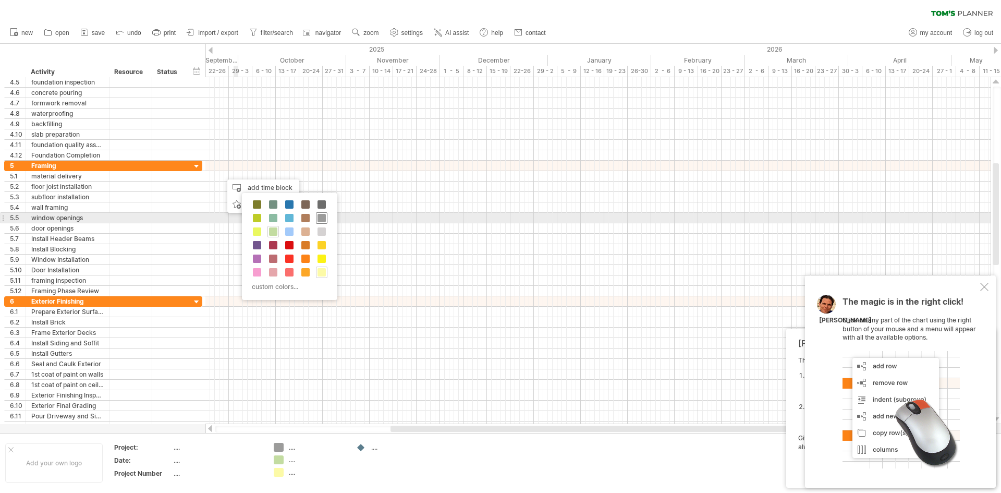
click at [320, 215] on span at bounding box center [321, 218] width 8 height 8
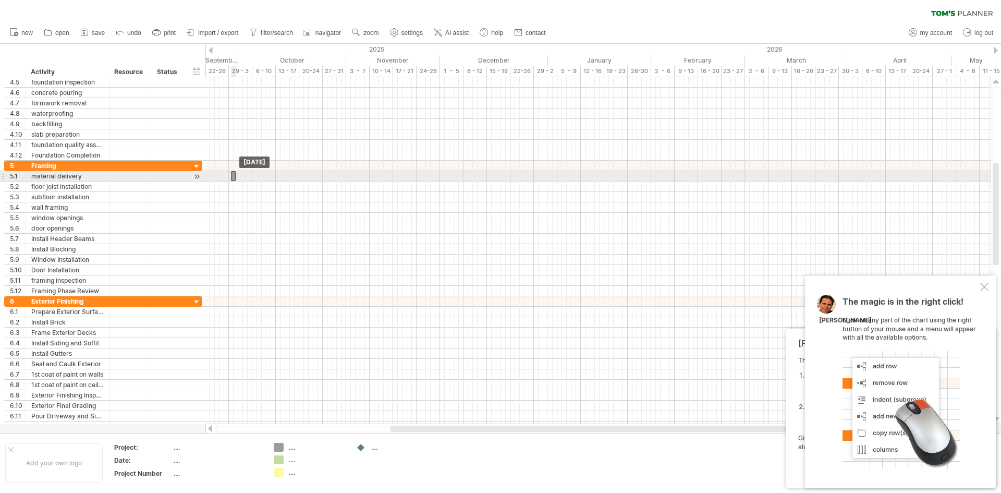
drag, startPoint x: 224, startPoint y: 178, endPoint x: 233, endPoint y: 179, distance: 8.9
click at [233, 179] on div at bounding box center [233, 176] width 5 height 10
drag, startPoint x: 229, startPoint y: 179, endPoint x: 207, endPoint y: 177, distance: 22.0
click at [207, 177] on div "example time blocks: start [DATE] [DATE] - 5.5 days" at bounding box center [597, 250] width 785 height 347
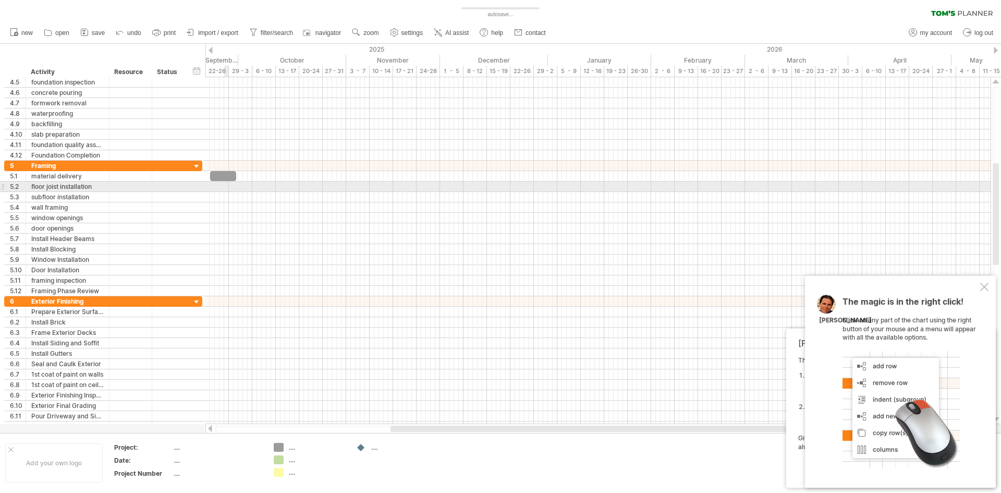
click at [225, 186] on div at bounding box center [597, 186] width 785 height 10
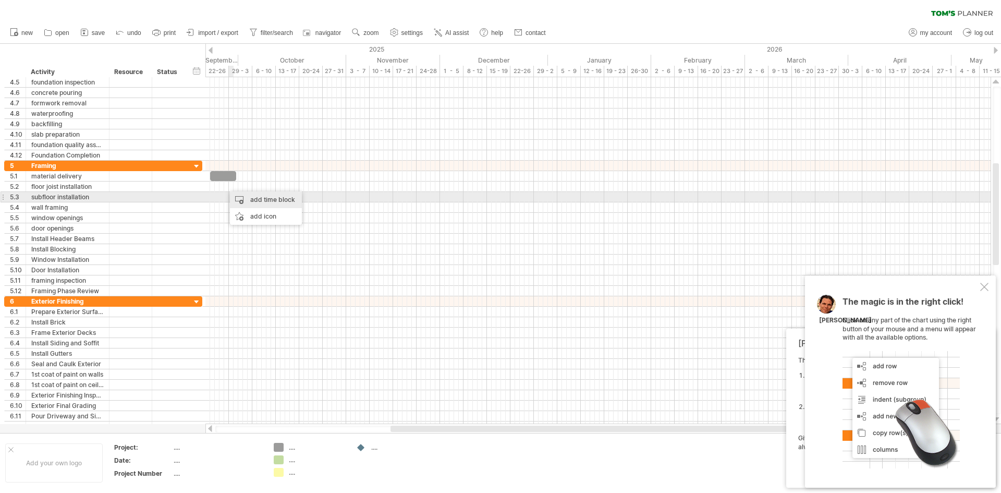
click at [241, 198] on div "add time block" at bounding box center [266, 199] width 72 height 17
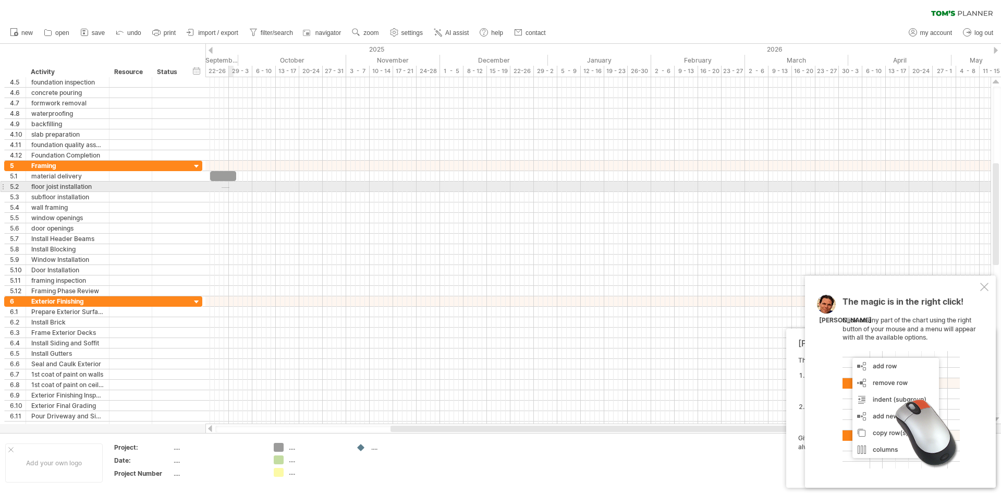
drag, startPoint x: 222, startPoint y: 187, endPoint x: 229, endPoint y: 188, distance: 7.8
click at [229, 188] on div at bounding box center [597, 186] width 785 height 10
click at [226, 187] on div at bounding box center [597, 186] width 785 height 10
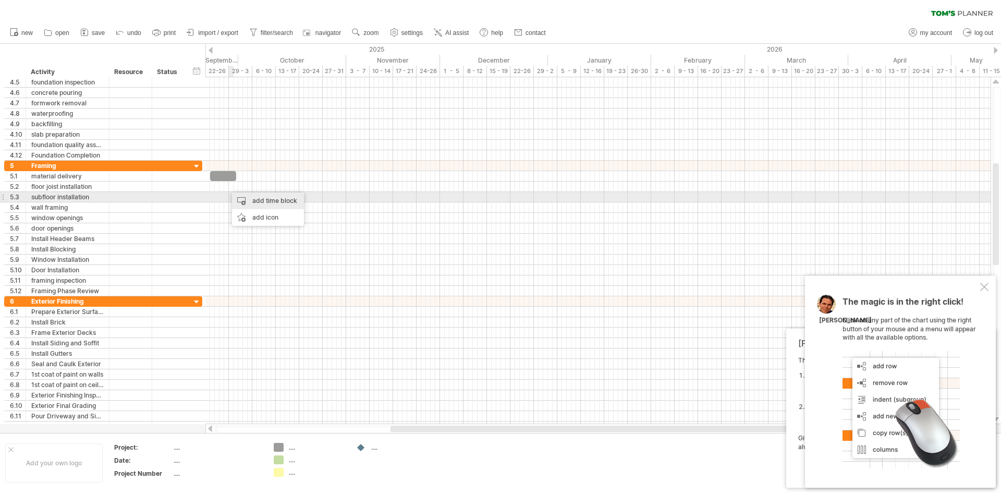
click at [242, 198] on div "add time block" at bounding box center [268, 200] width 72 height 17
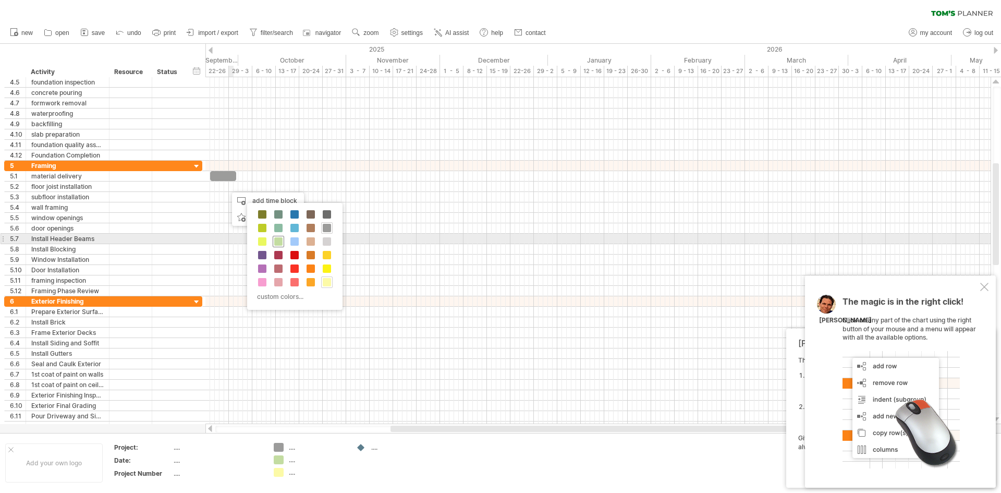
click at [279, 239] on span at bounding box center [278, 241] width 8 height 8
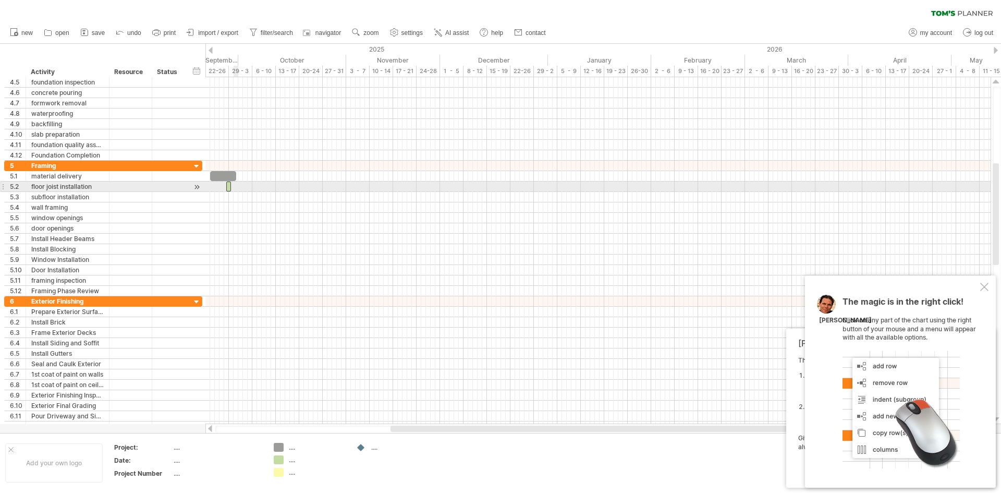
drag, startPoint x: 228, startPoint y: 188, endPoint x: 234, endPoint y: 189, distance: 5.8
click at [229, 189] on span at bounding box center [231, 186] width 4 height 10
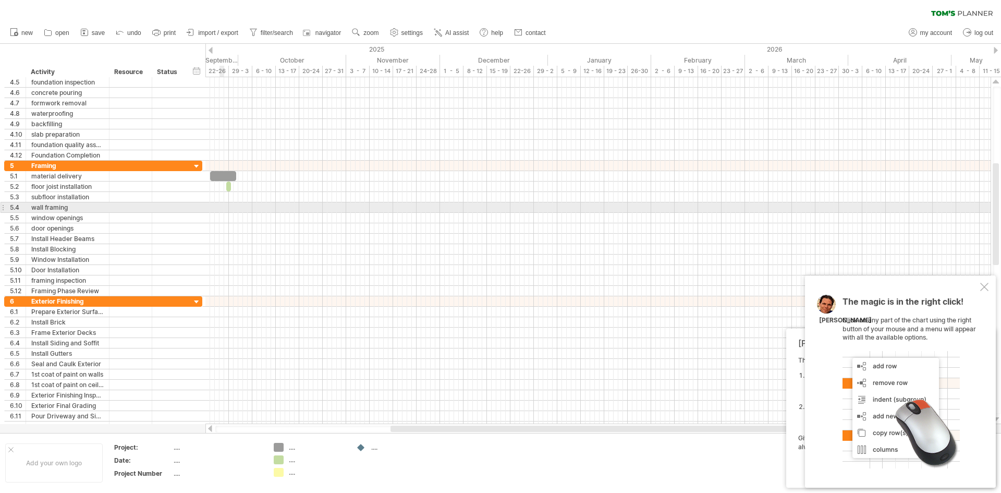
click at [221, 207] on div at bounding box center [597, 207] width 785 height 10
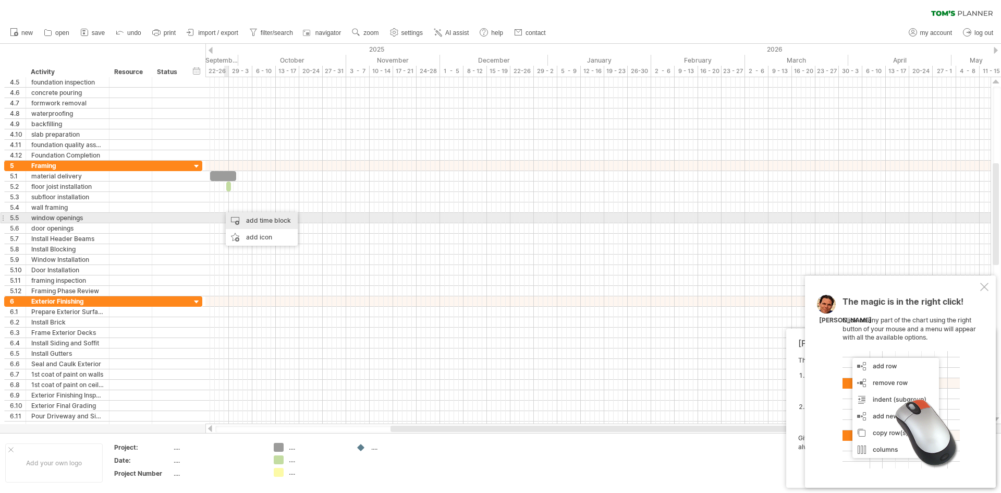
click at [231, 219] on div "add time block" at bounding box center [262, 220] width 72 height 17
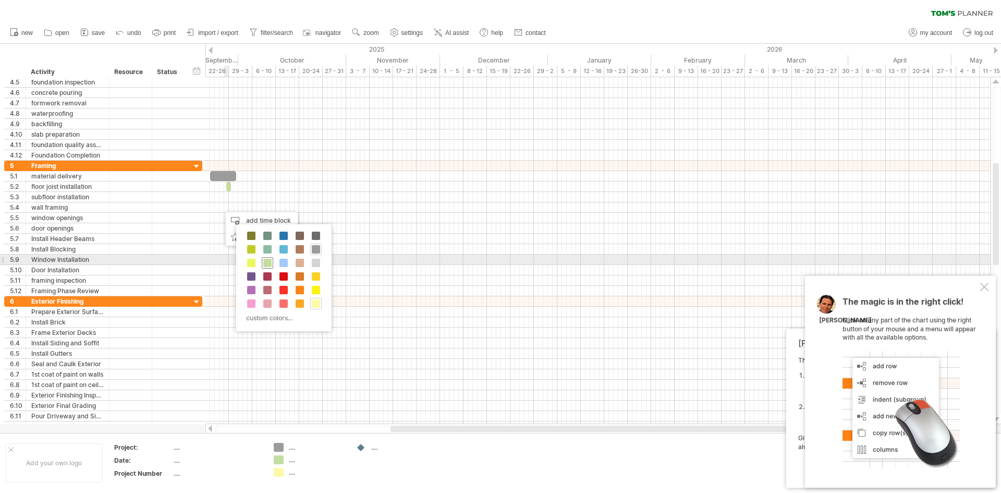
click at [268, 264] on span at bounding box center [267, 263] width 8 height 8
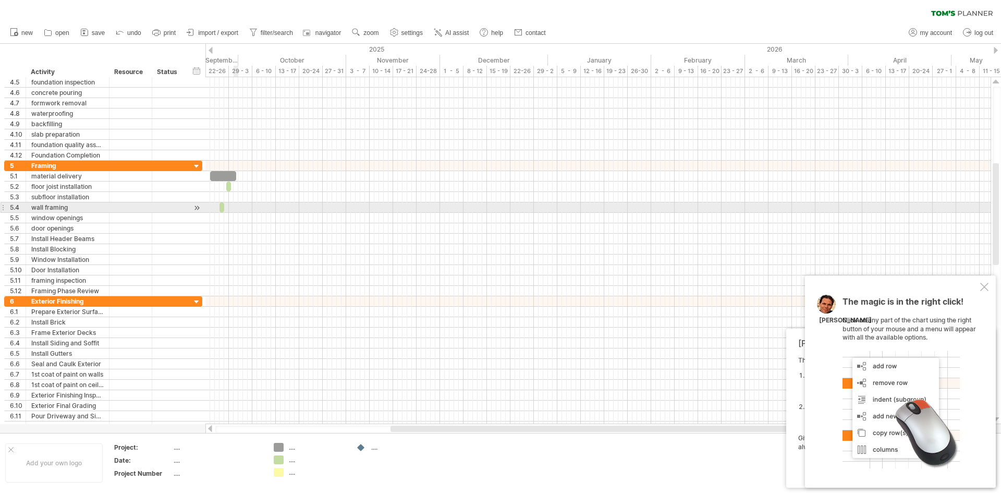
drag, startPoint x: 223, startPoint y: 210, endPoint x: 237, endPoint y: 210, distance: 13.6
drag, startPoint x: 222, startPoint y: 208, endPoint x: 250, endPoint y: 207, distance: 27.6
click at [250, 207] on div at bounding box center [235, 207] width 33 height 10
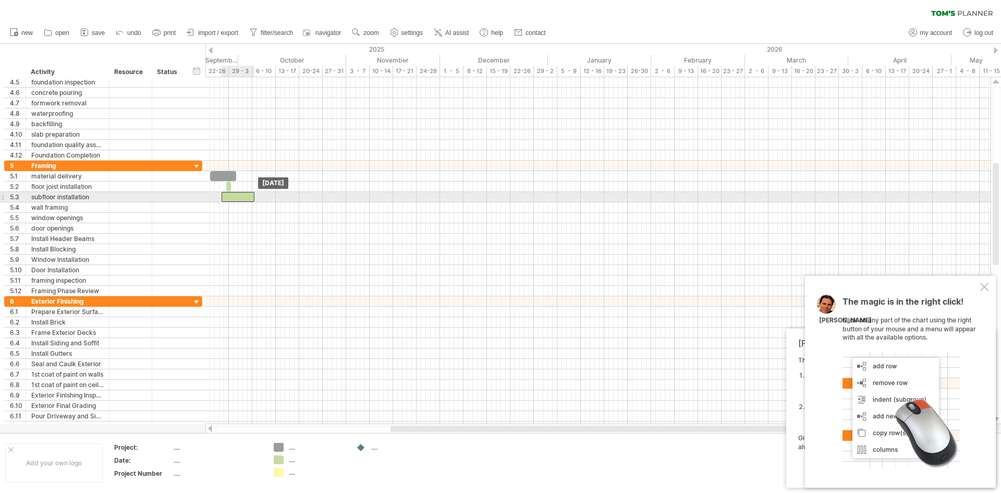
drag, startPoint x: 242, startPoint y: 207, endPoint x: 244, endPoint y: 201, distance: 6.1
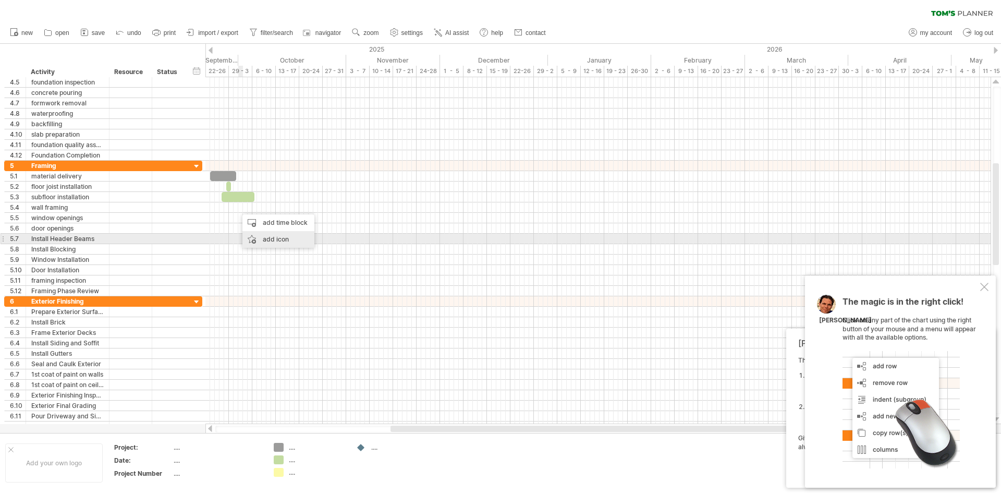
click at [251, 239] on div "add icon" at bounding box center [278, 239] width 72 height 17
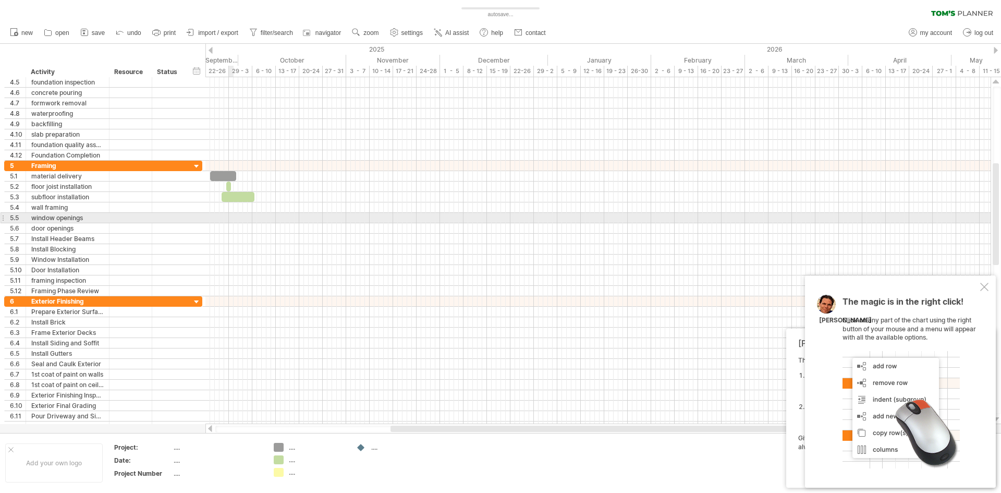
click at [231, 219] on div at bounding box center [597, 218] width 785 height 10
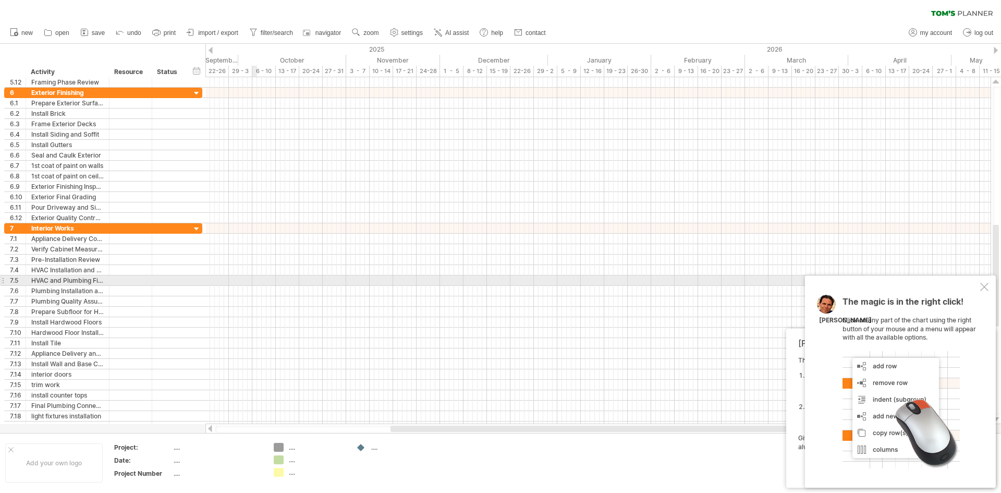
click at [256, 279] on div at bounding box center [597, 280] width 785 height 10
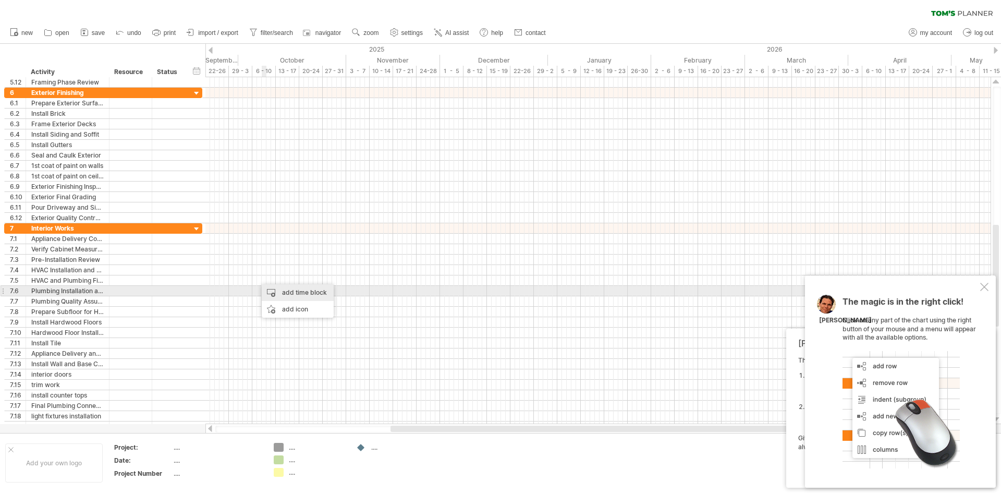
click at [272, 289] on div "add time block" at bounding box center [298, 292] width 72 height 17
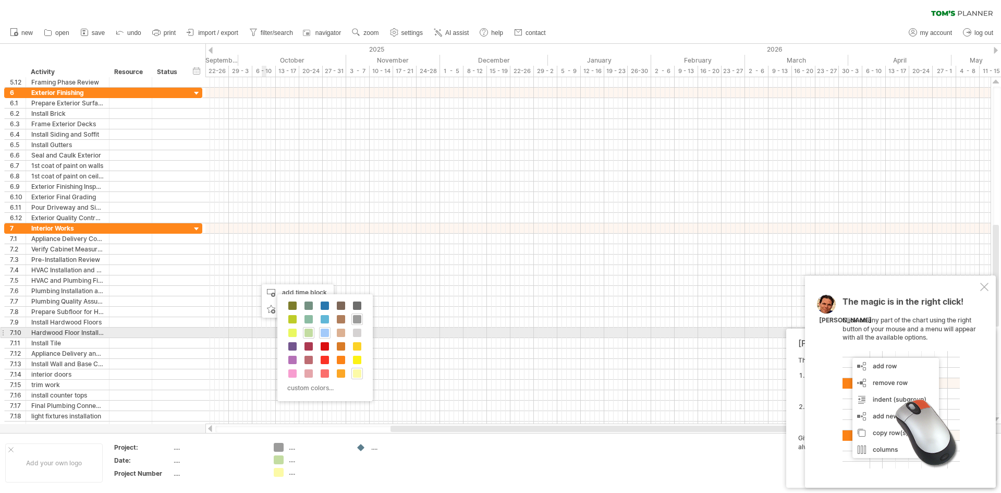
click at [323, 331] on span at bounding box center [325, 332] width 8 height 8
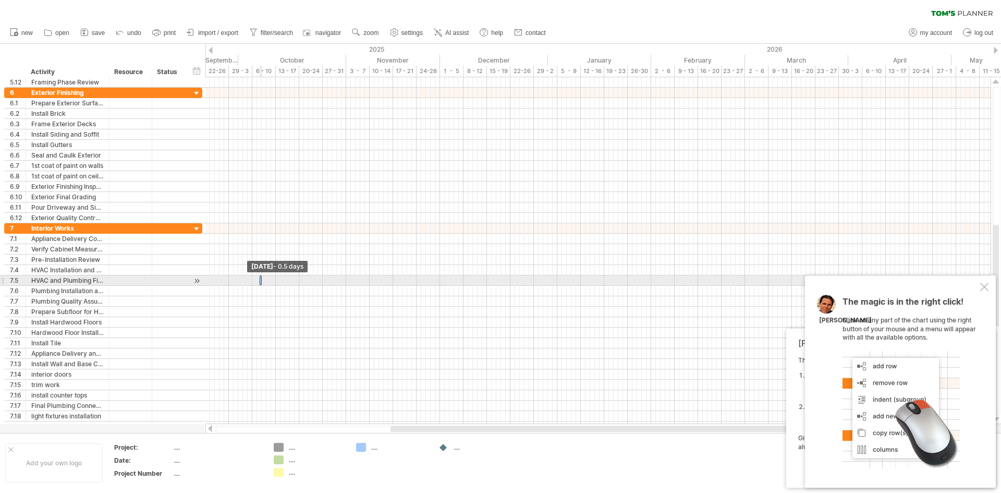
drag, startPoint x: 259, startPoint y: 282, endPoint x: 268, endPoint y: 280, distance: 10.0
click at [268, 280] on div "example time blocks: start [DATE] [DATE] - 0.5 days" at bounding box center [597, 250] width 785 height 347
drag, startPoint x: 261, startPoint y: 279, endPoint x: 274, endPoint y: 278, distance: 13.1
click at [274, 278] on span at bounding box center [276, 280] width 4 height 10
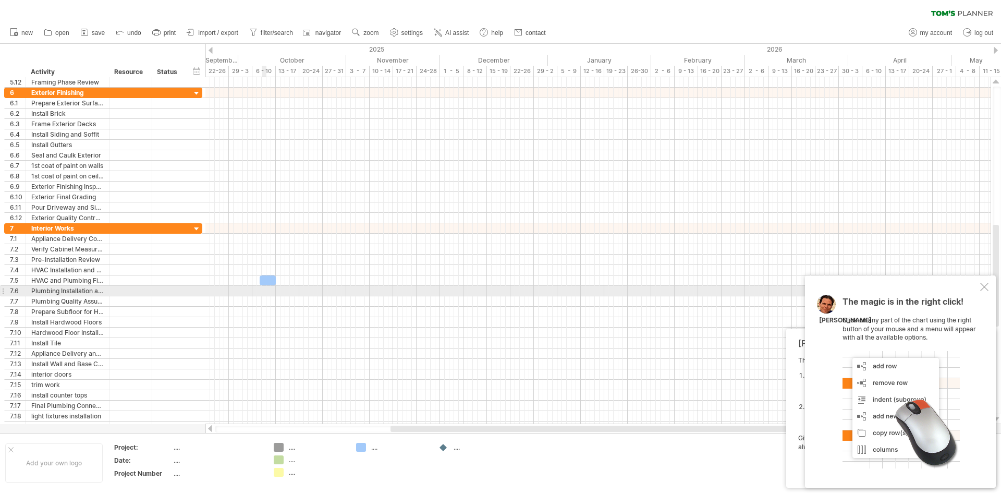
click at [265, 290] on div at bounding box center [597, 291] width 785 height 10
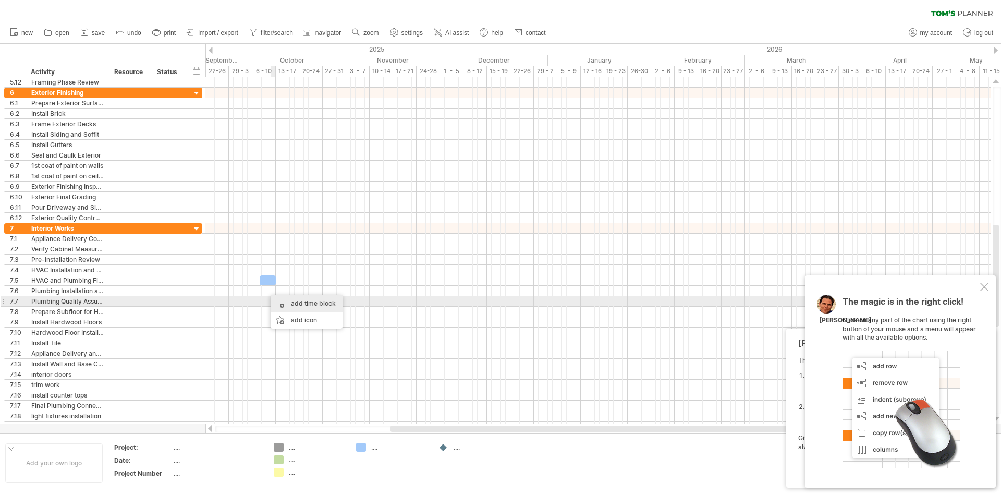
click at [285, 300] on div "add time block" at bounding box center [307, 303] width 72 height 17
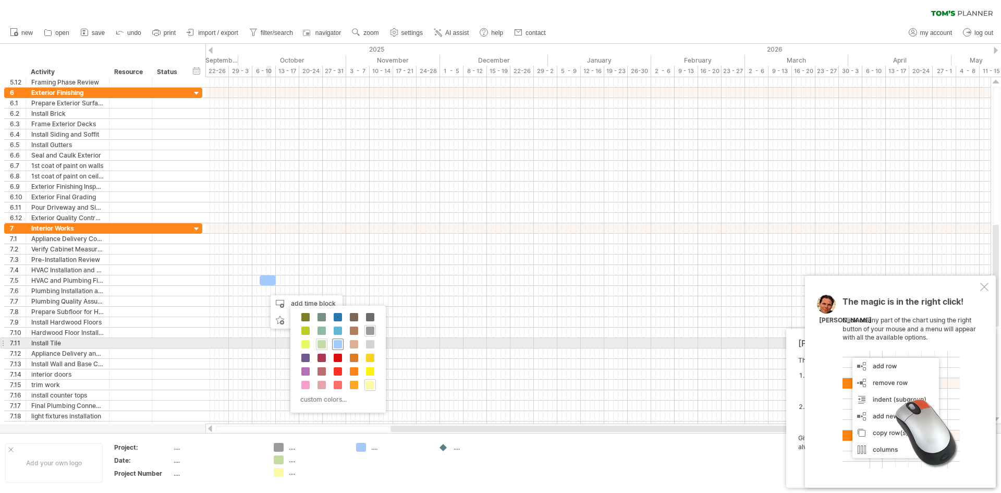
click at [335, 342] on span at bounding box center [338, 344] width 8 height 8
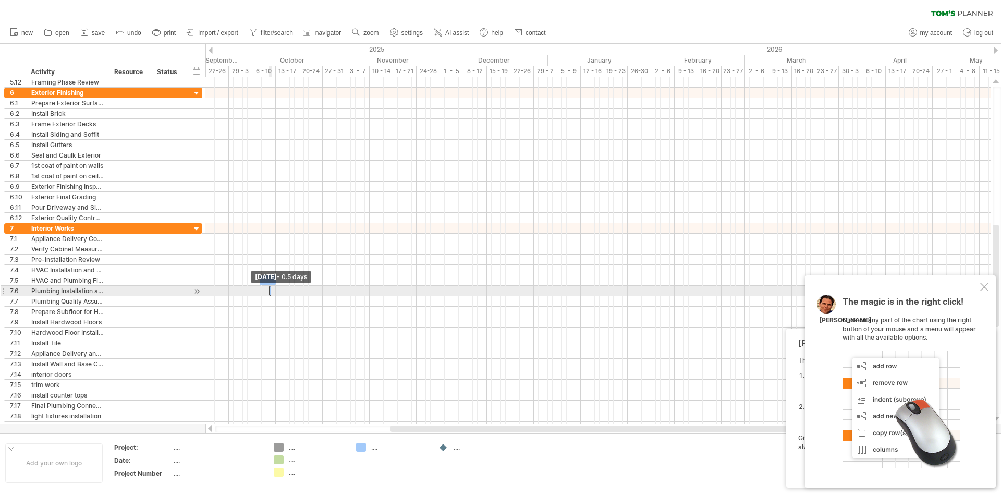
drag, startPoint x: 267, startPoint y: 291, endPoint x: 276, endPoint y: 290, distance: 8.4
click at [276, 290] on div "example time blocks: start [DATE] - 3.5 days [DATE] - 0.5 days" at bounding box center [597, 250] width 785 height 347
drag, startPoint x: 270, startPoint y: 291, endPoint x: 285, endPoint y: 292, distance: 15.1
click at [286, 292] on span at bounding box center [288, 291] width 4 height 10
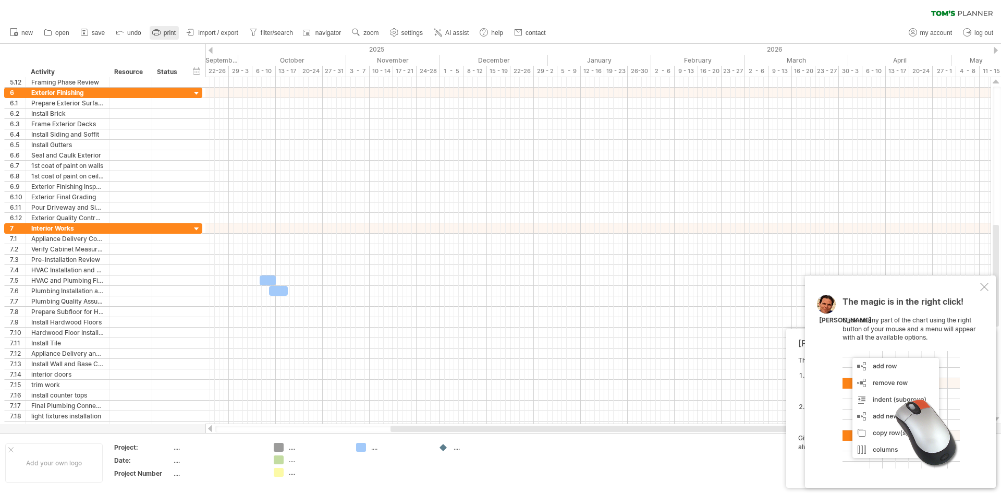
click at [164, 31] on link "print" at bounding box center [164, 33] width 29 height 14
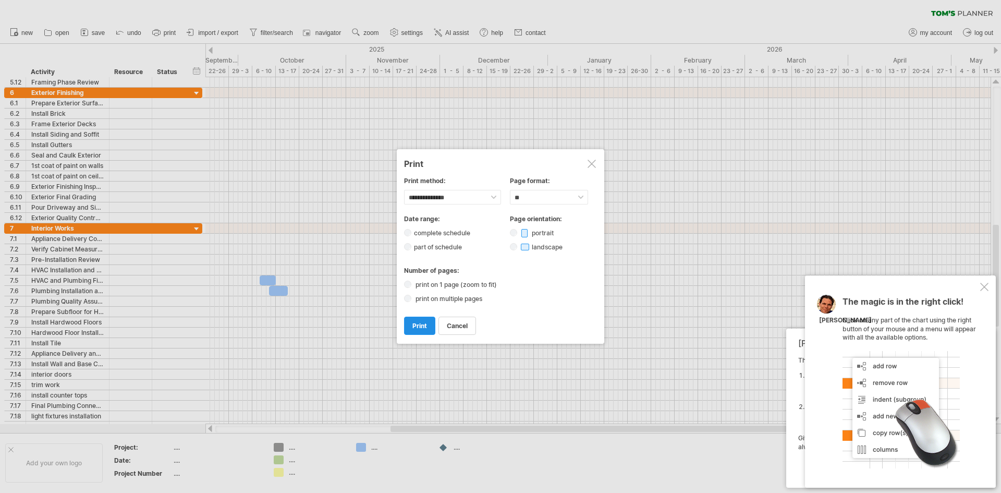
click at [422, 324] on span "print" at bounding box center [419, 326] width 15 height 8
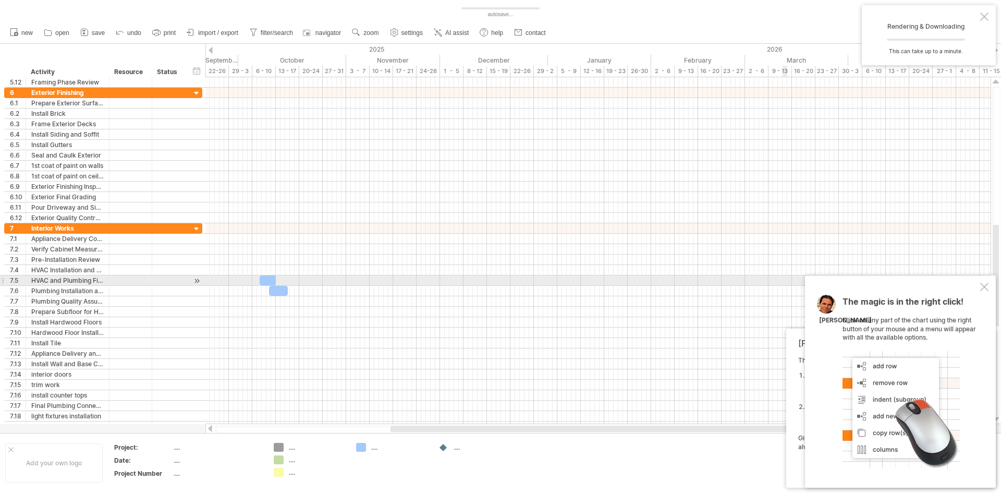
click at [984, 284] on div at bounding box center [984, 287] width 8 height 8
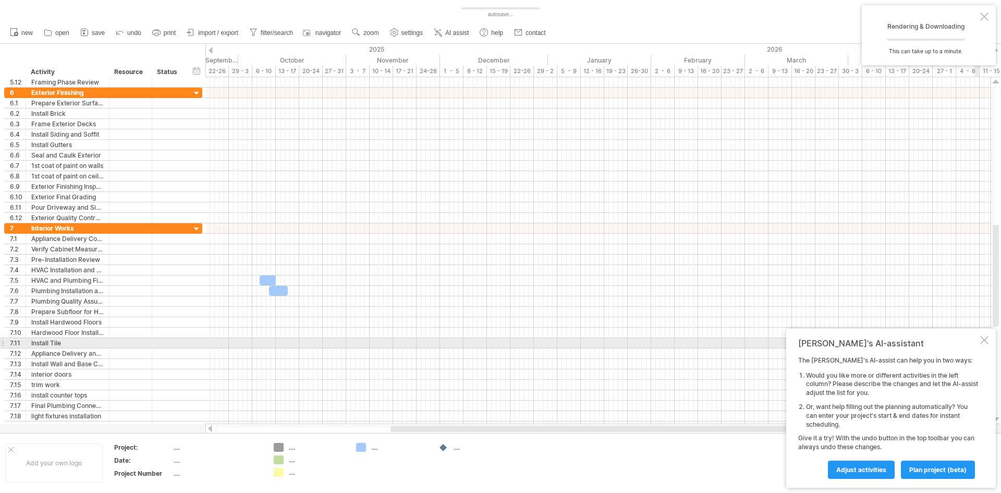
click at [980, 338] on div at bounding box center [984, 340] width 8 height 8
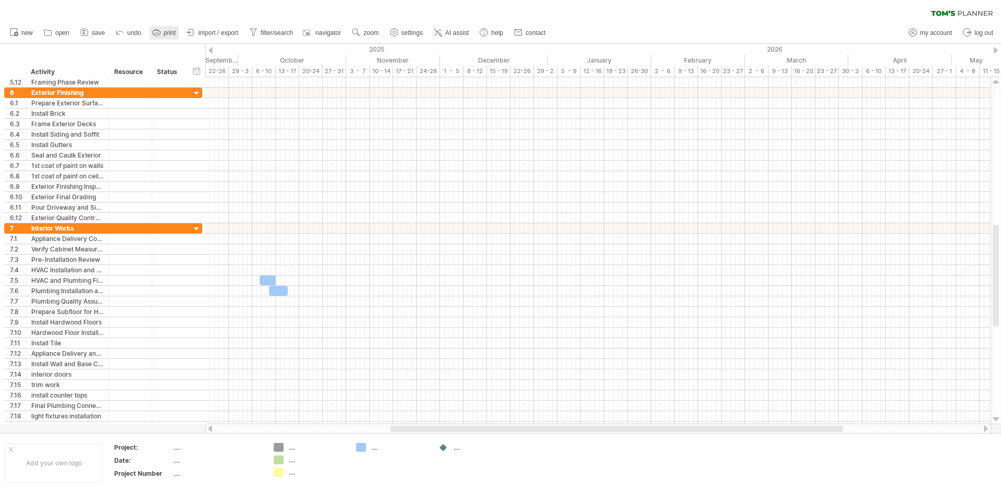
click at [168, 34] on span "print" at bounding box center [170, 32] width 12 height 7
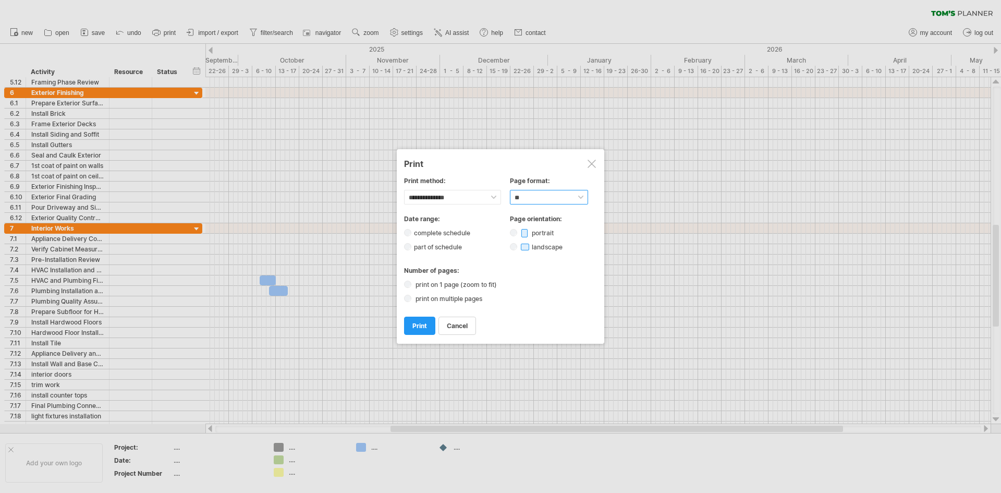
click at [582, 198] on select "****** ** ***** ** ****** ** ** **" at bounding box center [549, 197] width 78 height 15
select select "******"
click at [510, 190] on select "****** ** ***** ** ****** ** ** **" at bounding box center [549, 197] width 78 height 15
click at [581, 196] on select "****** ** ***** ** ****** ** ** **" at bounding box center [549, 197] width 78 height 15
click at [510, 190] on select "****** ** ***** ** ****** ** ** **" at bounding box center [549, 197] width 78 height 15
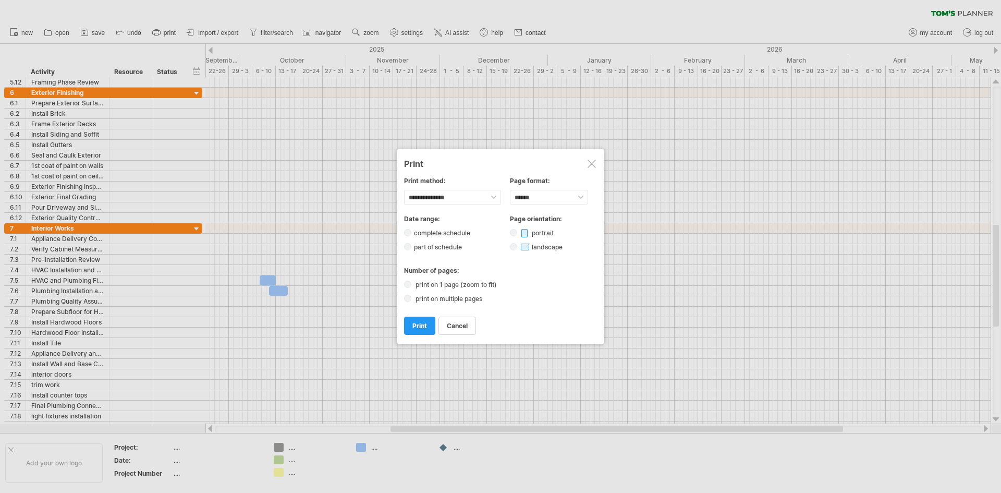
click at [422, 324] on span "print" at bounding box center [419, 326] width 15 height 8
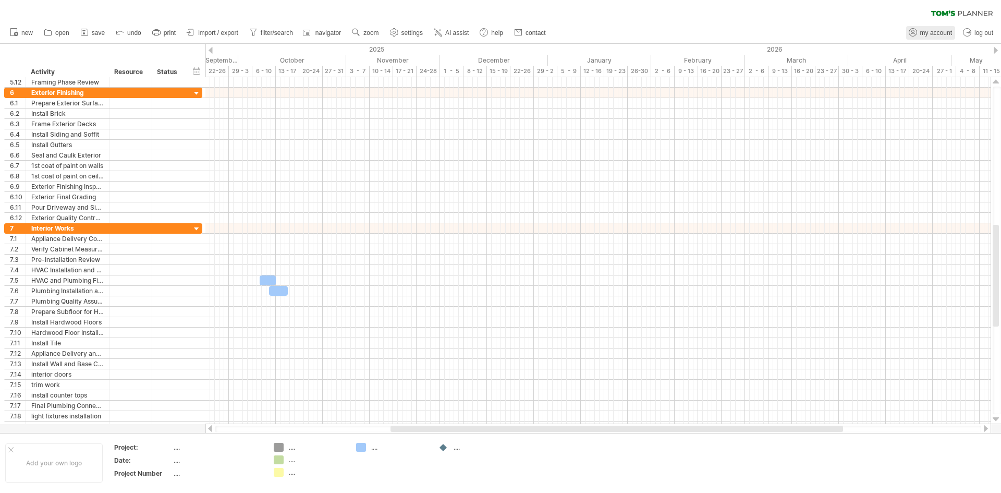
click at [927, 31] on span "my account" at bounding box center [936, 32] width 32 height 7
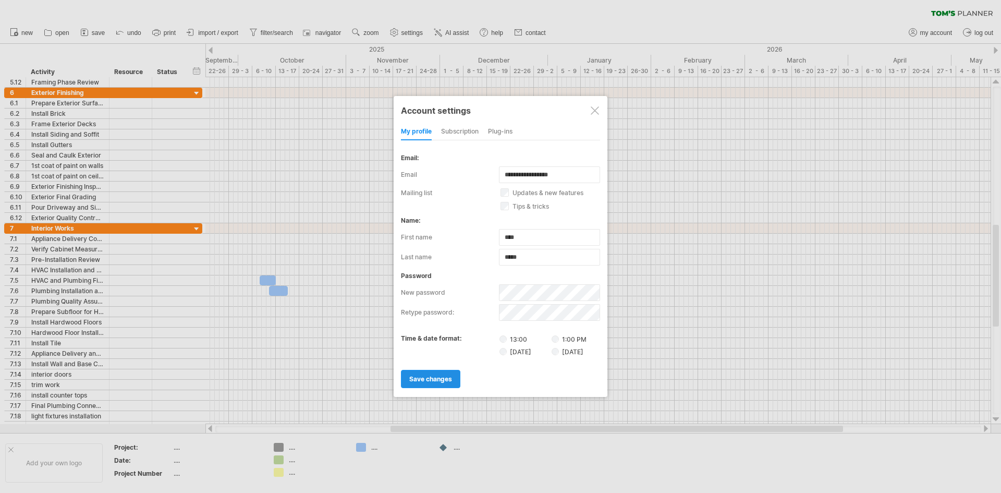
click at [433, 378] on span "save changes" at bounding box center [430, 379] width 43 height 8
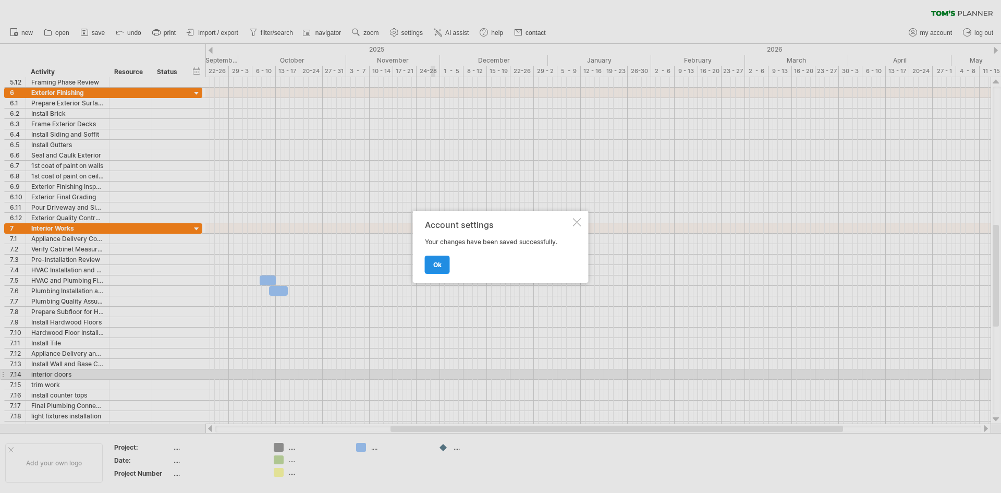
click at [442, 271] on link "ok" at bounding box center [437, 264] width 25 height 18
